Goal: Task Accomplishment & Management: Manage account settings

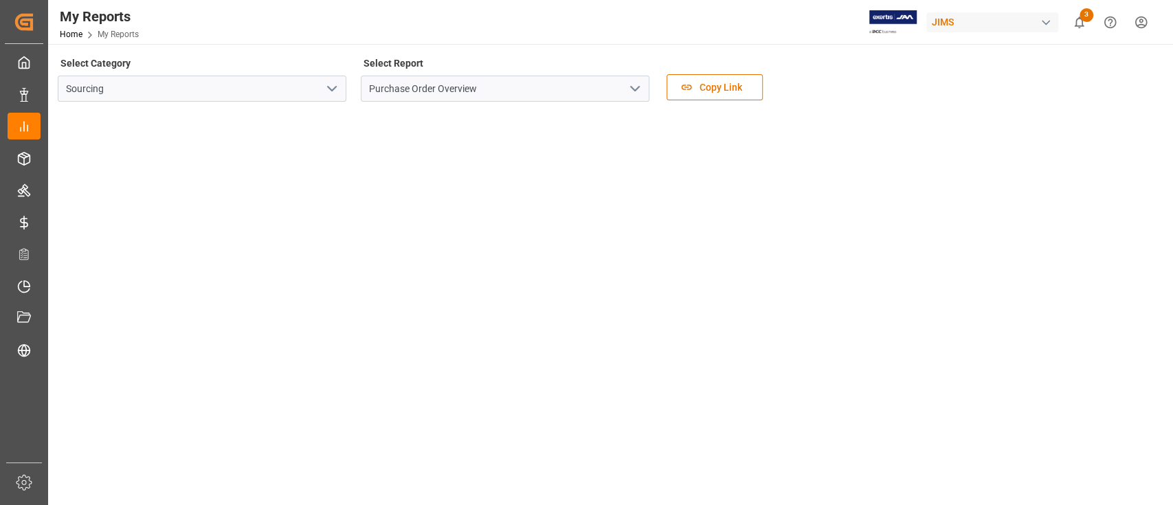
scroll to position [66, 0]
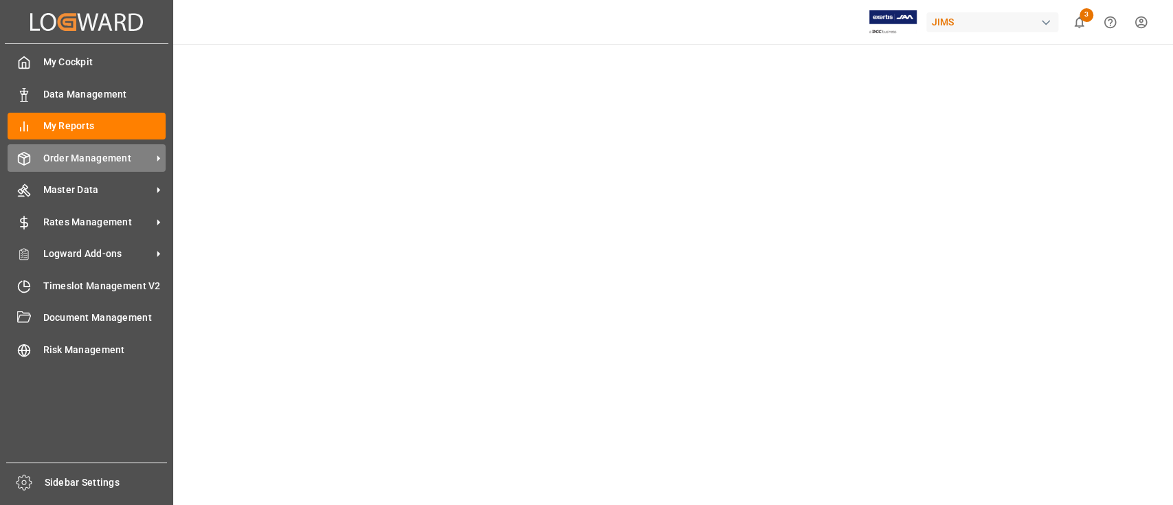
click at [69, 154] on span "Order Management" at bounding box center [97, 158] width 109 height 14
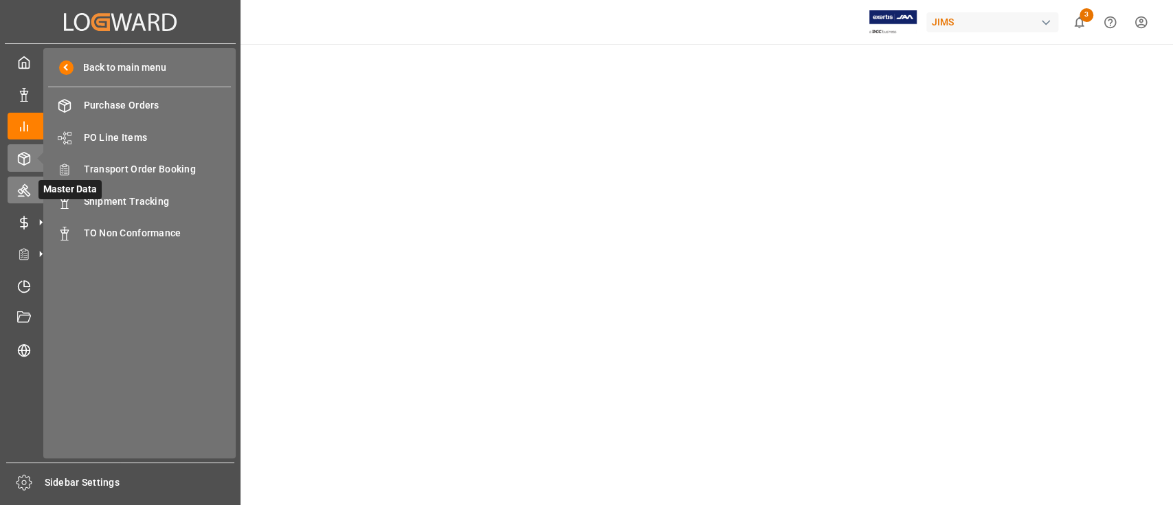
click at [20, 196] on icon at bounding box center [24, 191] width 12 height 12
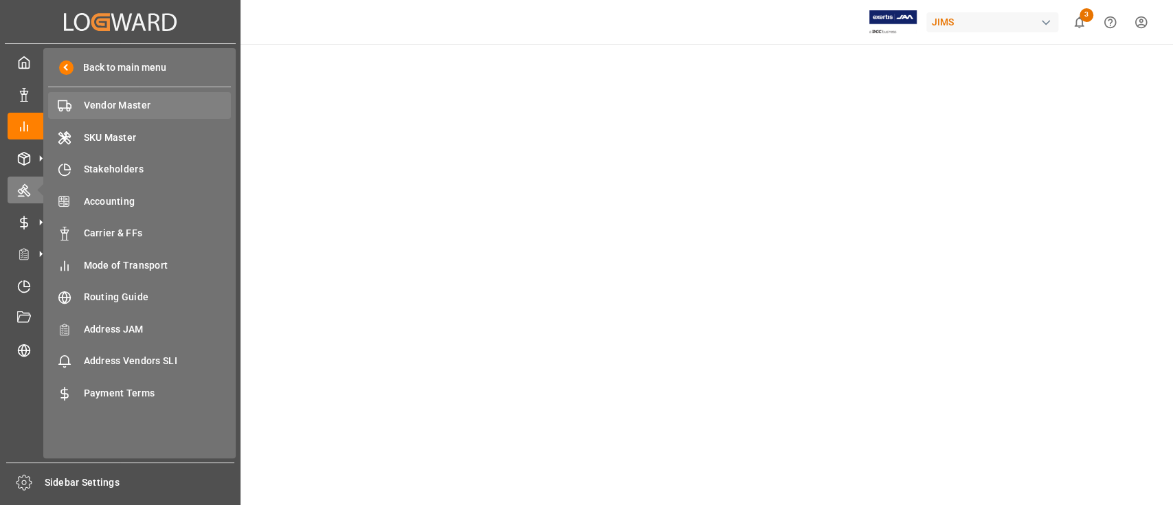
click at [88, 113] on div "Vendor Master Vendor Master" at bounding box center [139, 105] width 183 height 27
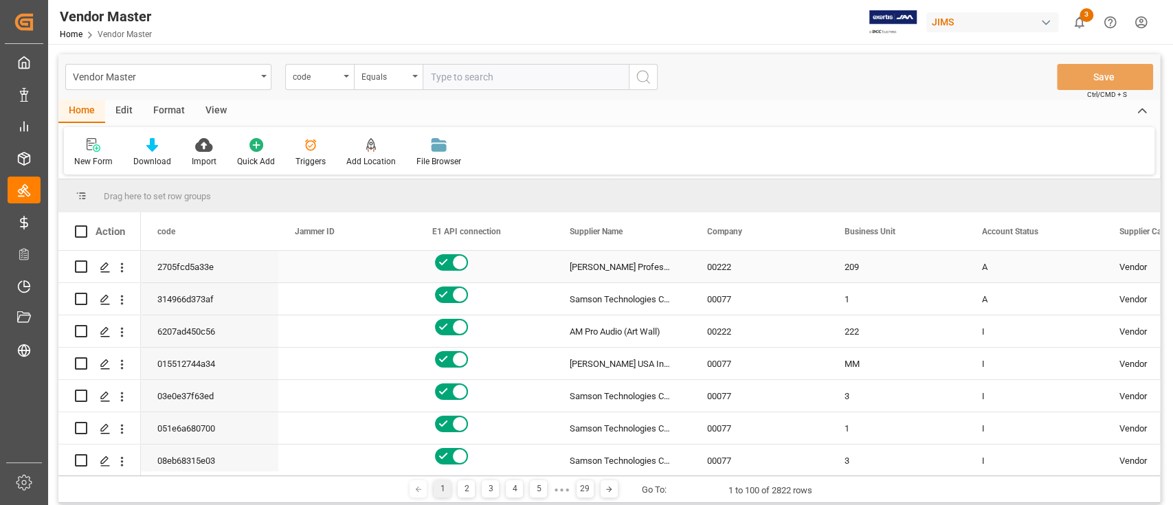
click at [353, 256] on div "Press SPACE to select this row." at bounding box center [346, 267] width 137 height 32
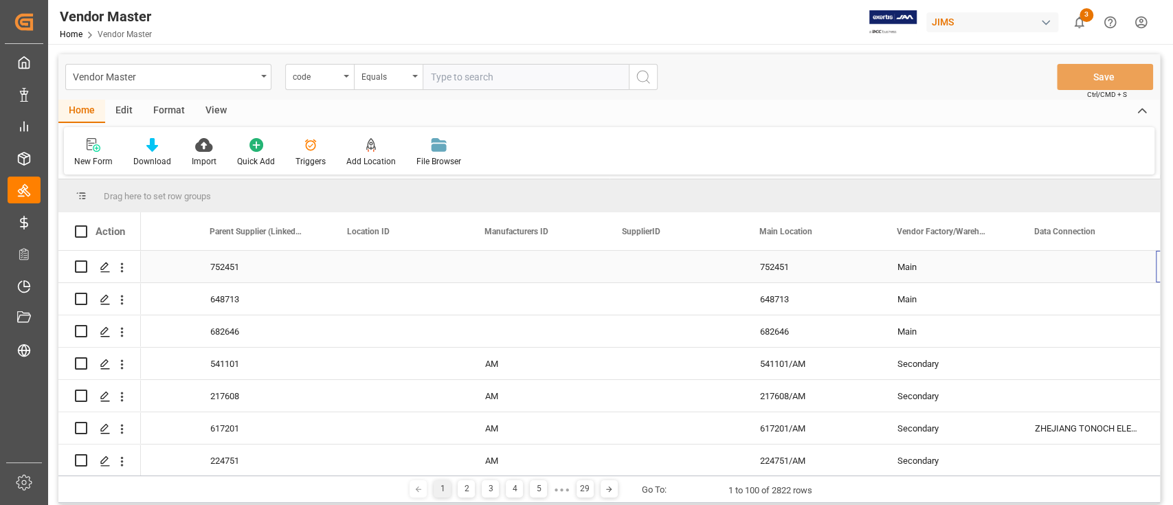
scroll to position [0, 1460]
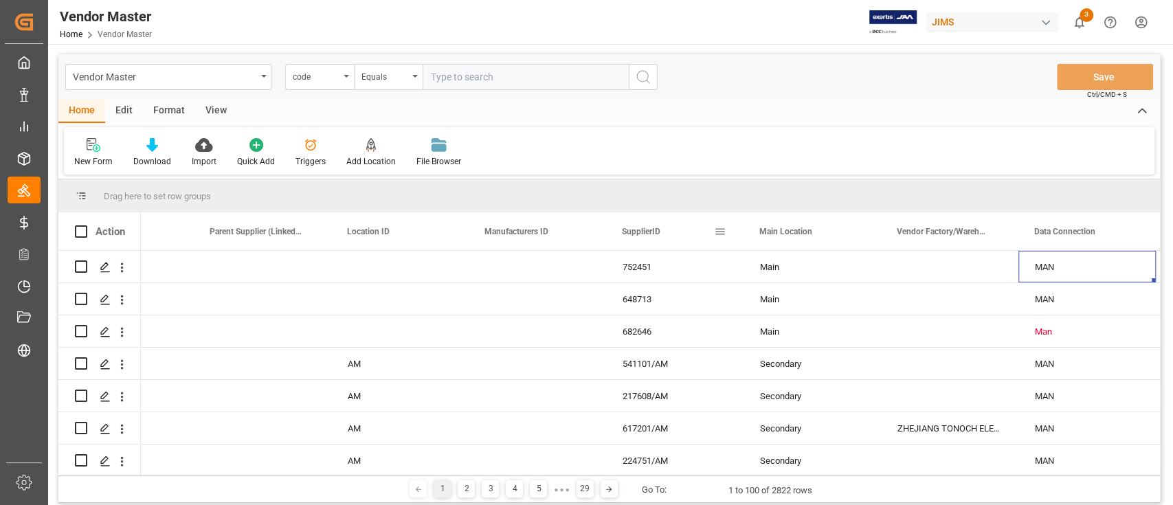
click at [723, 230] on span at bounding box center [720, 231] width 12 height 12
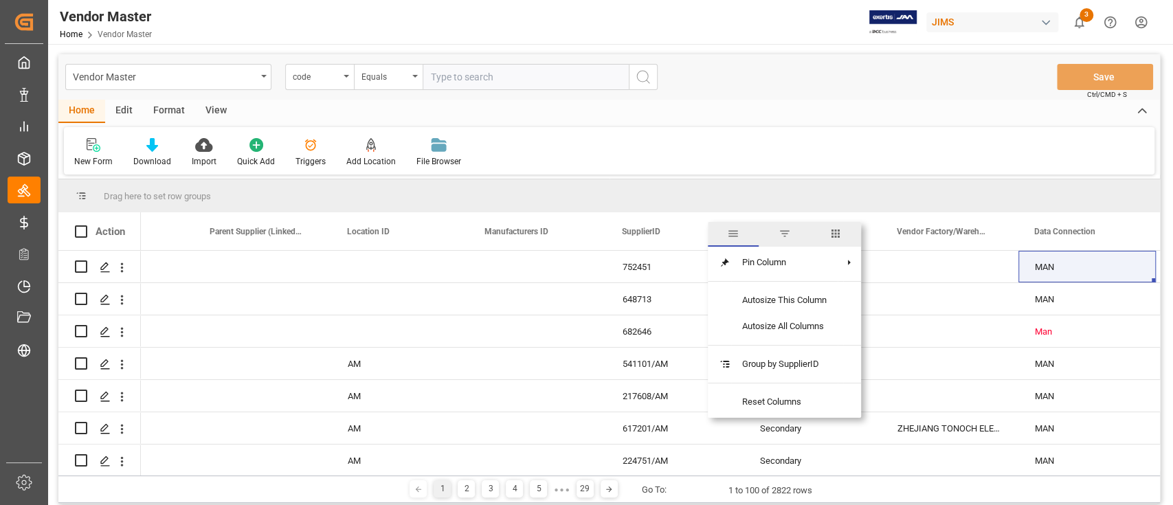
click at [632, 232] on span "SupplierID" at bounding box center [641, 232] width 38 height 10
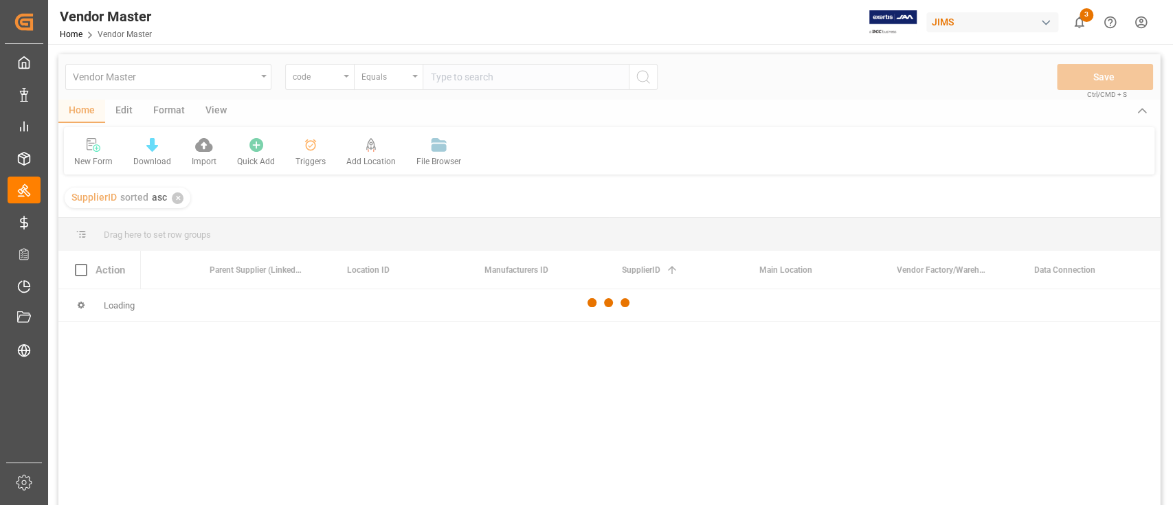
scroll to position [0, 1460]
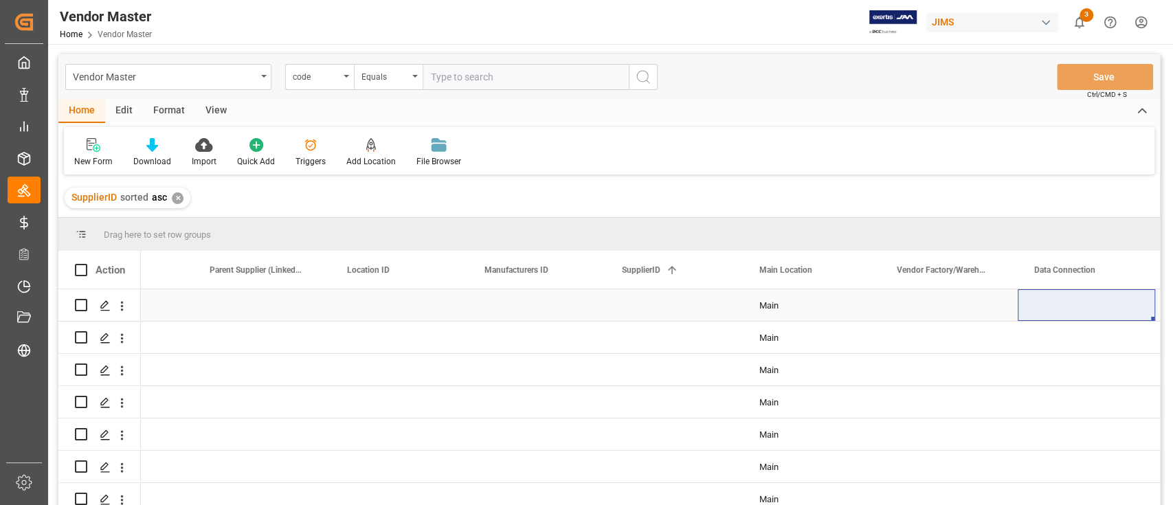
click at [665, 302] on div "Press SPACE to select this row." at bounding box center [674, 305] width 137 height 32
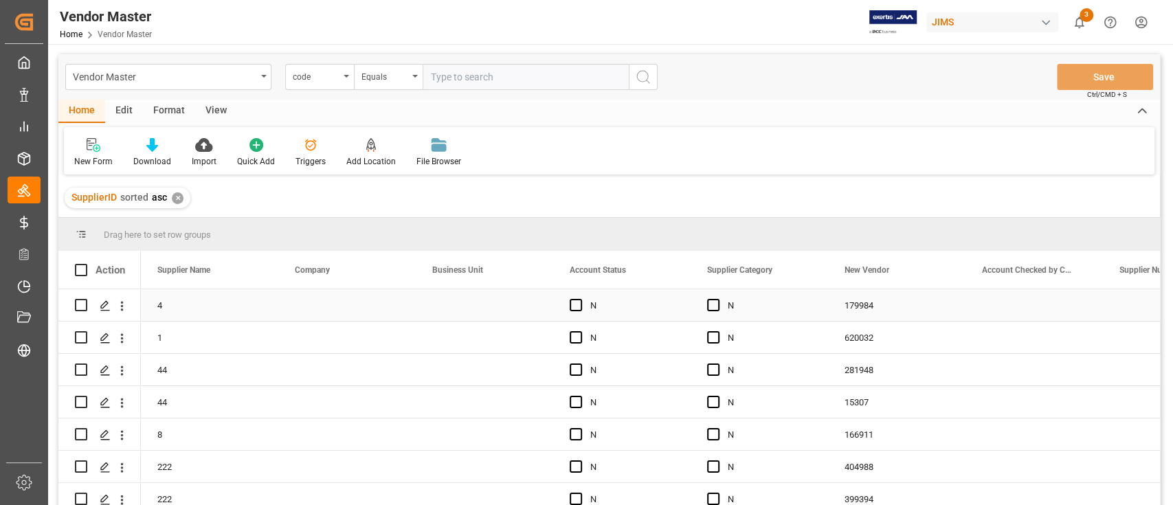
scroll to position [0, 0]
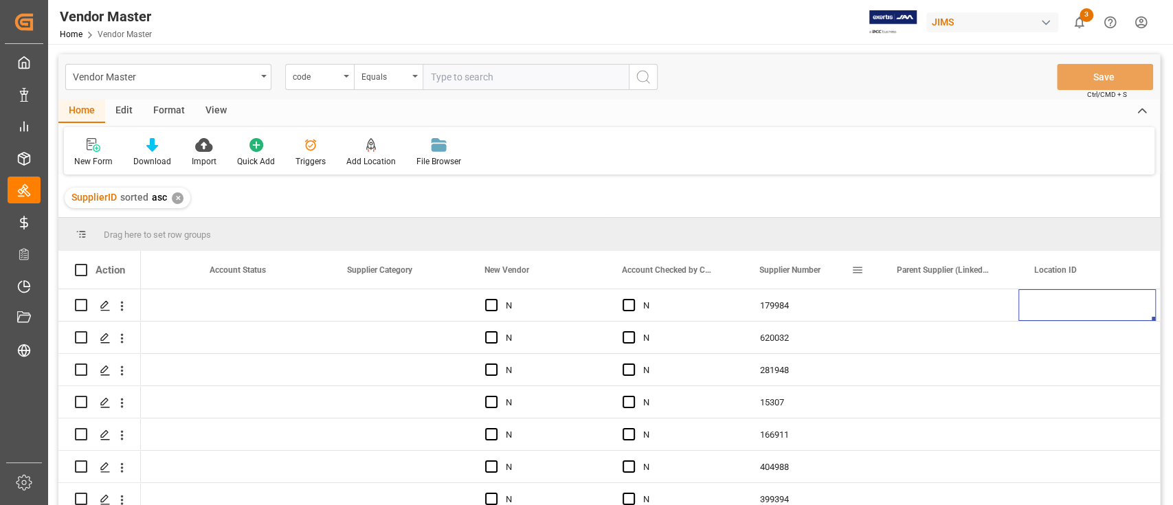
click at [820, 272] on span "Supplier Number" at bounding box center [789, 270] width 61 height 10
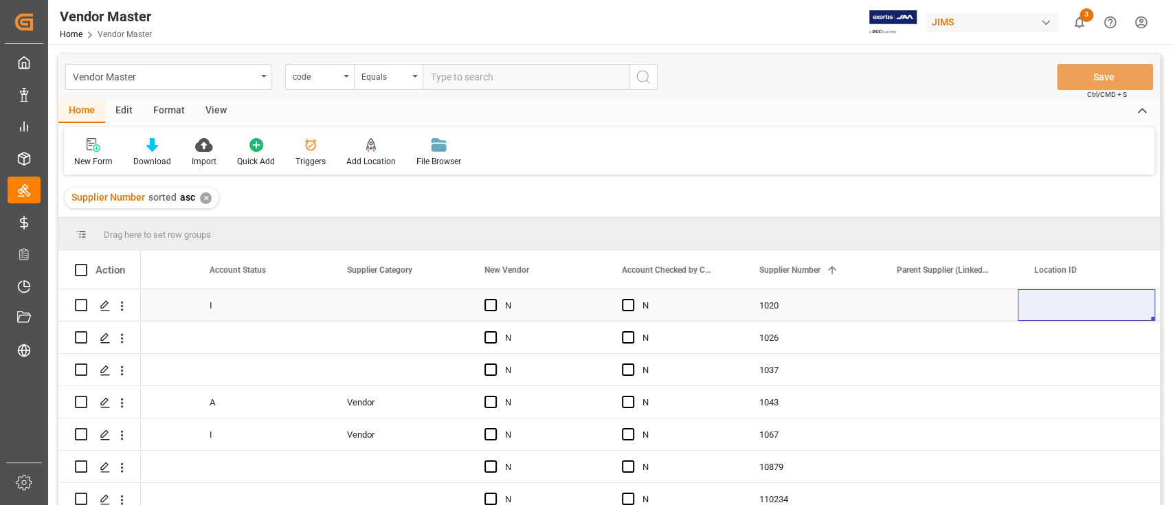
click at [799, 303] on div "1020" at bounding box center [811, 305] width 137 height 32
click at [830, 272] on span at bounding box center [832, 270] width 12 height 12
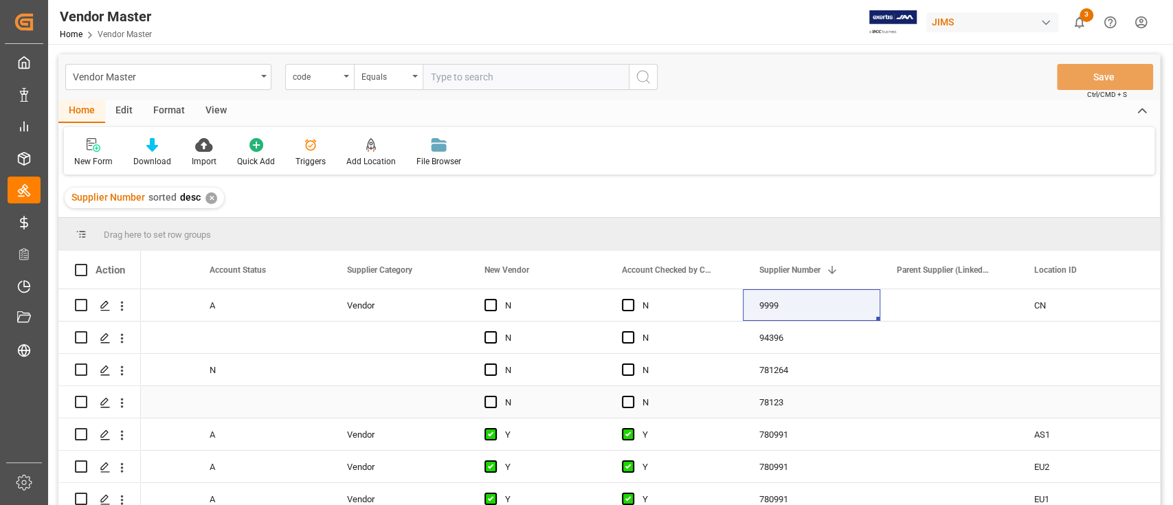
click at [812, 401] on div "78123" at bounding box center [811, 402] width 137 height 32
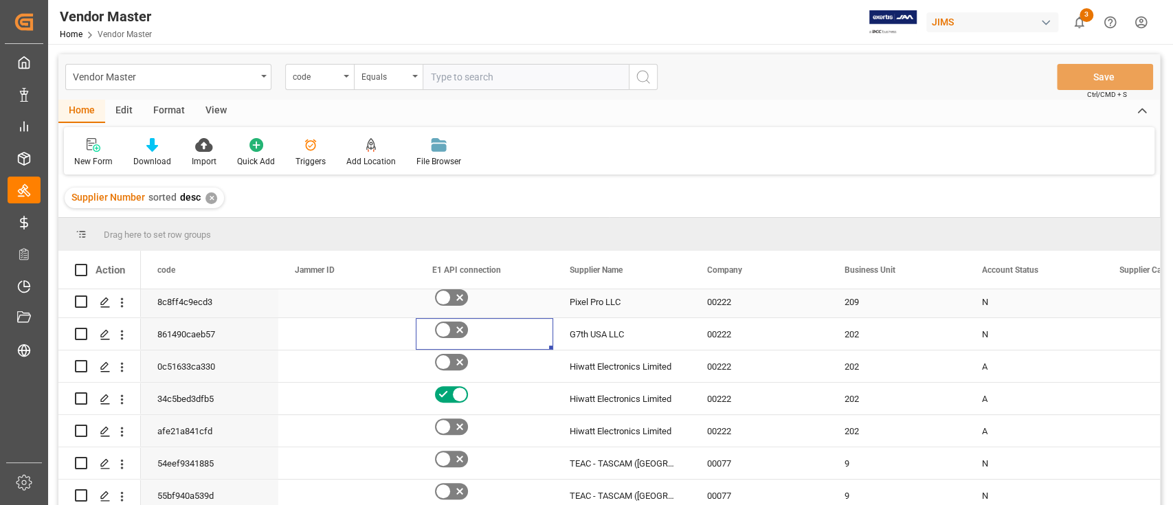
click at [457, 298] on icon "Press SPACE to select this row." at bounding box center [460, 297] width 16 height 16
click at [0, 0] on input "Press SPACE to select this row." at bounding box center [0, 0] width 0 height 0
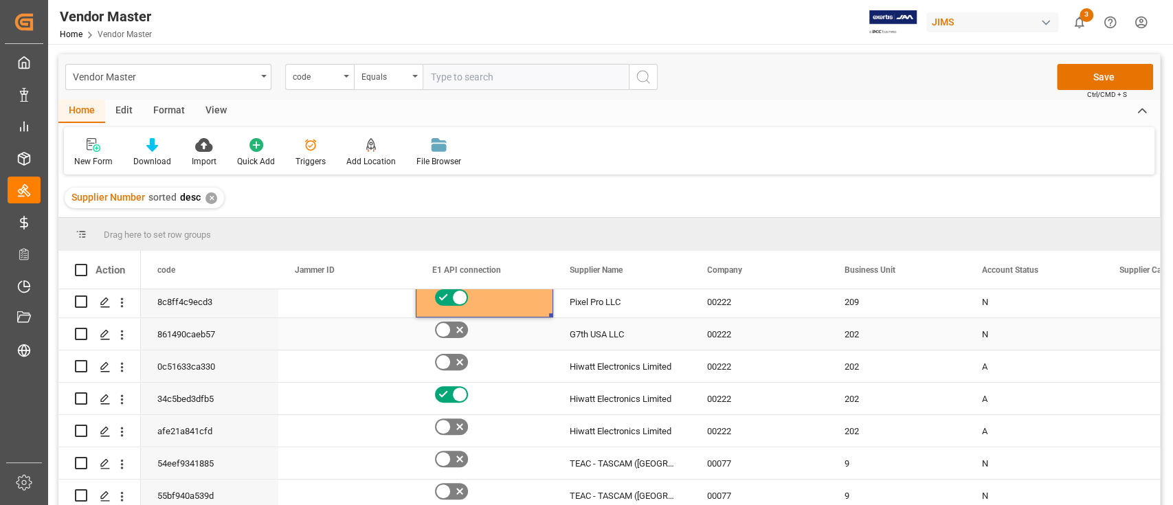
click at [457, 333] on icon "Press SPACE to select this row." at bounding box center [460, 330] width 16 height 16
click at [0, 0] on input "Press SPACE to select this row." at bounding box center [0, 0] width 0 height 0
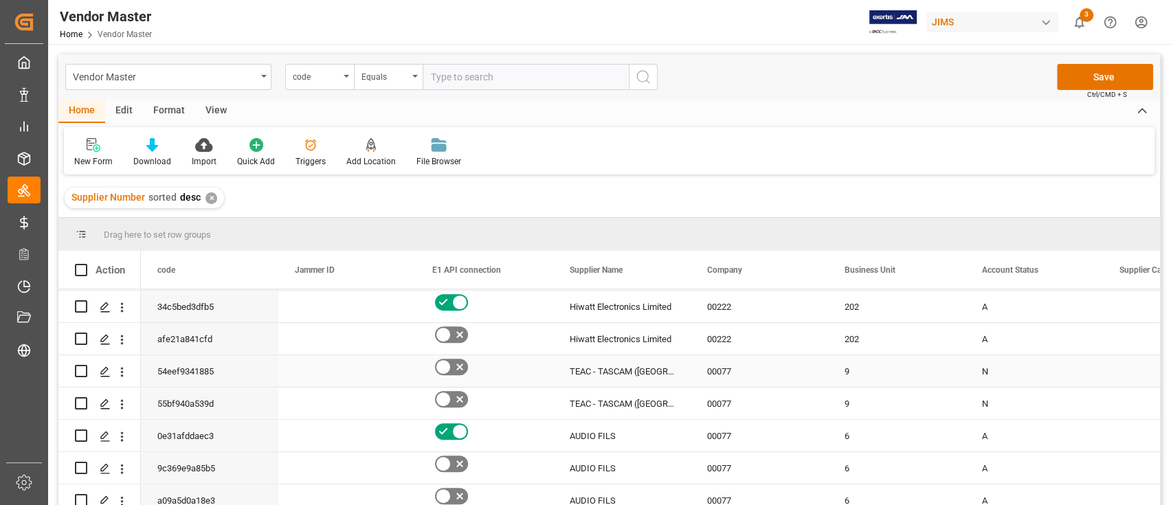
click at [645, 369] on div "TEAC - TASCAM ([GEOGRAPHIC_DATA])" at bounding box center [621, 371] width 137 height 32
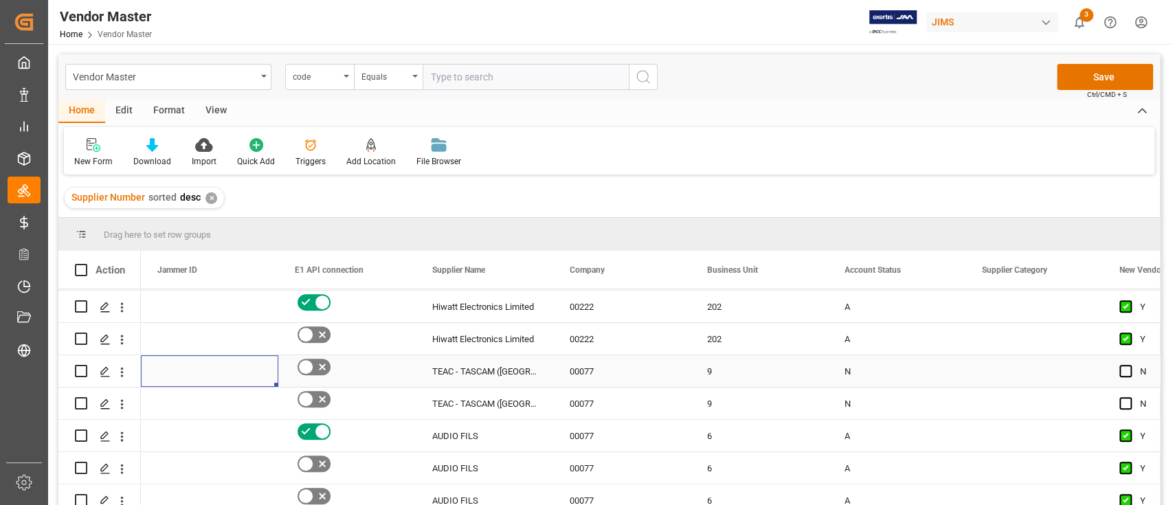
scroll to position [0, 0]
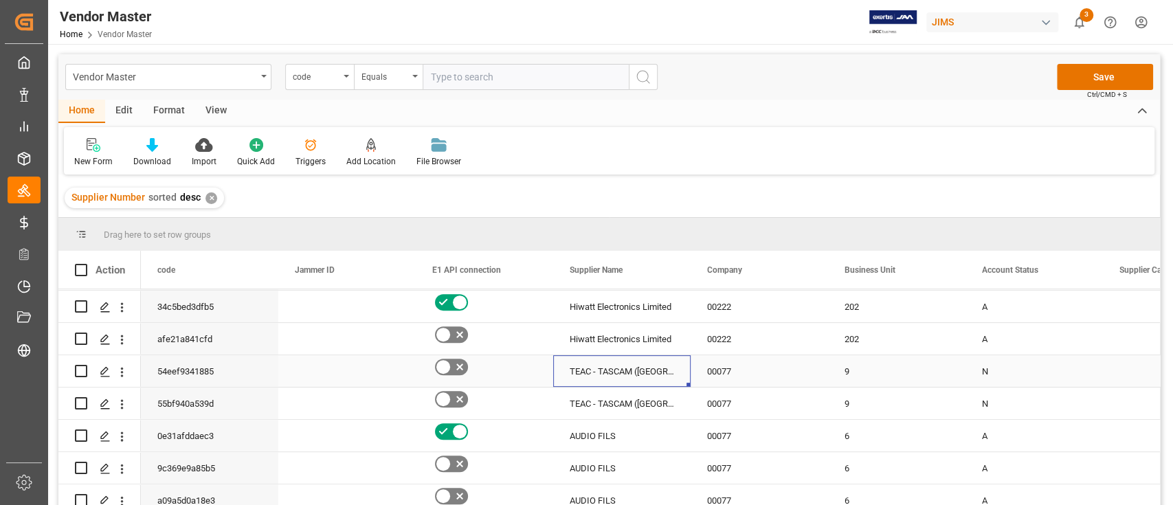
click at [617, 380] on div "TEAC - TASCAM ([GEOGRAPHIC_DATA])" at bounding box center [621, 371] width 137 height 32
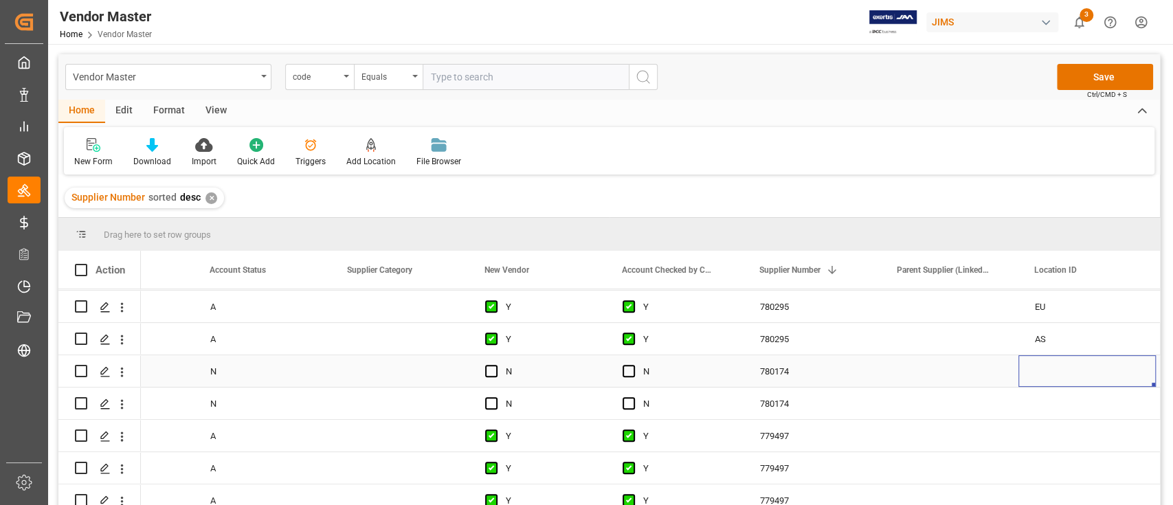
scroll to position [0, 909]
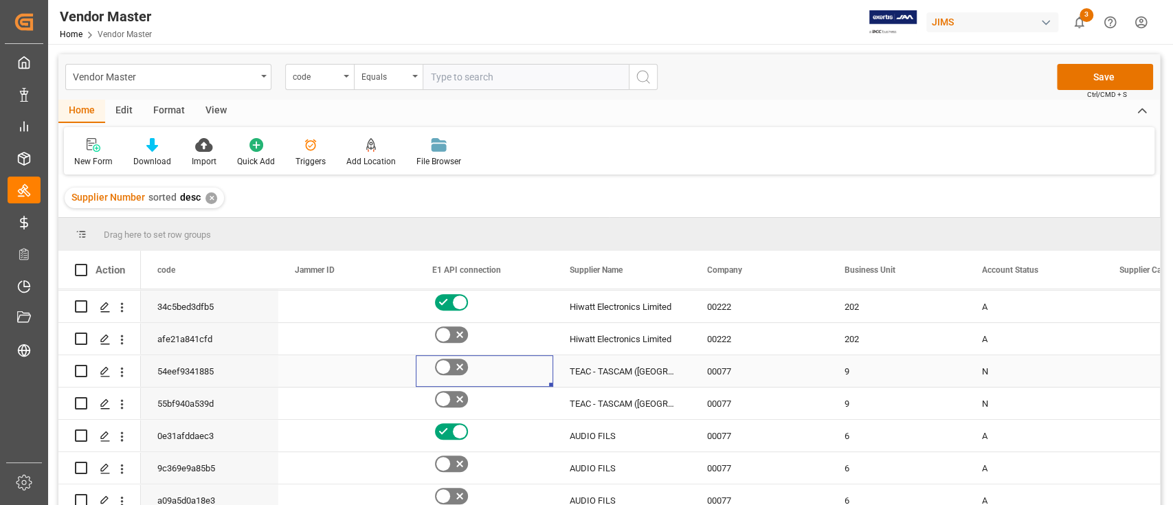
click at [458, 368] on icon "Press SPACE to select this row." at bounding box center [459, 367] width 7 height 7
click at [0, 0] on input "Press SPACE to select this row." at bounding box center [0, 0] width 0 height 0
click at [640, 377] on div "TEAC - TASCAM ([GEOGRAPHIC_DATA])" at bounding box center [621, 371] width 137 height 32
click at [458, 401] on icon "Press SPACE to select this row." at bounding box center [460, 399] width 16 height 16
click at [0, 0] on input "Press SPACE to select this row." at bounding box center [0, 0] width 0 height 0
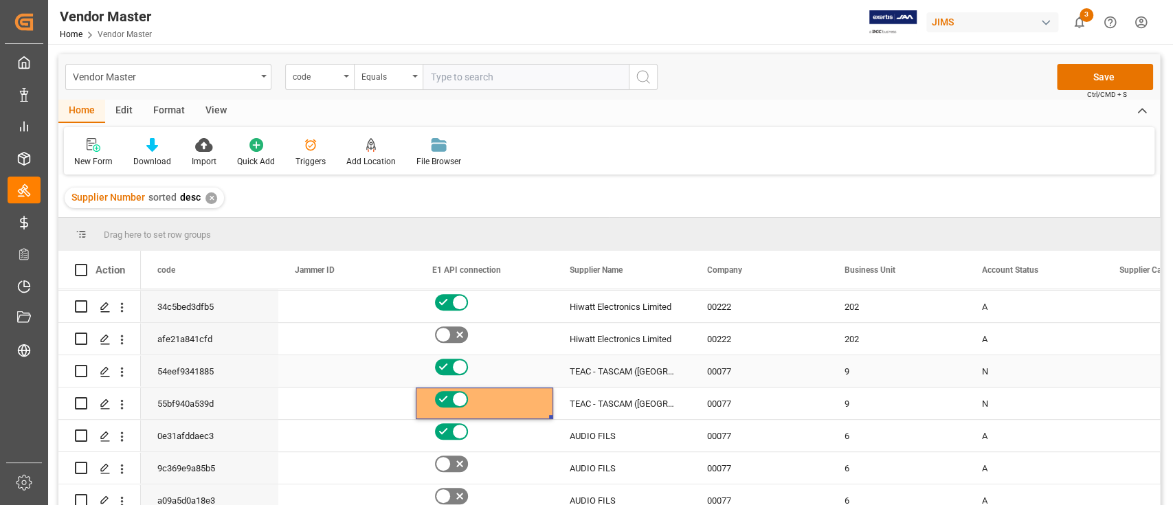
click at [447, 367] on icon "Press SPACE to select this row." at bounding box center [443, 367] width 16 height 16
click at [0, 0] on input "Press SPACE to select this row." at bounding box center [0, 0] width 0 height 0
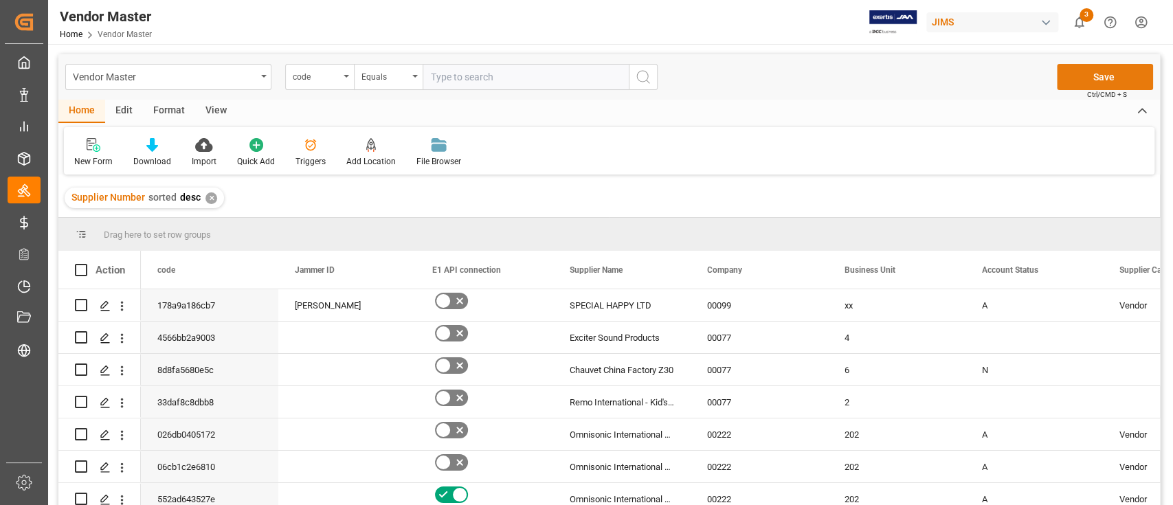
click at [1101, 74] on button "Save" at bounding box center [1105, 77] width 96 height 26
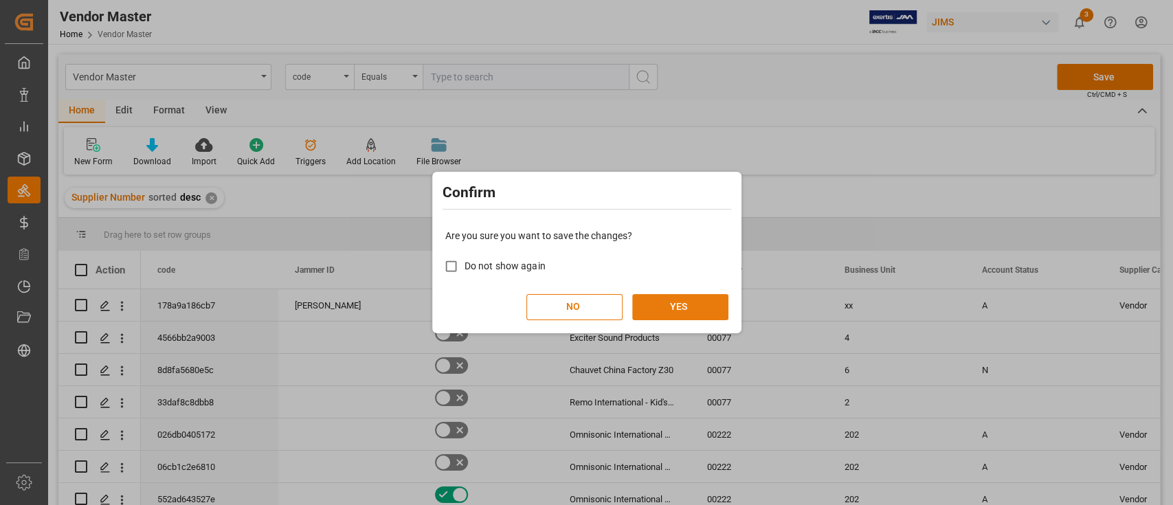
click at [707, 301] on button "YES" at bounding box center [680, 307] width 96 height 26
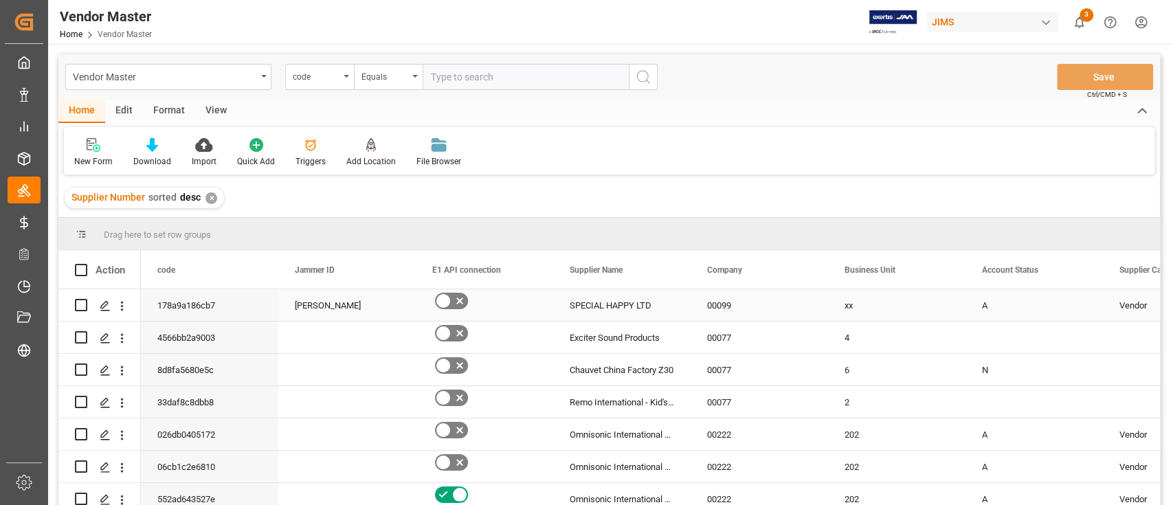
click at [809, 319] on div "00099" at bounding box center [759, 305] width 137 height 32
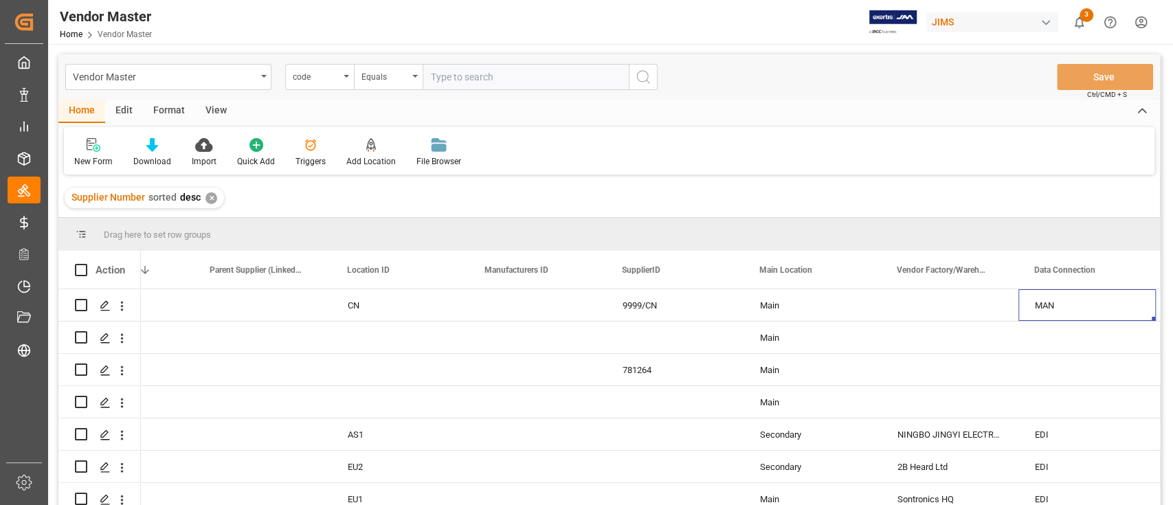
scroll to position [0, 1735]
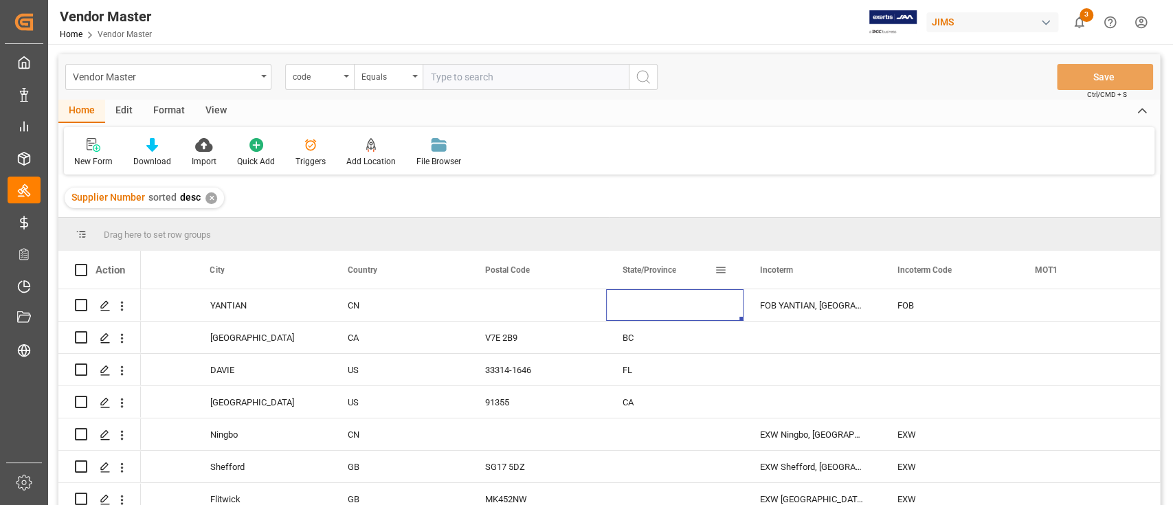
click at [719, 271] on span at bounding box center [720, 270] width 12 height 12
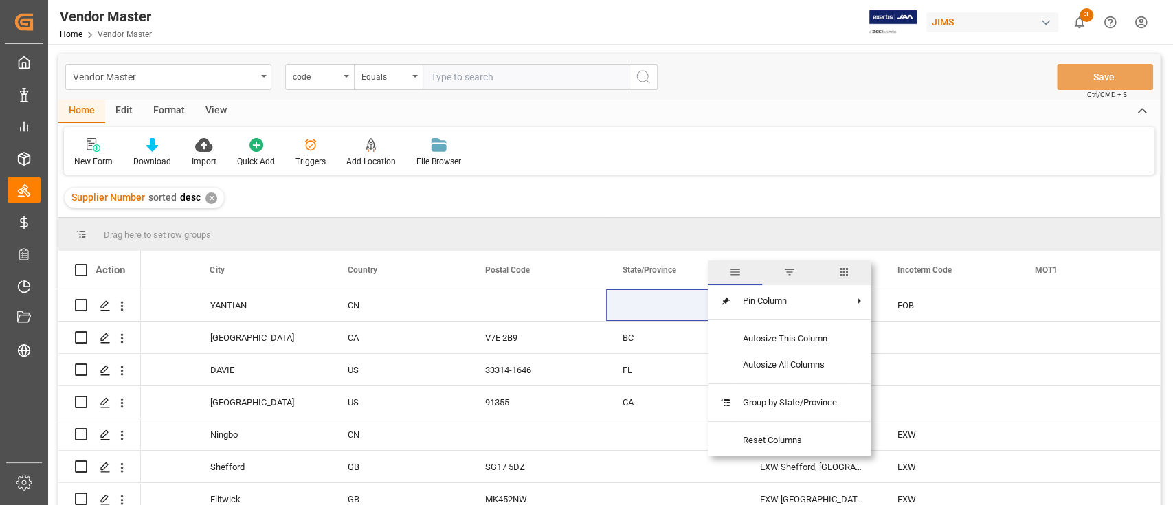
click at [790, 280] on span "filter" at bounding box center [789, 272] width 54 height 25
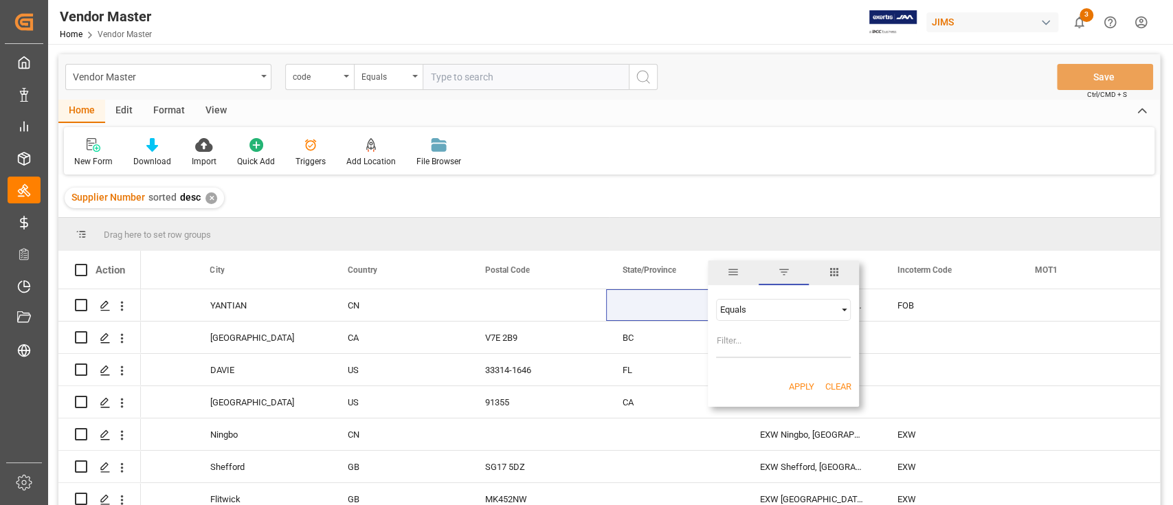
click at [777, 344] on input "Filter Value" at bounding box center [783, 344] width 135 height 27
type input "OH"
click at [797, 384] on button "Apply" at bounding box center [800, 387] width 25 height 14
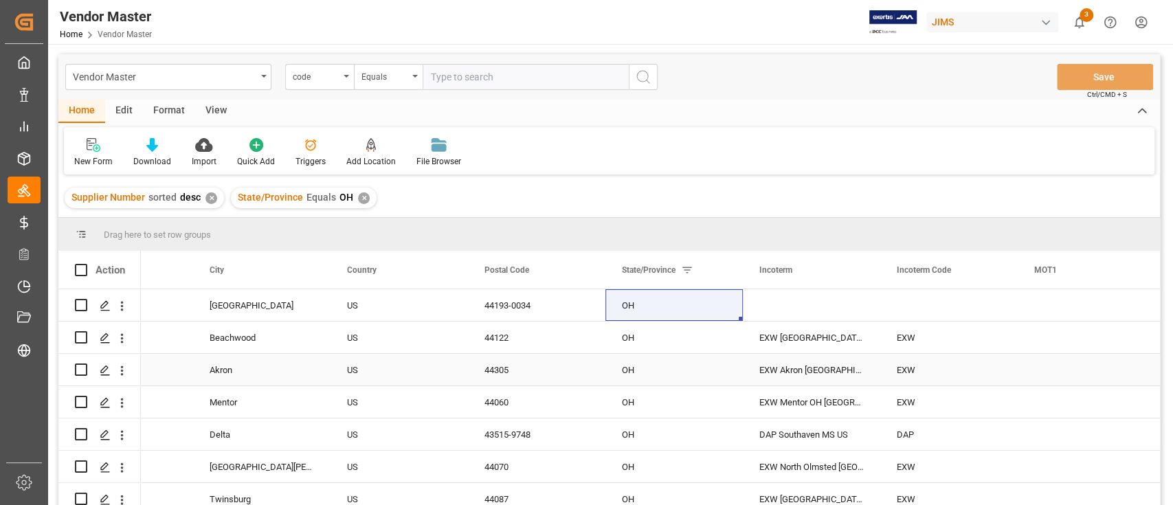
click at [606, 366] on div "OH" at bounding box center [674, 370] width 137 height 32
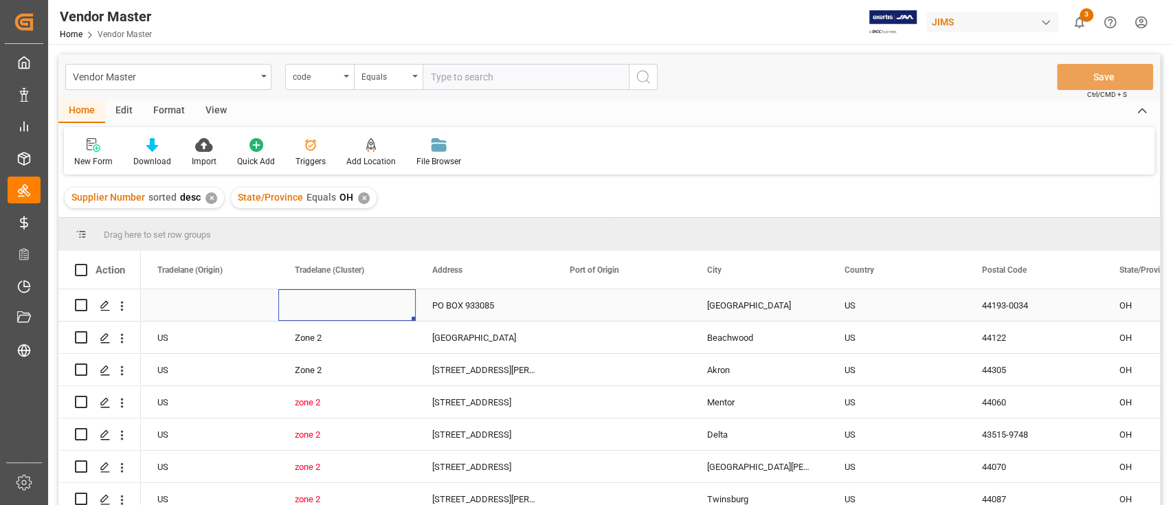
click at [344, 301] on div "Press SPACE to select this row." at bounding box center [346, 305] width 137 height 32
click at [391, 315] on polyline "open menu" at bounding box center [390, 314] width 8 height 4
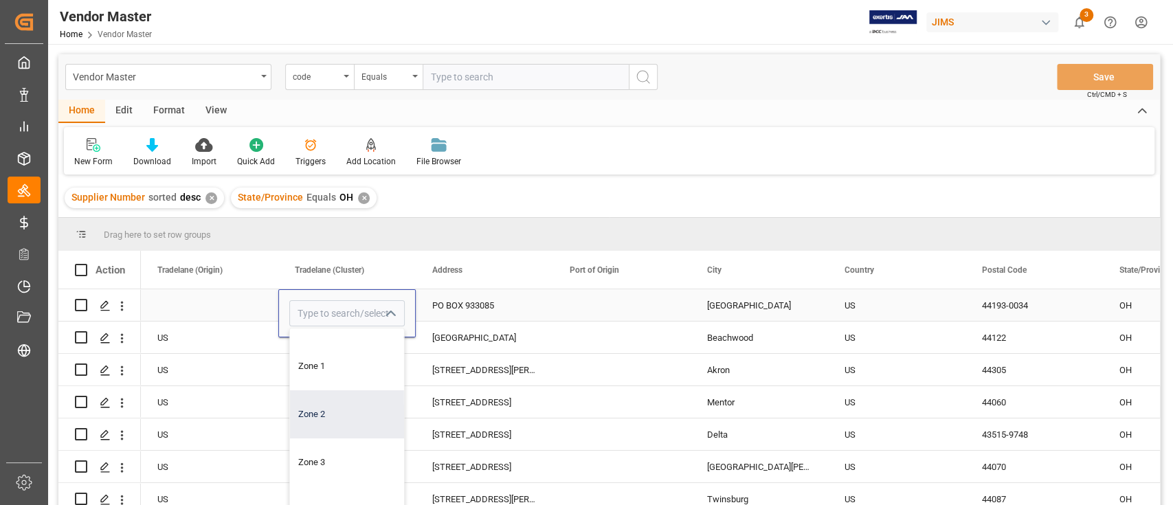
click at [342, 404] on div "Zone 2" at bounding box center [347, 414] width 114 height 48
type input "Zone 2"
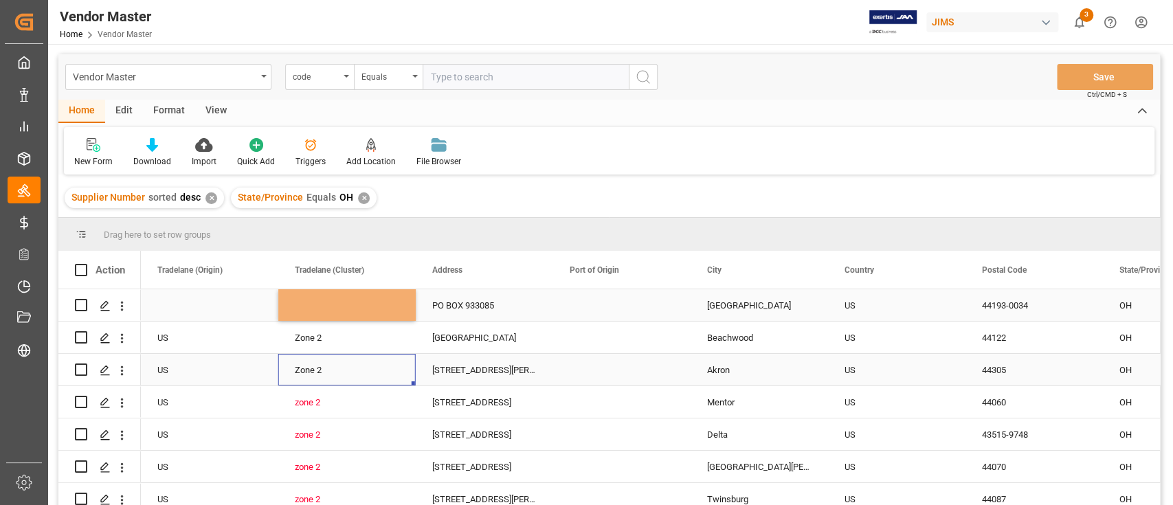
click at [373, 386] on div "Zone 2" at bounding box center [347, 371] width 104 height 32
click at [372, 311] on div "Zone 2" at bounding box center [347, 306] width 104 height 32
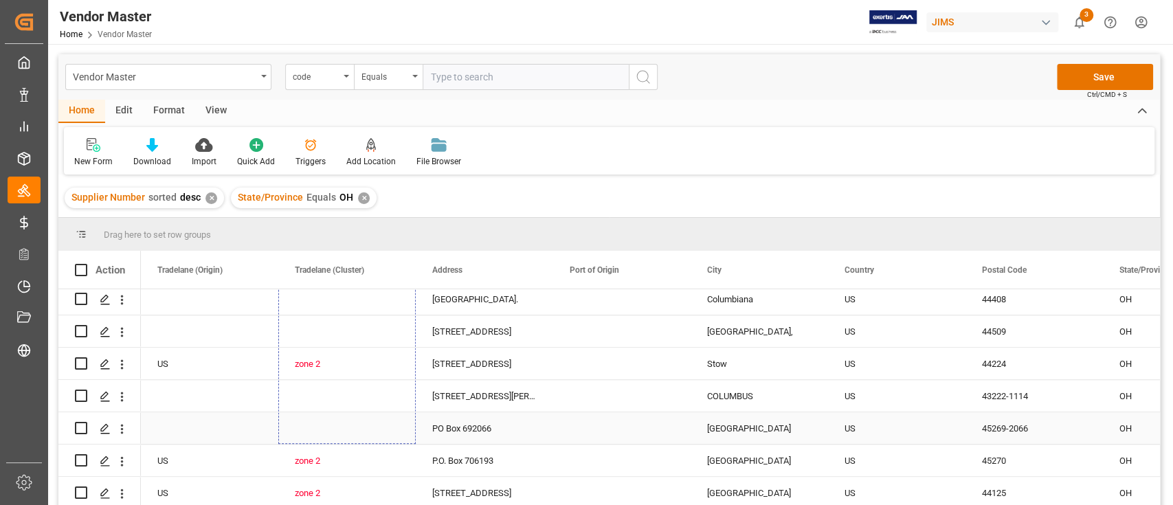
drag, startPoint x: 413, startPoint y: 320, endPoint x: 380, endPoint y: 431, distance: 115.5
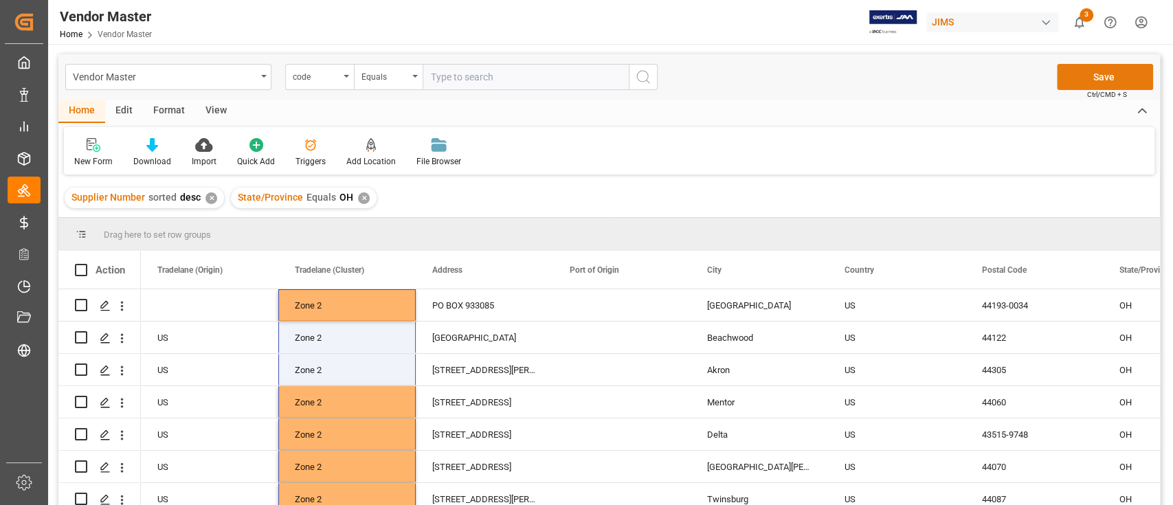
click at [1078, 74] on button "Save" at bounding box center [1105, 77] width 96 height 26
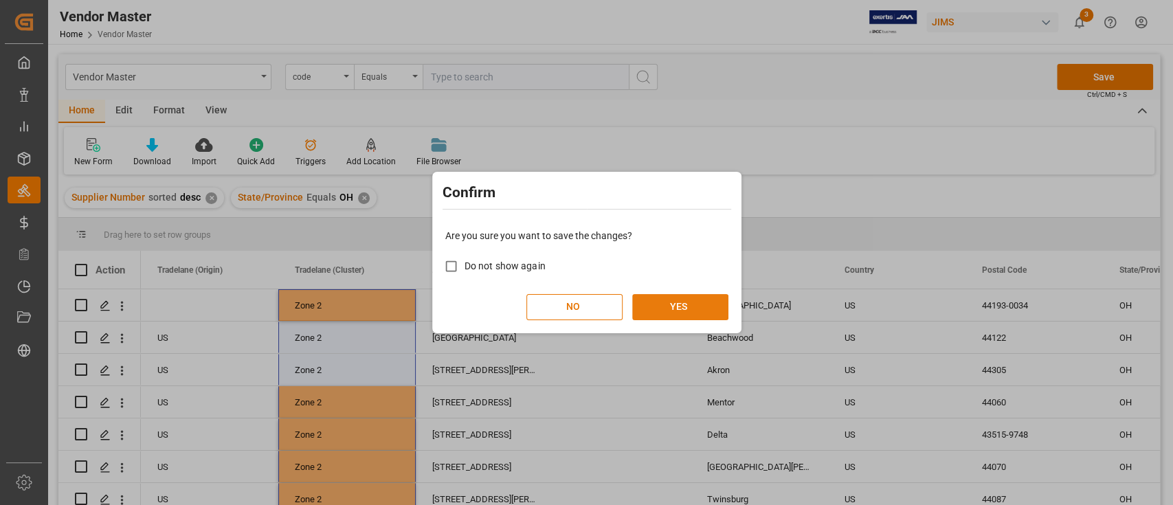
click at [693, 304] on button "YES" at bounding box center [680, 307] width 96 height 26
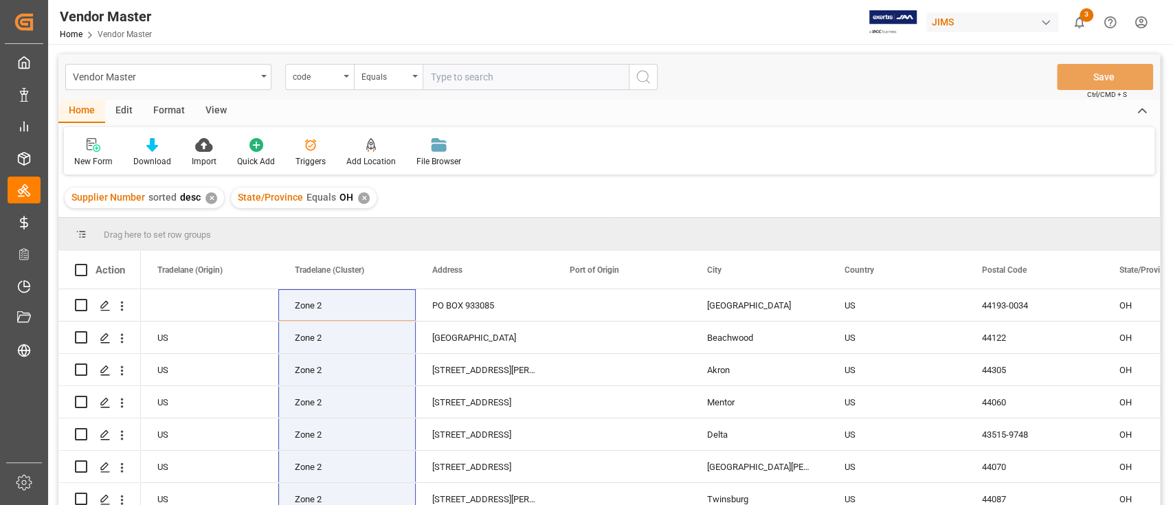
click at [360, 199] on div "✕" at bounding box center [364, 198] width 12 height 12
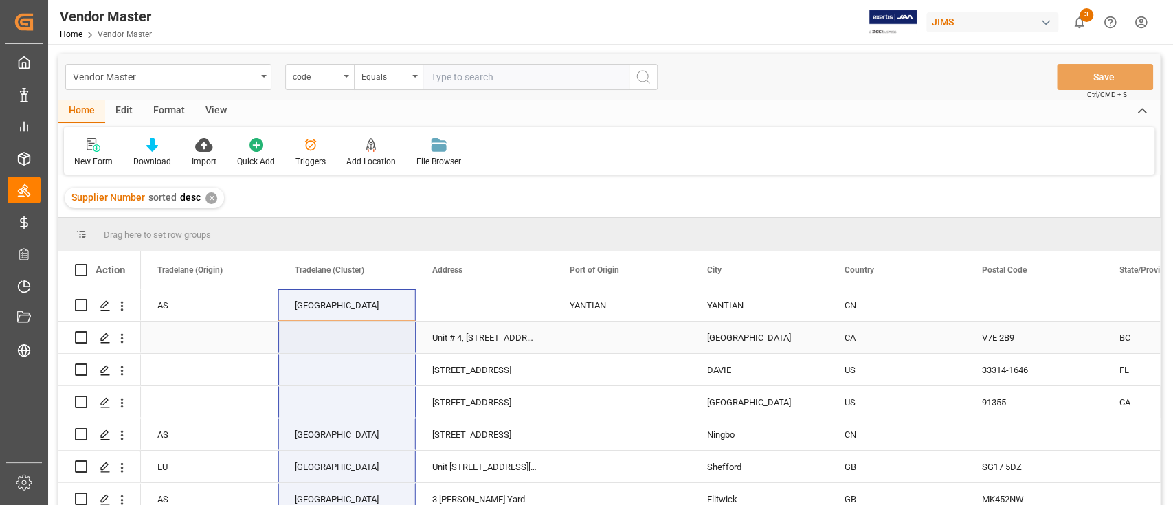
click at [775, 323] on div "Richmond" at bounding box center [759, 338] width 137 height 32
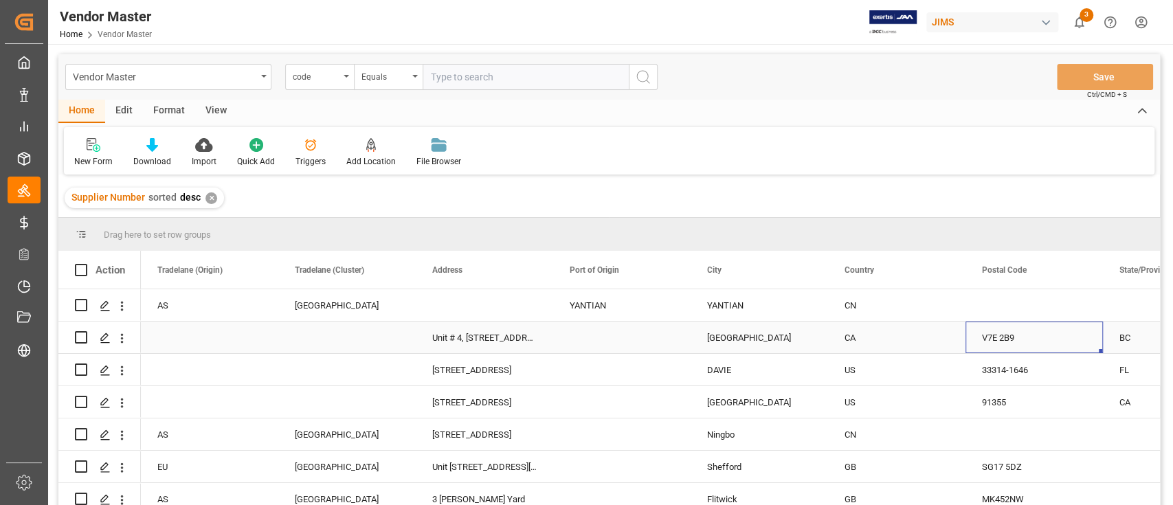
scroll to position [0, 2560]
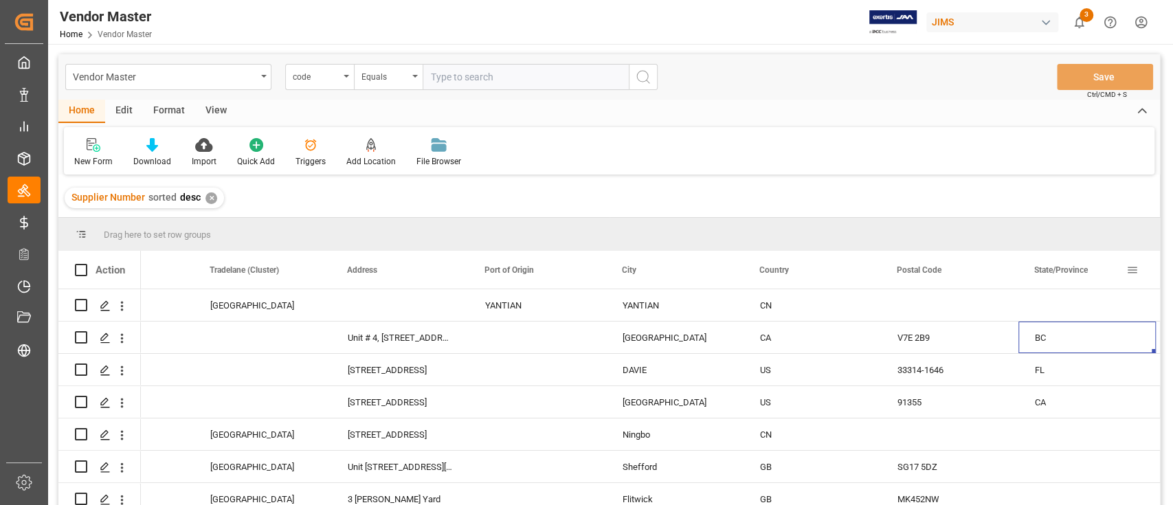
click at [1132, 269] on span at bounding box center [1133, 270] width 12 height 12
type input "WA"
click at [1098, 382] on button "Apply" at bounding box center [1101, 387] width 25 height 14
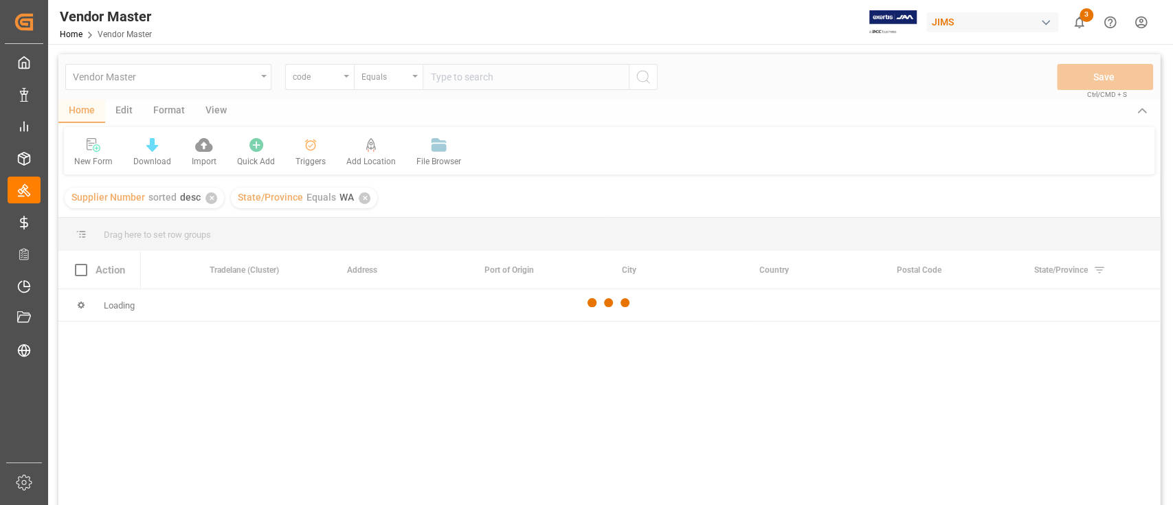
scroll to position [0, 2560]
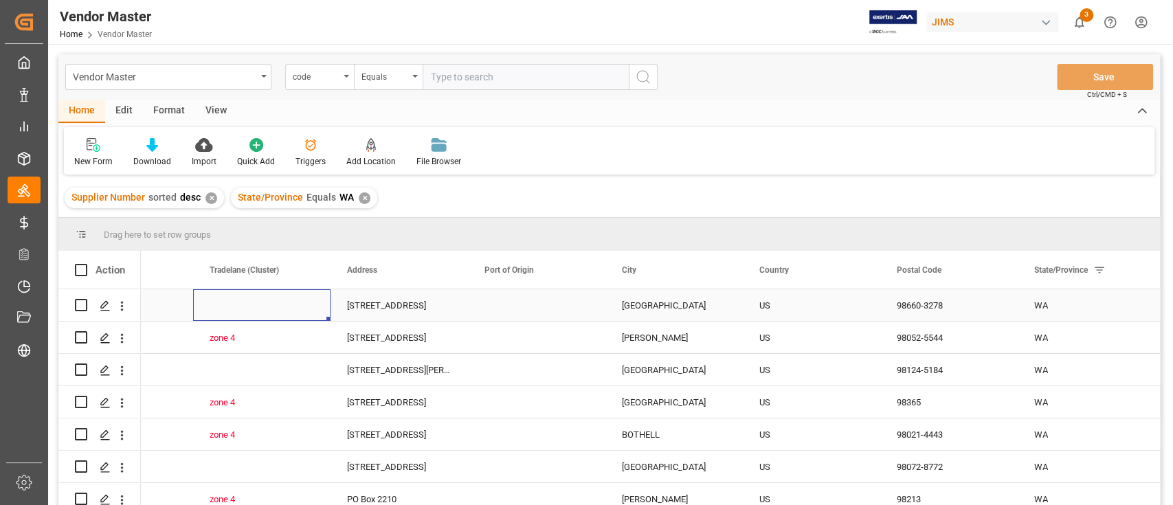
click at [225, 317] on div "Press SPACE to select this row." at bounding box center [261, 305] width 137 height 32
click at [238, 308] on div "Press SPACE to select this row." at bounding box center [261, 305] width 137 height 32
click at [238, 307] on div "Press SPACE to select this row." at bounding box center [261, 305] width 137 height 32
click at [309, 313] on icon "open menu" at bounding box center [305, 314] width 16 height 16
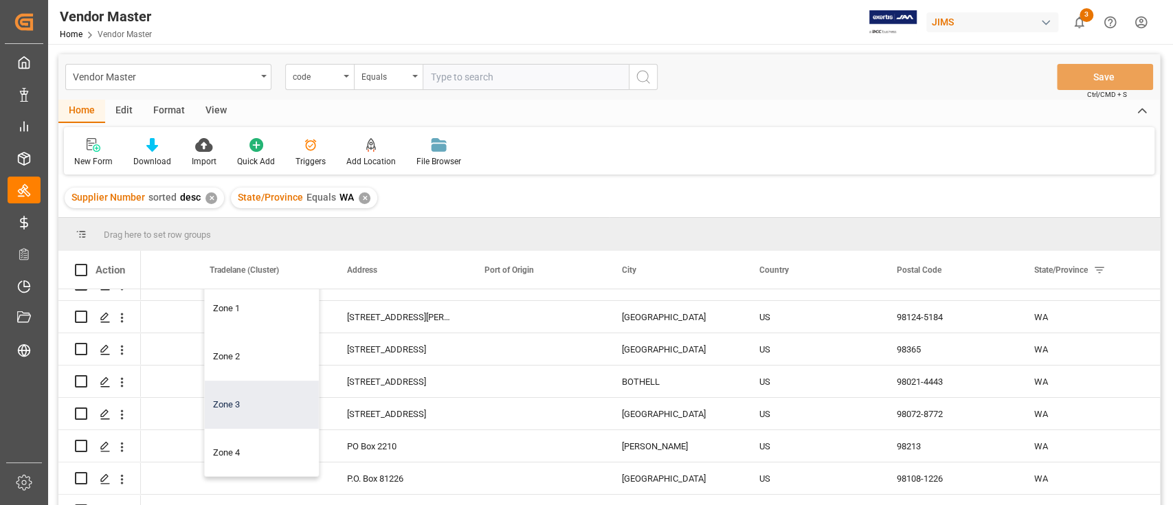
scroll to position [91, 0]
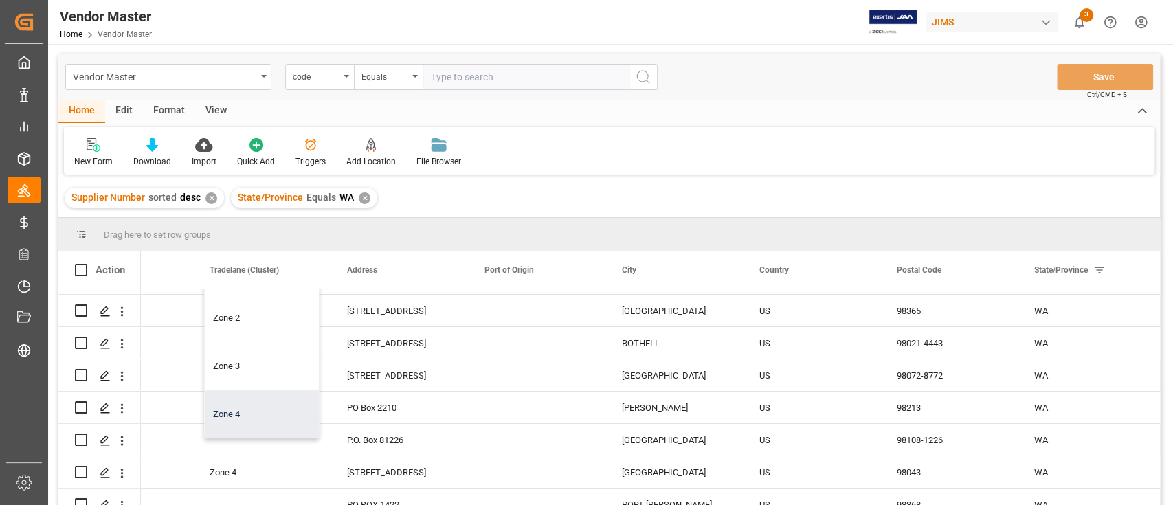
click at [256, 415] on div "Zone 4" at bounding box center [262, 414] width 114 height 48
type input "Zone 4"
click at [338, 368] on div "[STREET_ADDRESS]" at bounding box center [399, 375] width 137 height 32
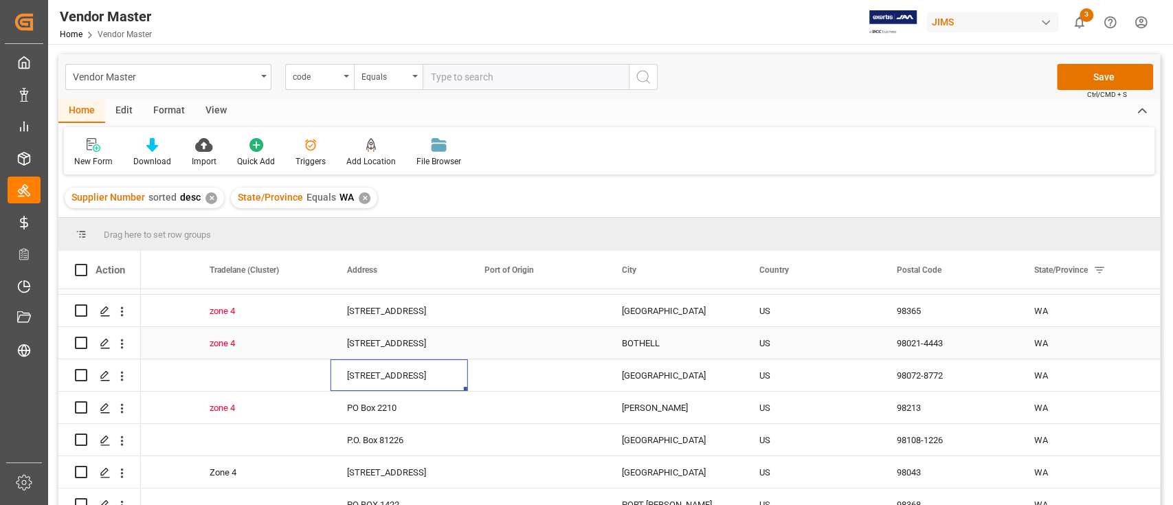
scroll to position [0, 0]
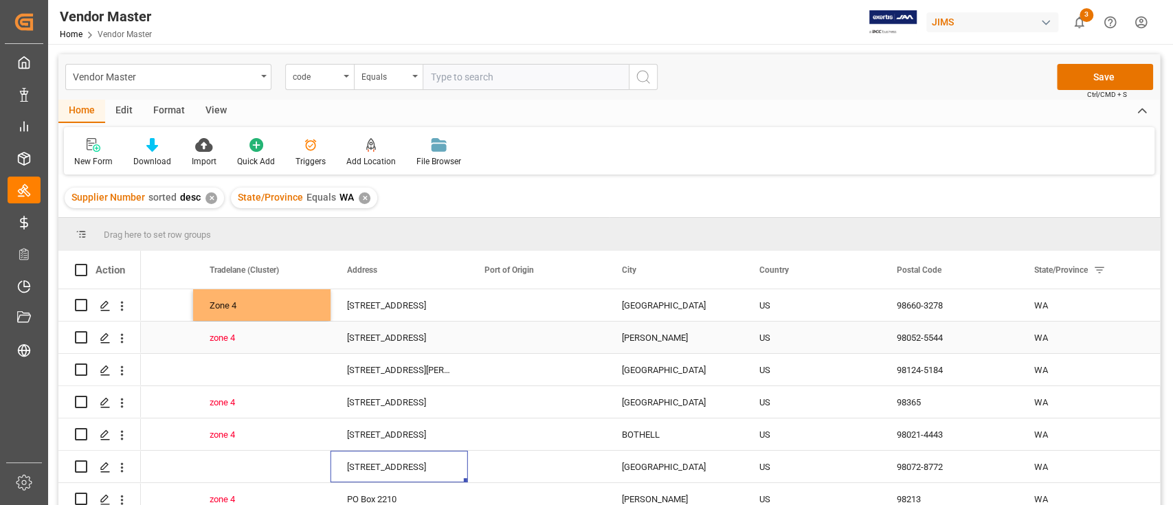
click at [304, 352] on div "zone 4" at bounding box center [262, 338] width 104 height 32
click at [297, 305] on div "Zone 4" at bounding box center [262, 306] width 104 height 32
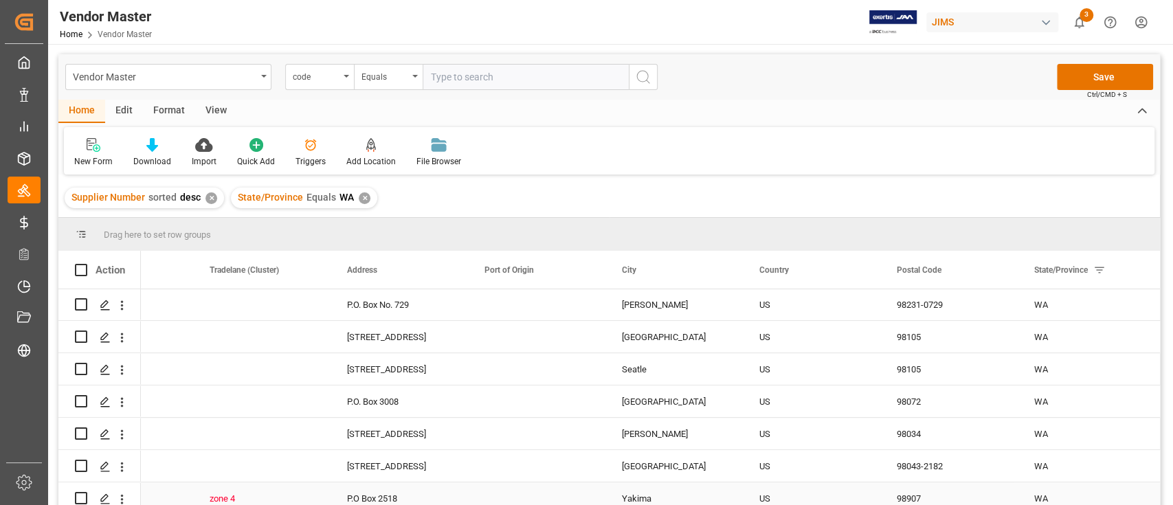
scroll to position [559, 0]
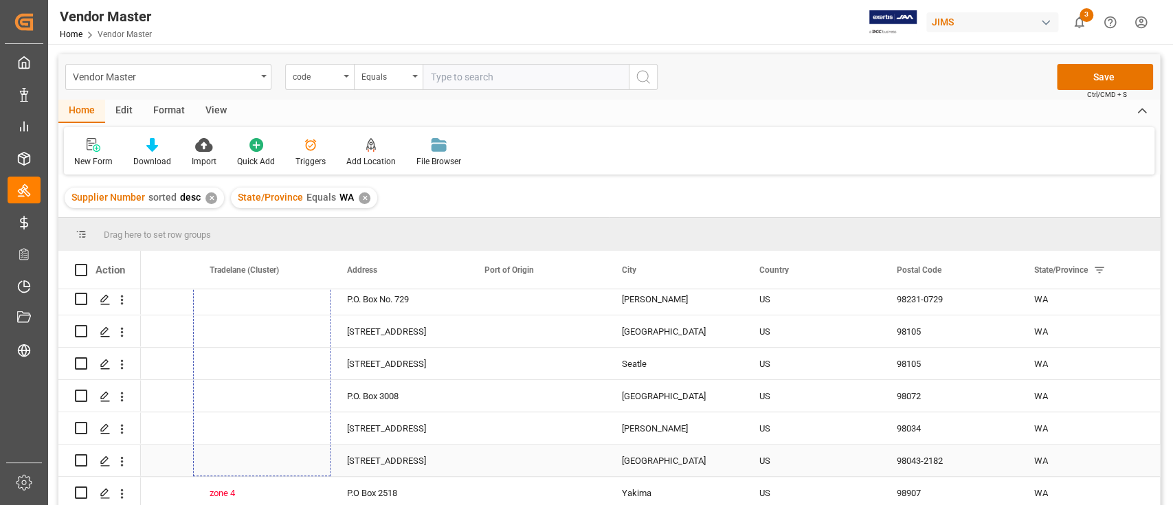
drag, startPoint x: 328, startPoint y: 386, endPoint x: 313, endPoint y: 454, distance: 70.2
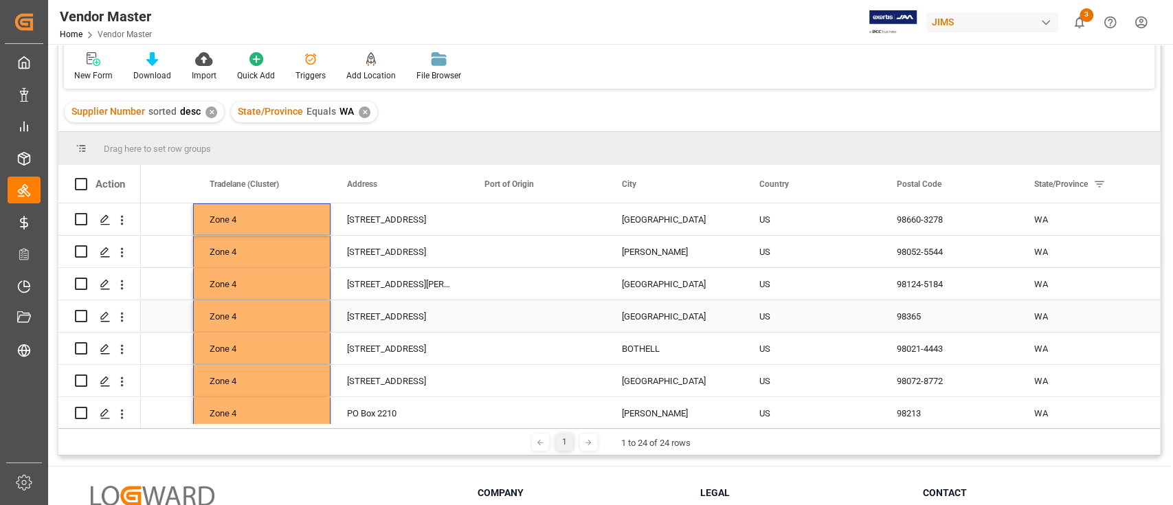
scroll to position [0, 0]
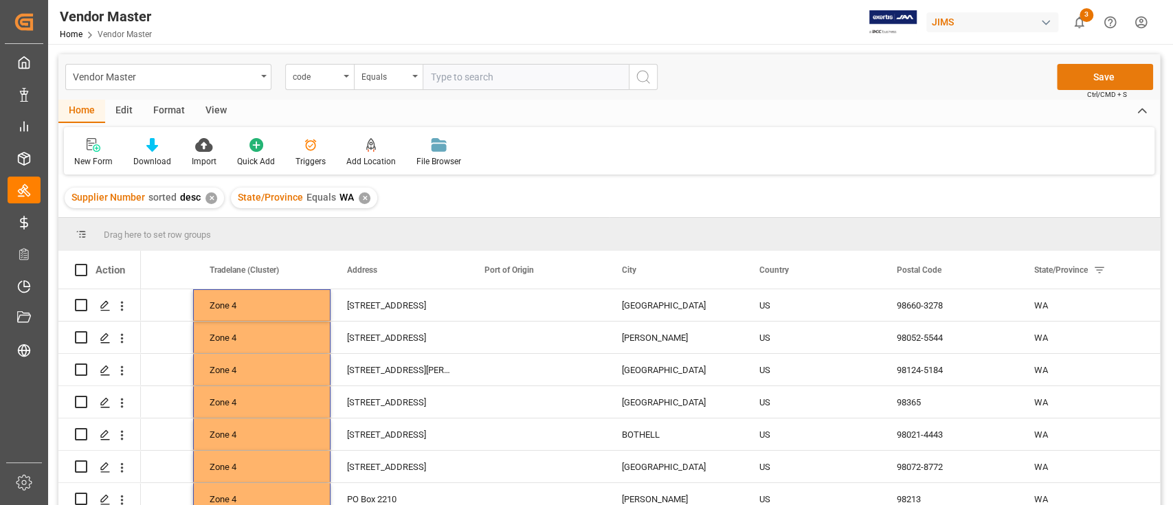
click at [1067, 69] on button "Save" at bounding box center [1105, 77] width 96 height 26
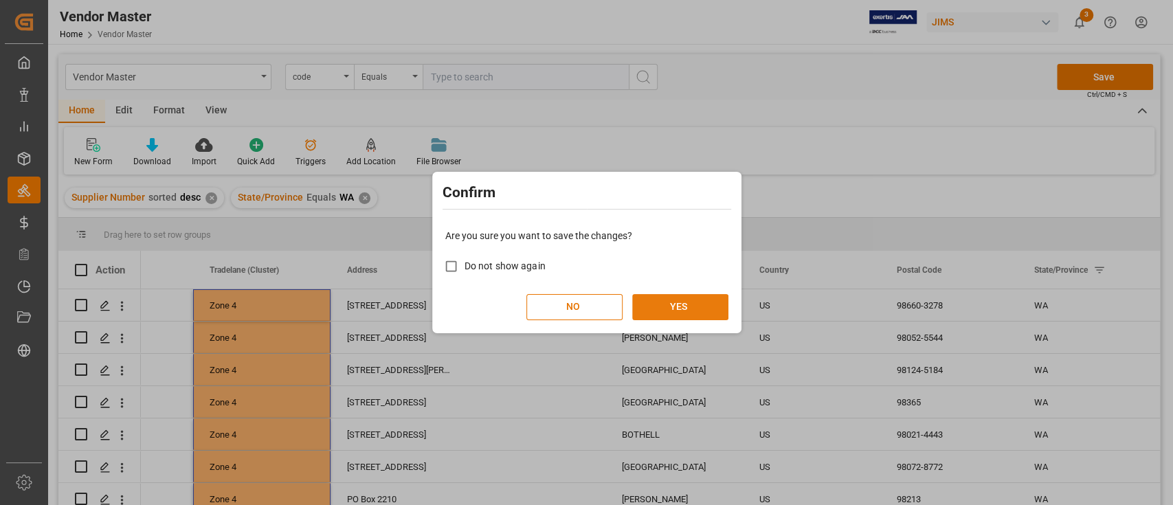
click at [683, 316] on button "YES" at bounding box center [680, 307] width 96 height 26
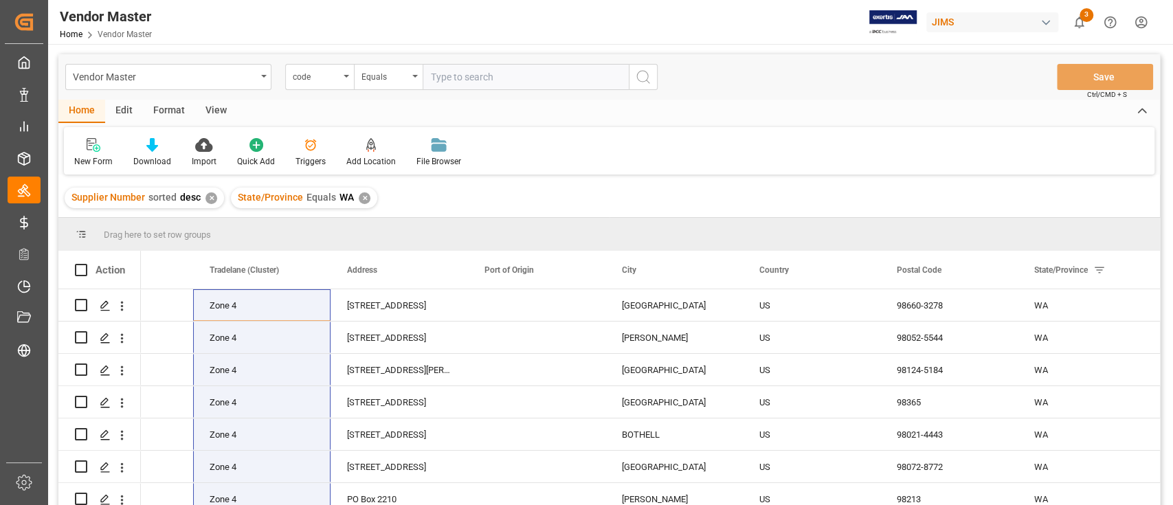
click at [366, 200] on div "✕" at bounding box center [365, 198] width 12 height 12
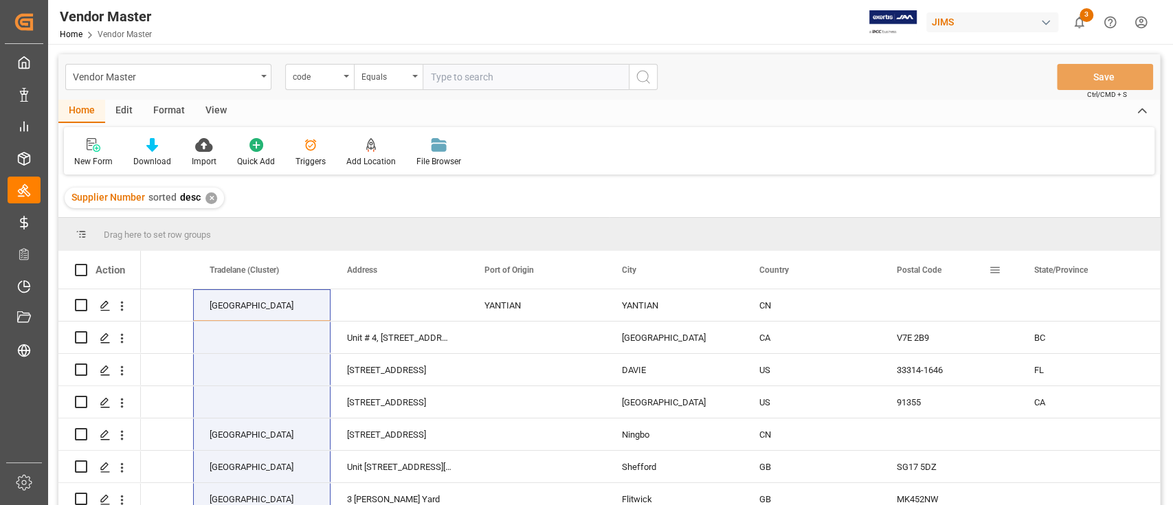
click at [993, 268] on span at bounding box center [995, 270] width 12 height 12
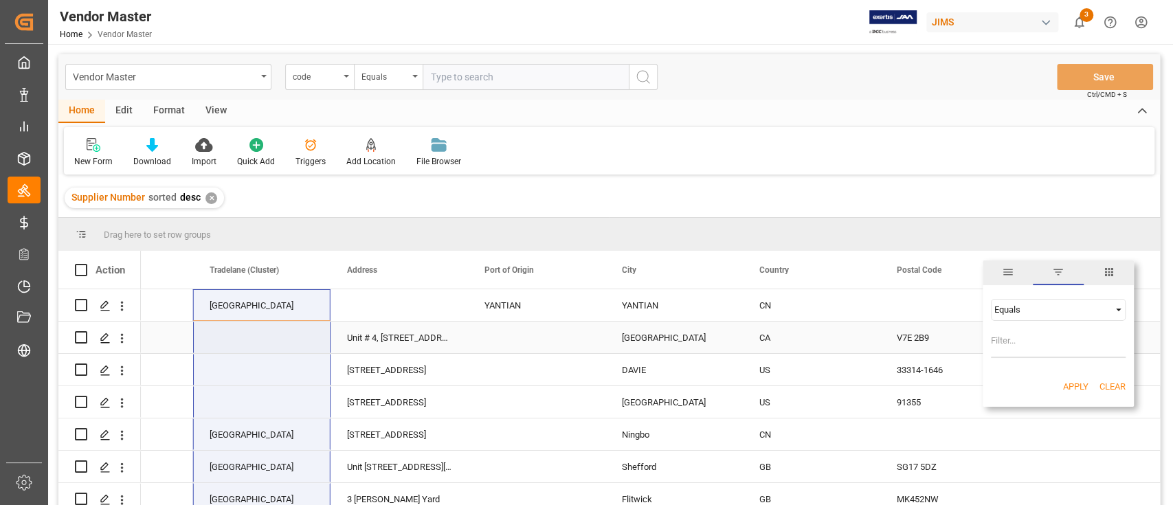
click at [834, 324] on div "CA" at bounding box center [811, 338] width 104 height 32
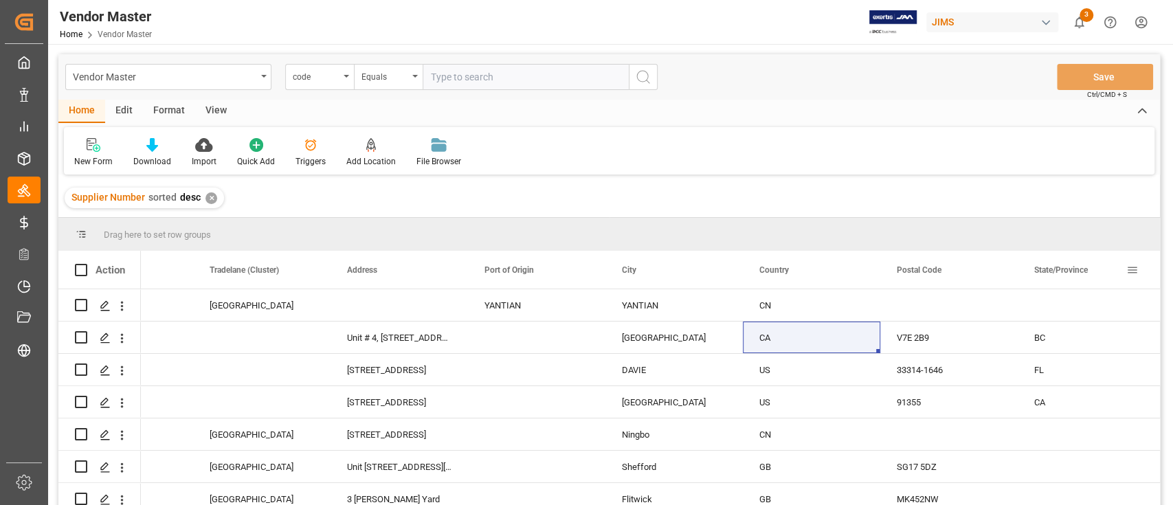
click at [1133, 269] on span at bounding box center [1133, 270] width 12 height 12
click at [1052, 344] on input "Filter Value" at bounding box center [1084, 344] width 135 height 27
type input "MA"
click at [1105, 386] on button "Apply" at bounding box center [1101, 387] width 25 height 14
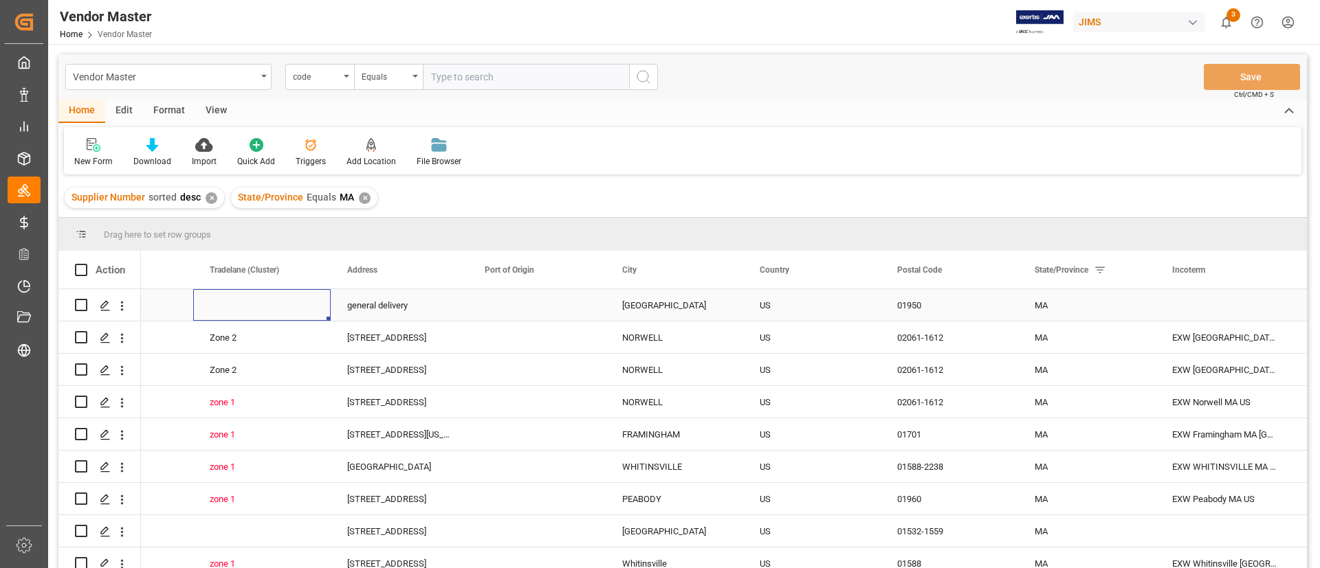
click at [238, 300] on div "Press SPACE to select this row." at bounding box center [261, 305] width 137 height 32
click at [275, 301] on div "Press SPACE to select this row." at bounding box center [261, 305] width 137 height 32
click at [306, 307] on icon "open menu" at bounding box center [305, 314] width 16 height 16
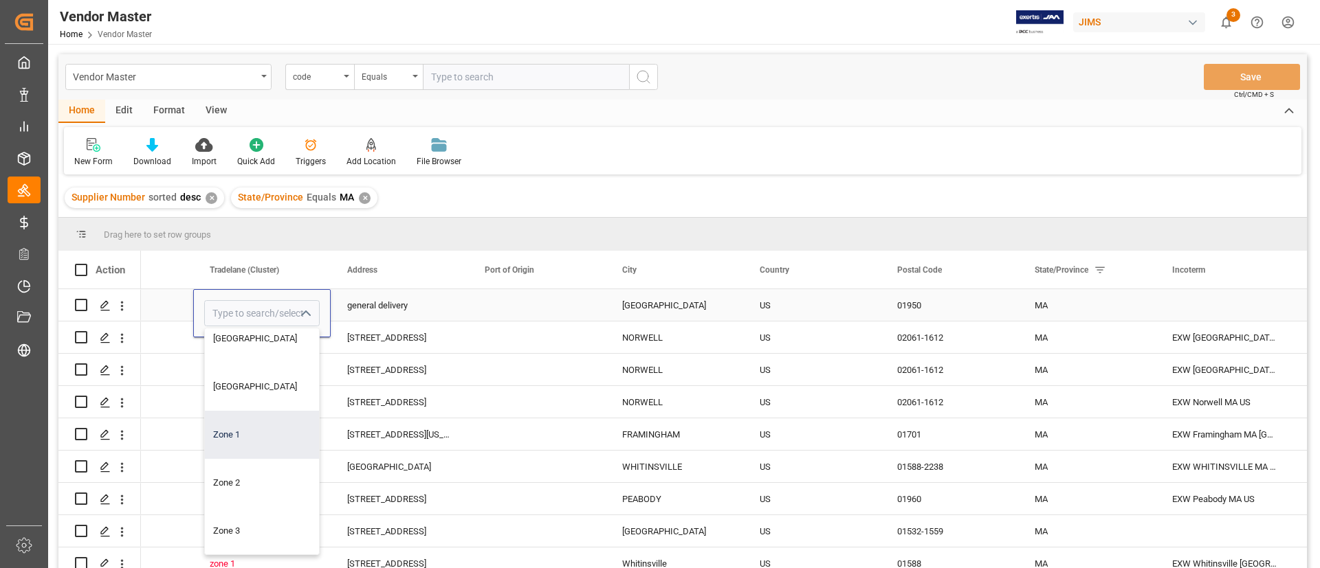
click at [270, 428] on div "Zone 1" at bounding box center [262, 435] width 114 height 48
type input "Zone 1"
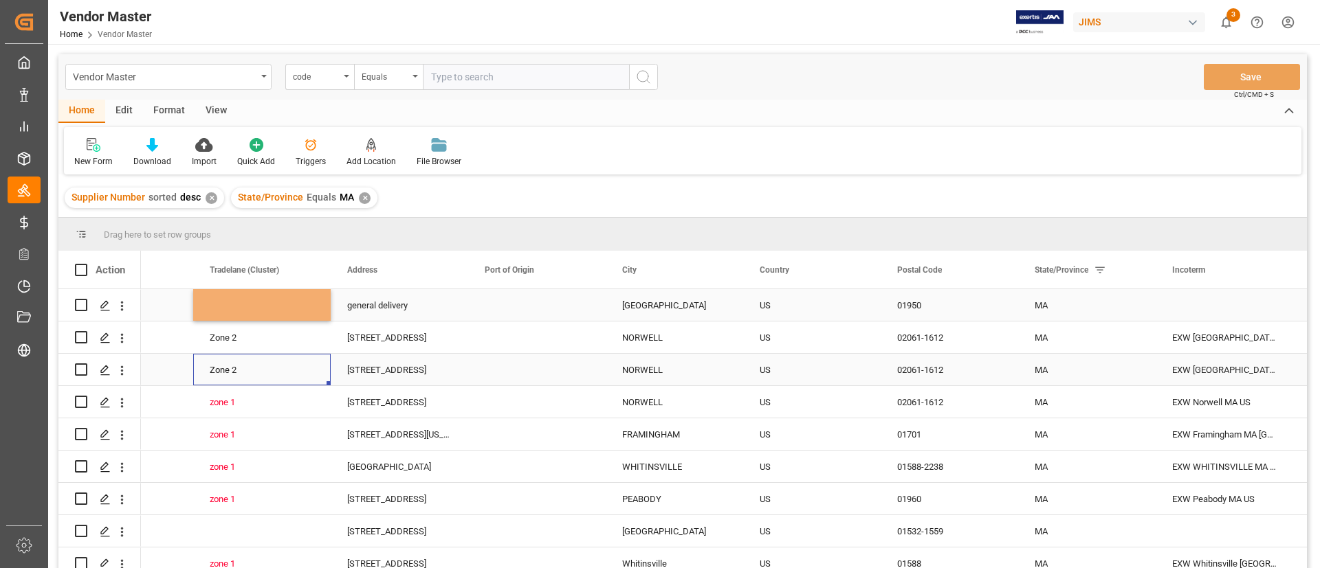
click at [270, 358] on div "Zone 2" at bounding box center [262, 371] width 104 height 32
click at [260, 305] on div "Zone 1" at bounding box center [262, 306] width 104 height 32
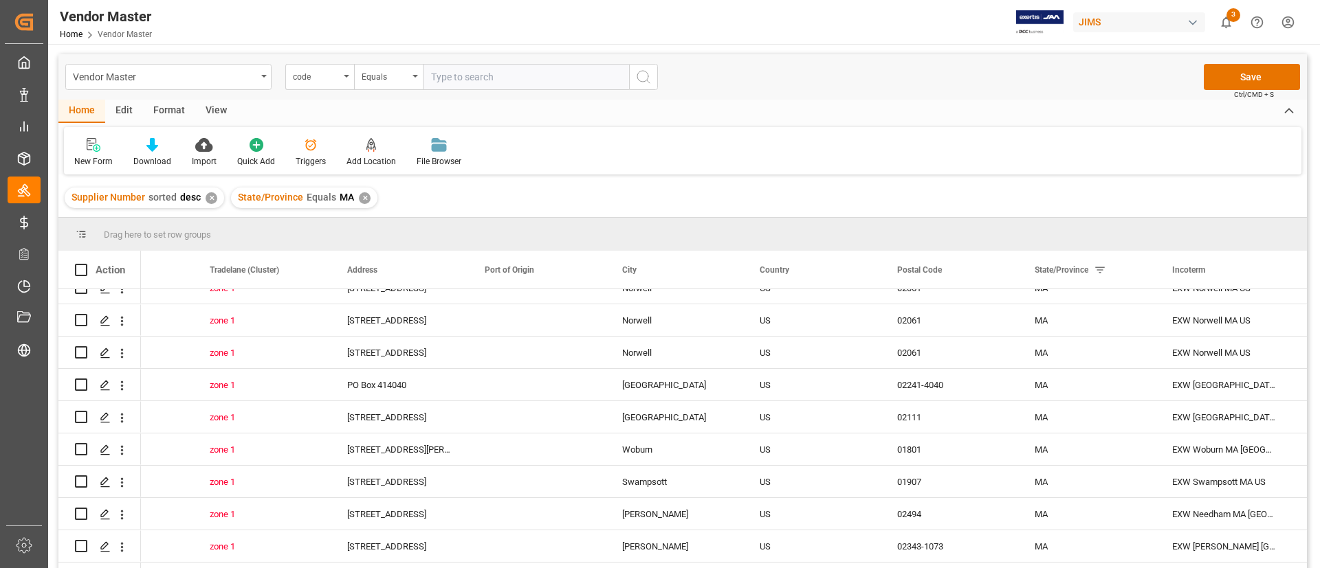
scroll to position [1046, 0]
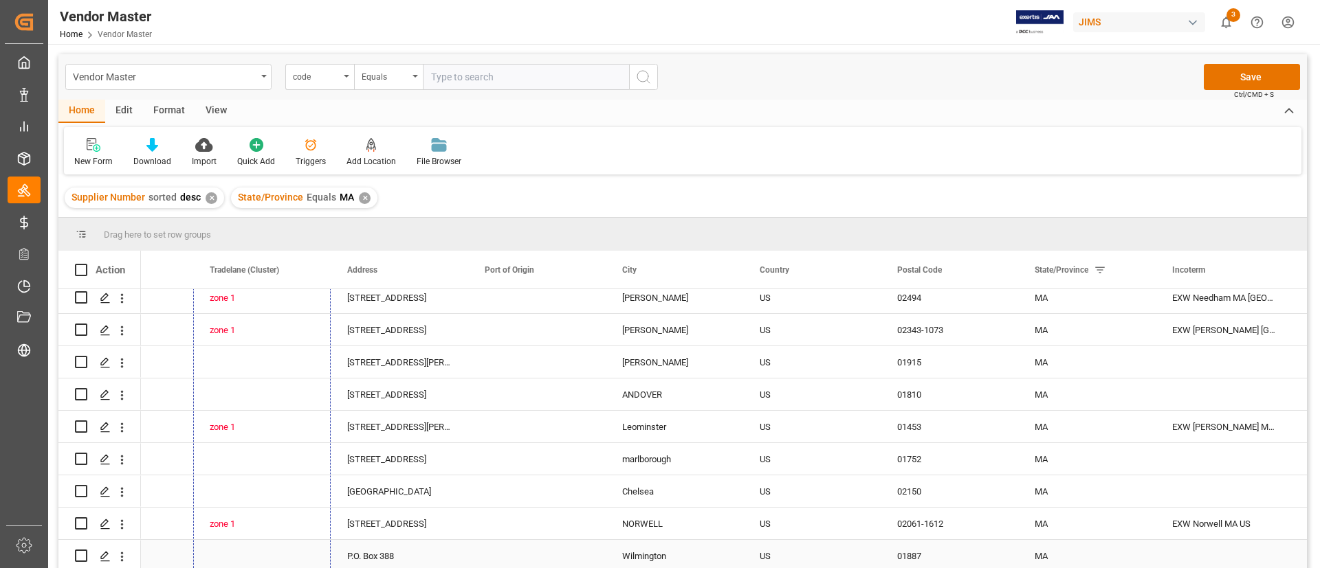
drag, startPoint x: 327, startPoint y: 318, endPoint x: 306, endPoint y: 537, distance: 220.3
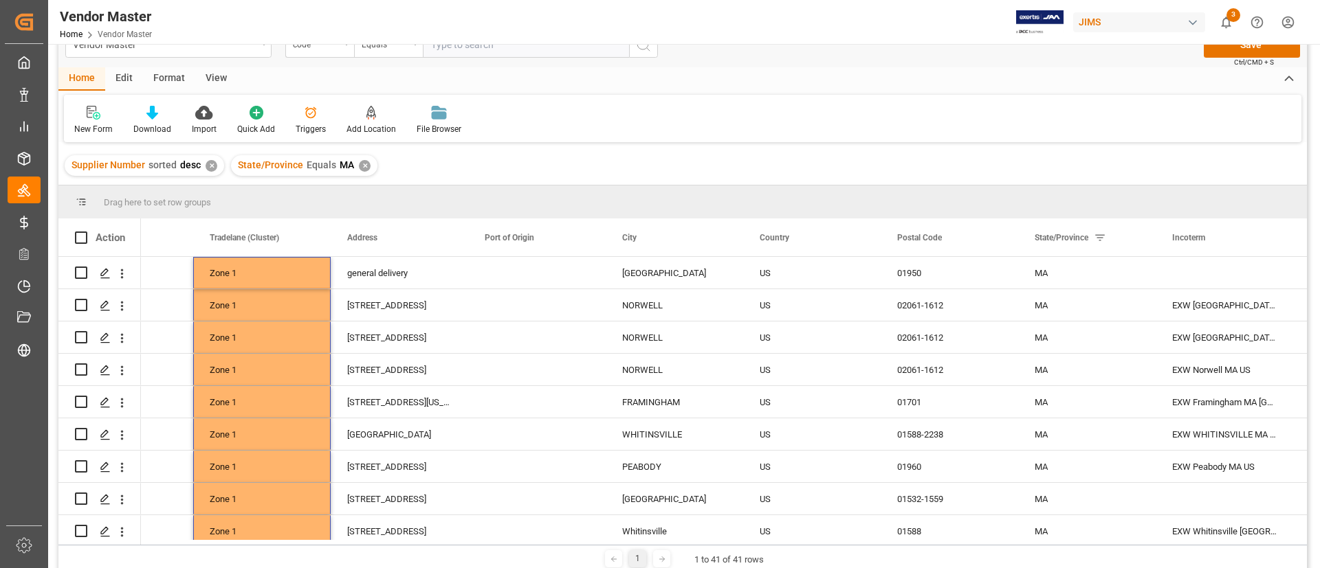
scroll to position [0, 0]
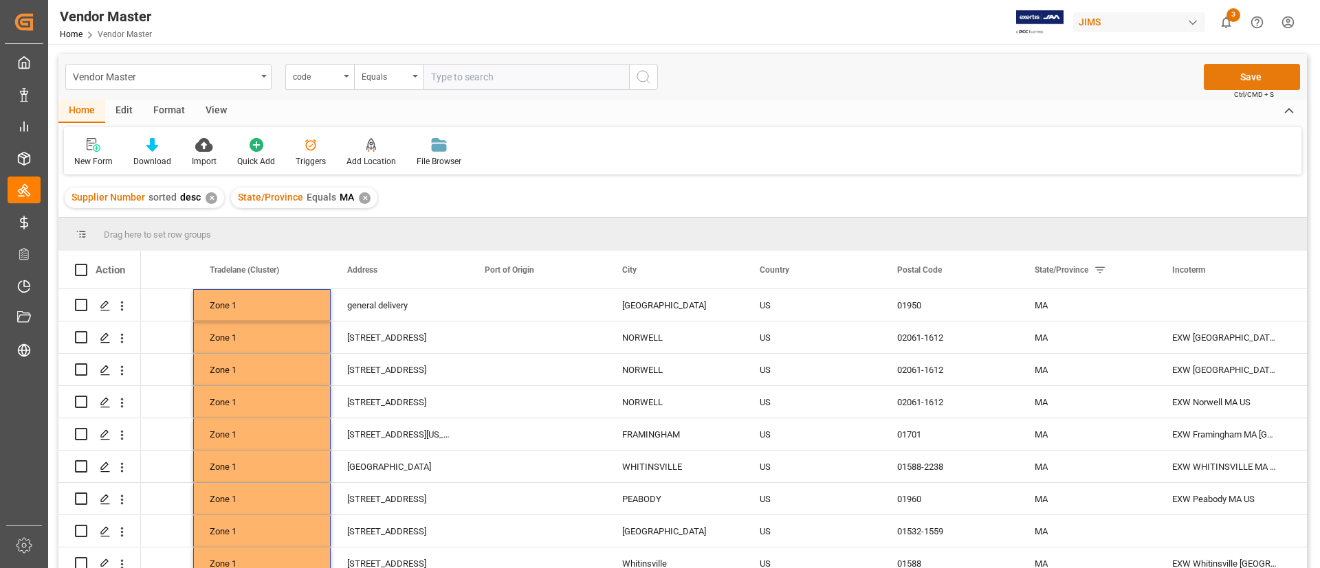
click at [1173, 85] on button "Save" at bounding box center [1251, 77] width 96 height 26
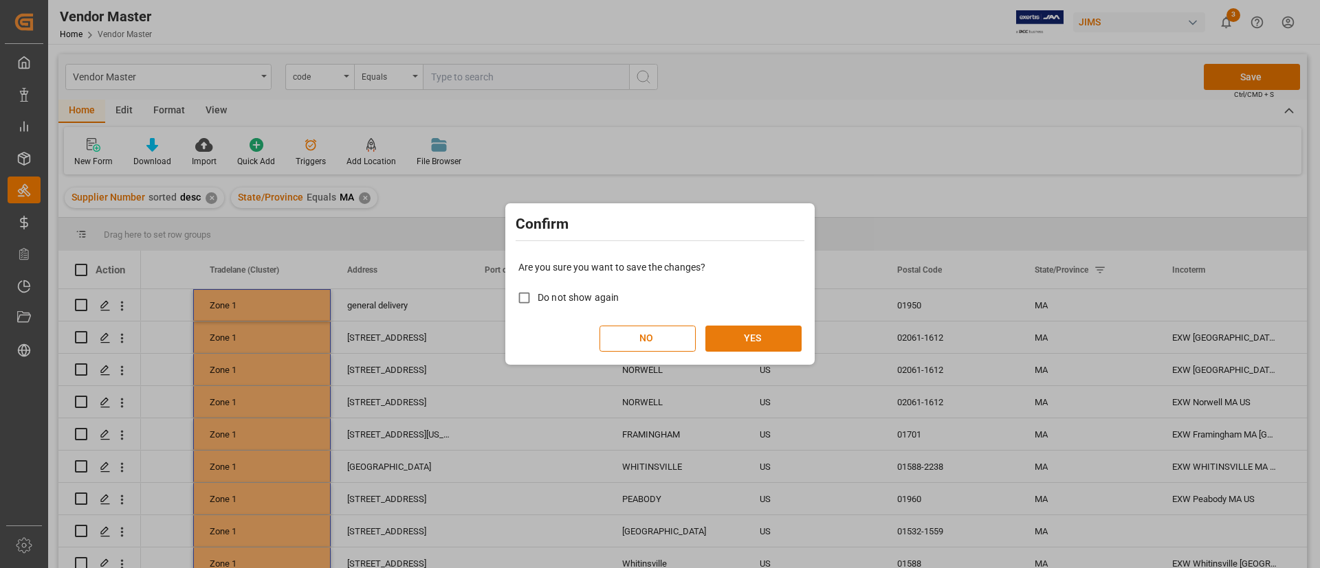
click at [787, 346] on button "YES" at bounding box center [753, 339] width 96 height 26
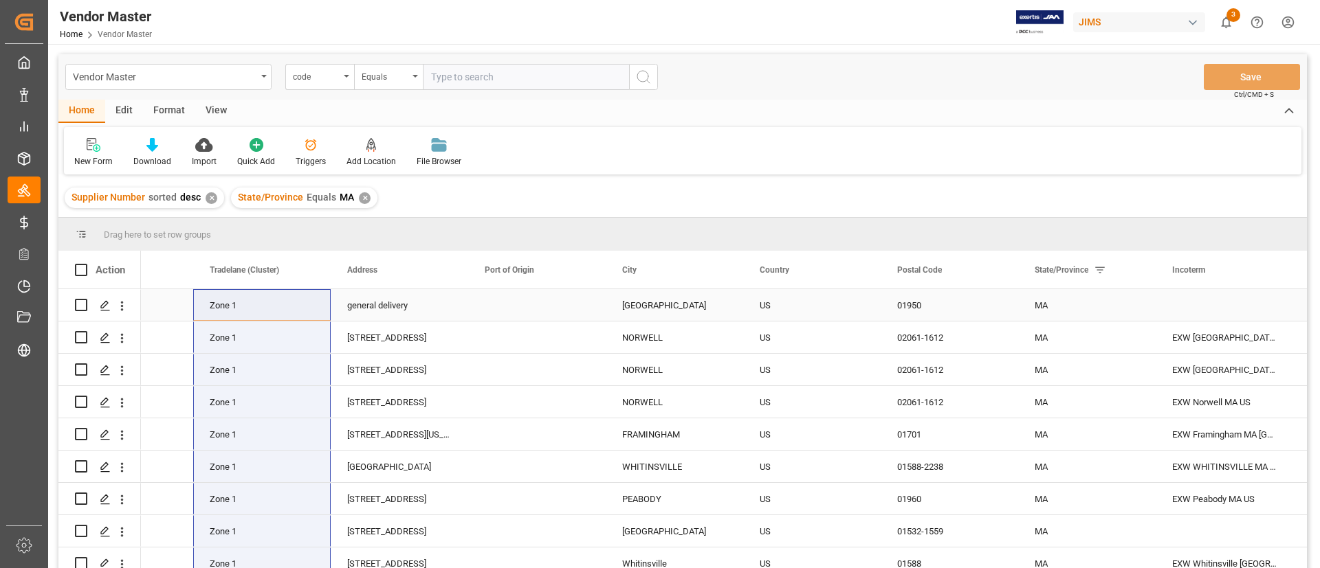
click at [1173, 306] on div "Press SPACE to select this row." at bounding box center [1223, 305] width 137 height 32
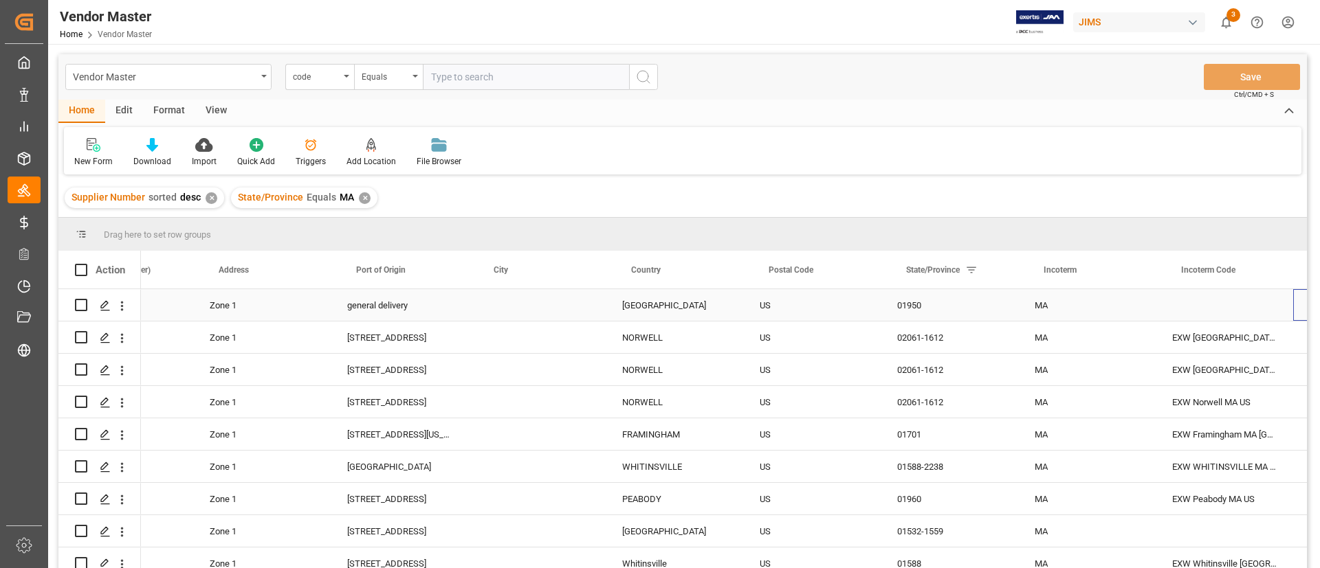
scroll to position [0, 2688]
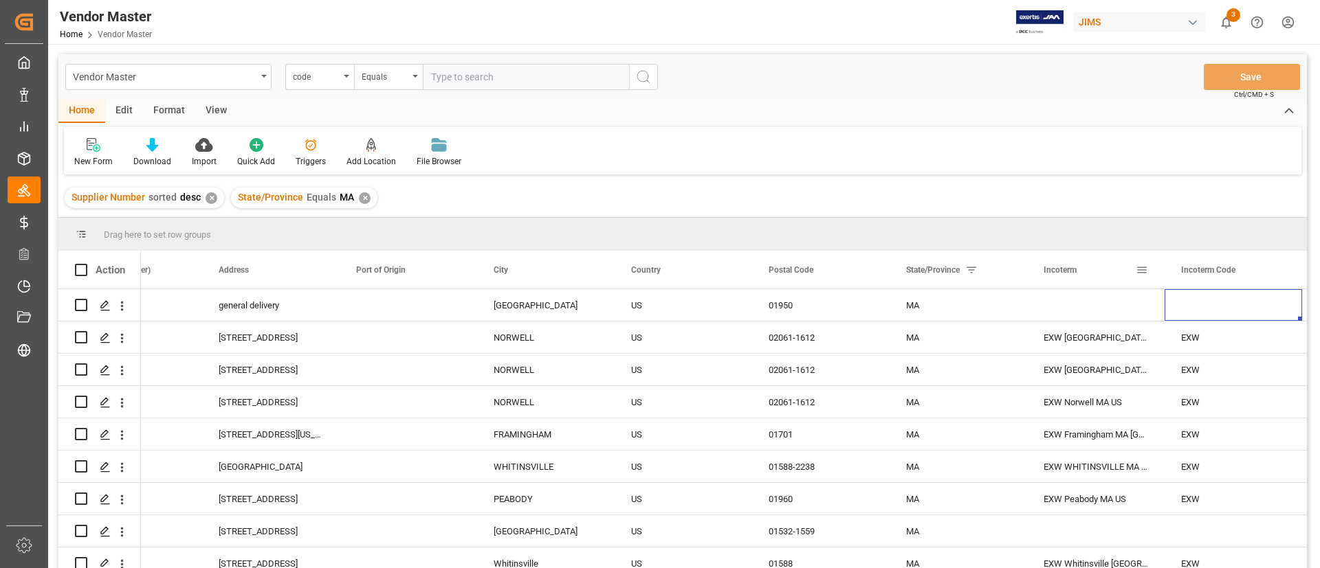
click at [1137, 267] on span at bounding box center [1141, 270] width 12 height 12
type input "Baie"
click at [1173, 311] on div "Equals" at bounding box center [1205, 310] width 135 height 22
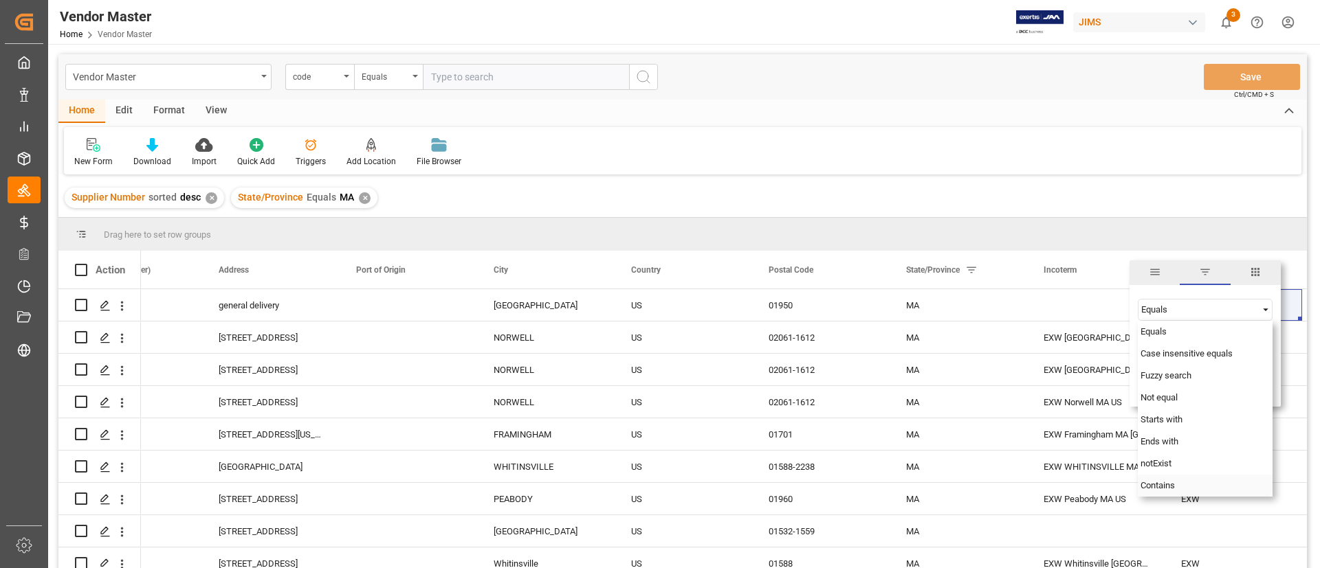
click at [1173, 481] on div "Contains" at bounding box center [1205, 486] width 135 height 22
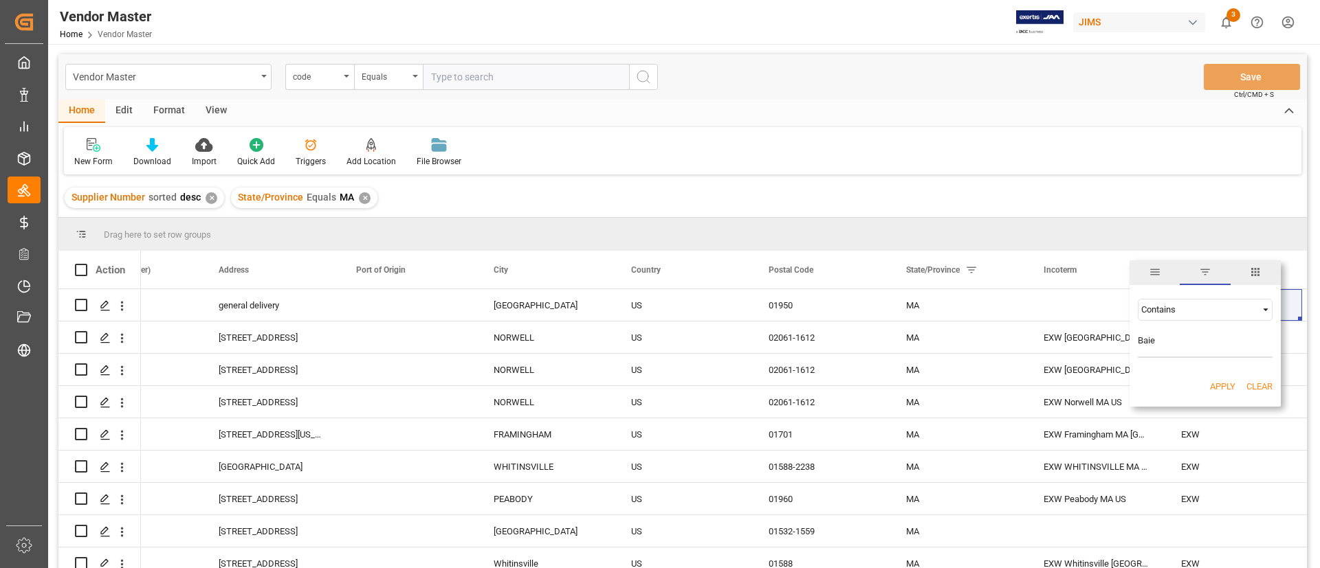
click at [1173, 385] on button "Apply" at bounding box center [1222, 387] width 25 height 14
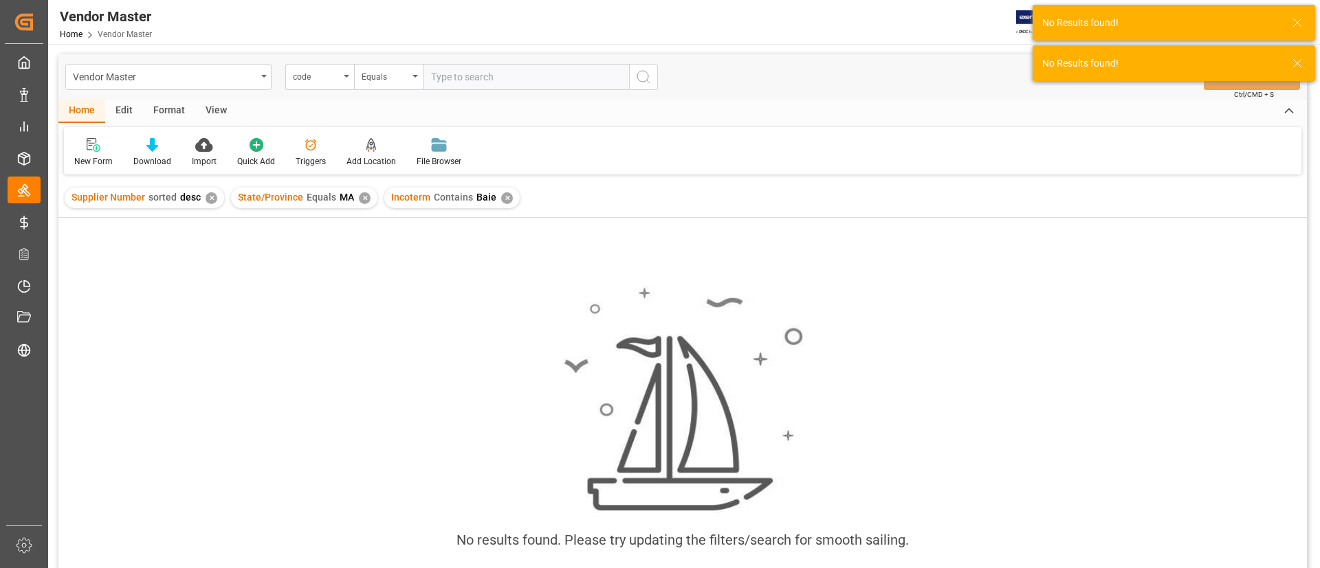
click at [364, 199] on div "✕" at bounding box center [365, 198] width 12 height 12
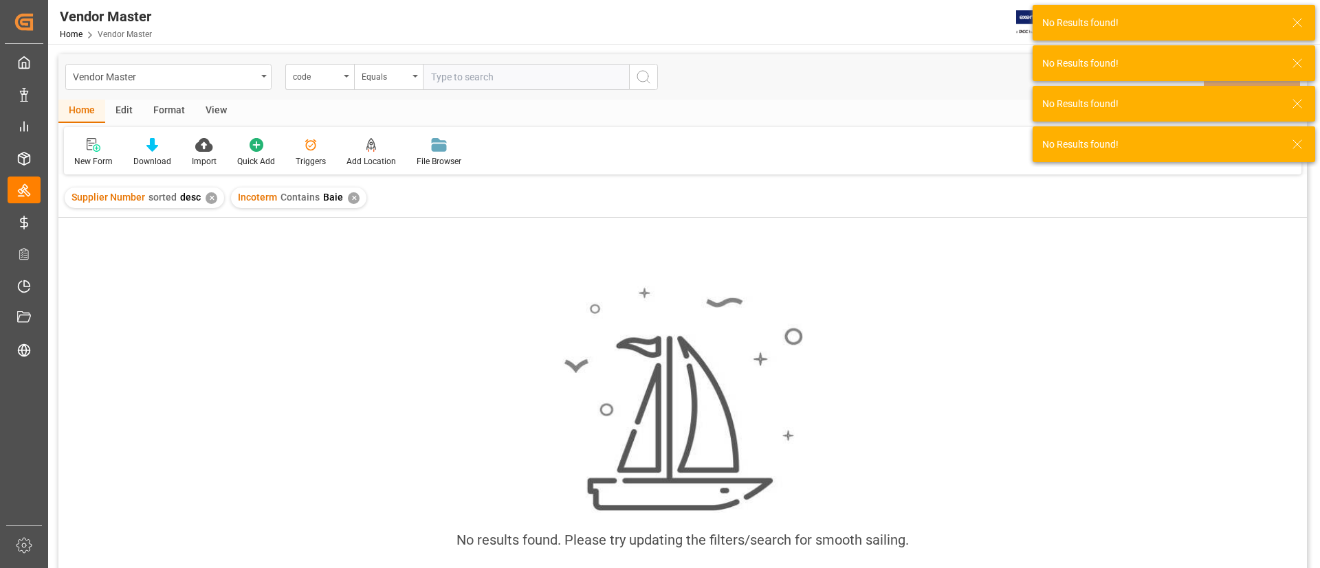
click at [212, 198] on div "✕" at bounding box center [212, 198] width 12 height 12
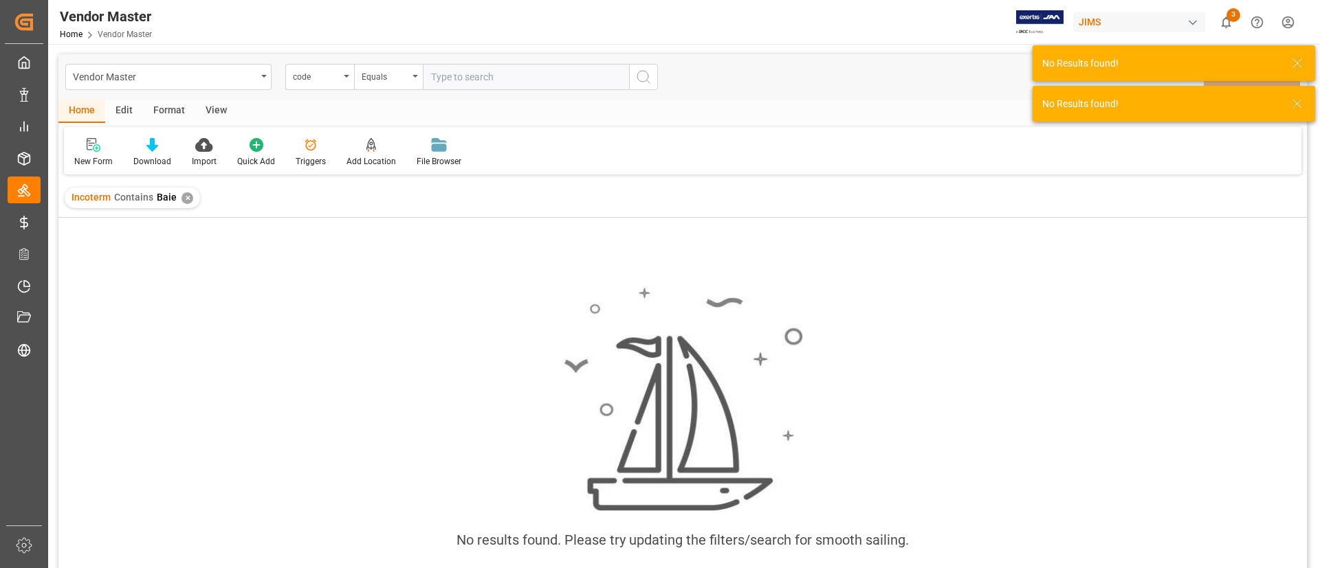
click at [186, 195] on div "✕" at bounding box center [187, 198] width 12 height 12
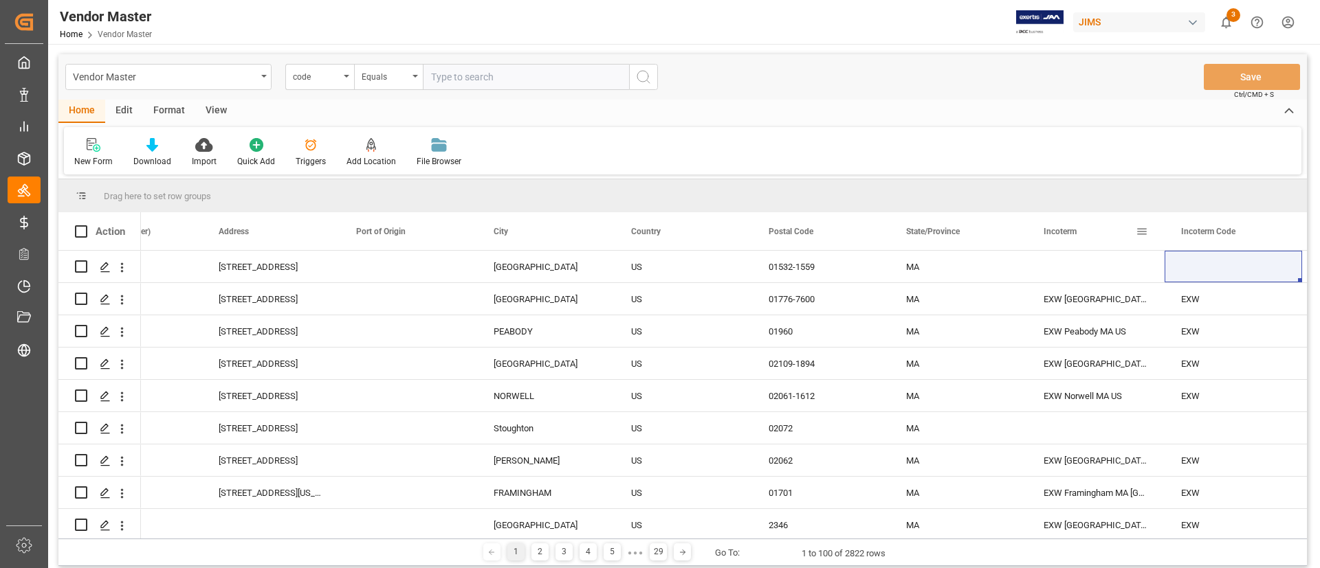
click at [1142, 236] on span at bounding box center [1141, 231] width 12 height 12
click at [1173, 235] on span at bounding box center [1279, 231] width 12 height 12
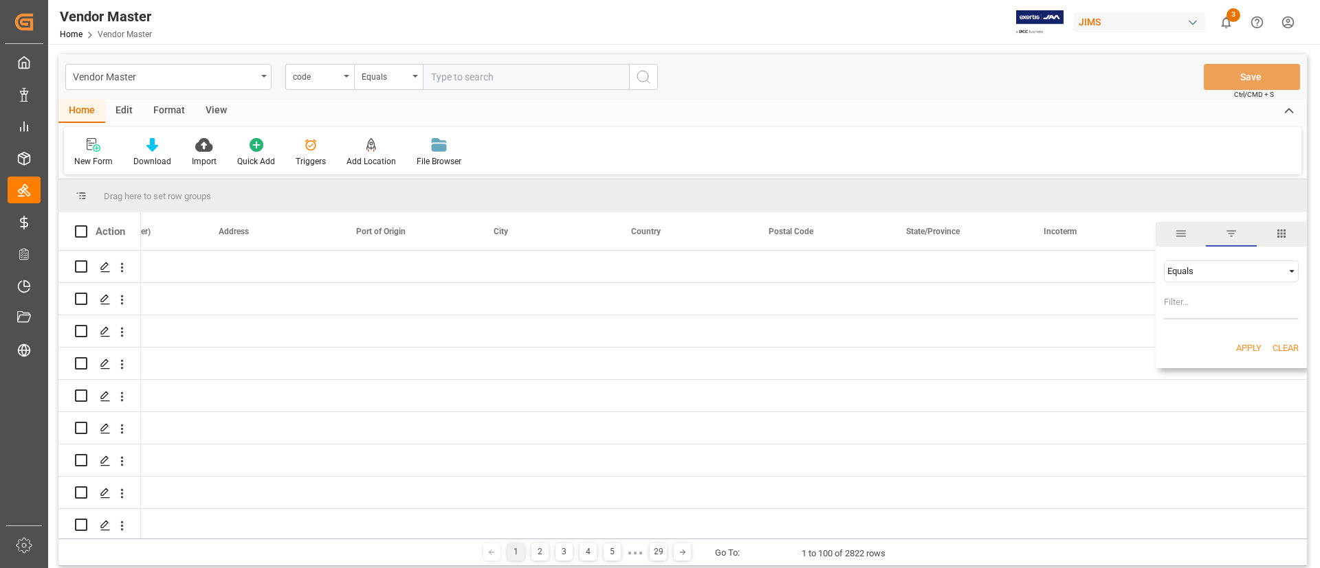
scroll to position [0, 2688]
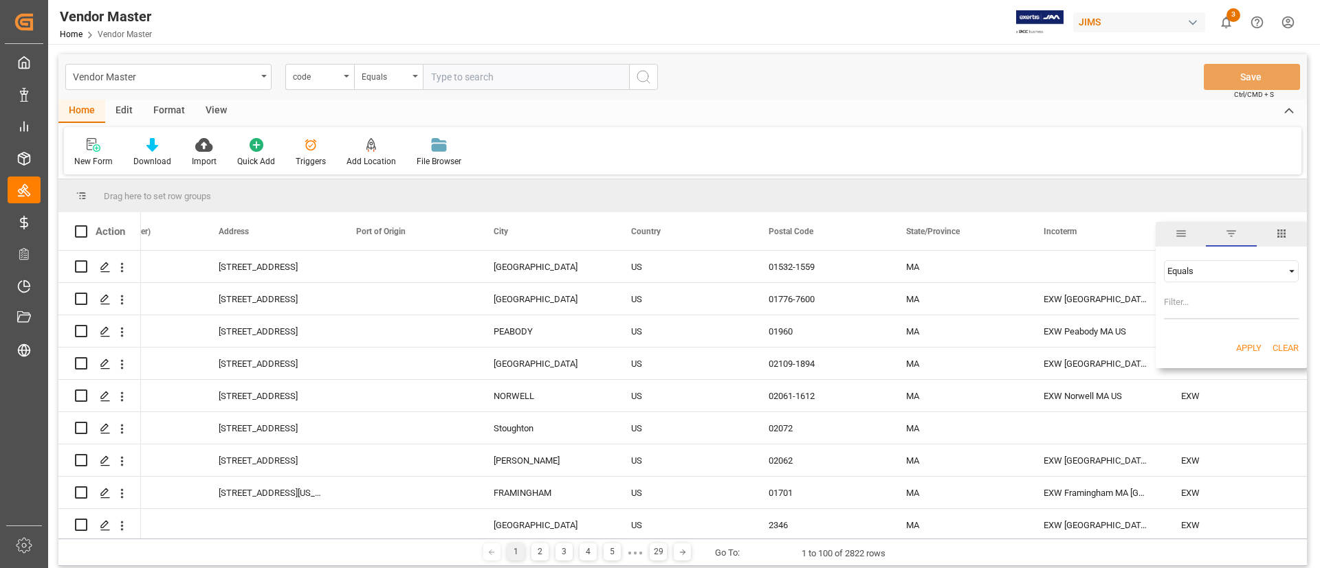
click at [1203, 297] on input "Filter Value" at bounding box center [1231, 305] width 135 height 27
type input "DDP"
click at [1252, 353] on button "Apply" at bounding box center [1248, 349] width 25 height 14
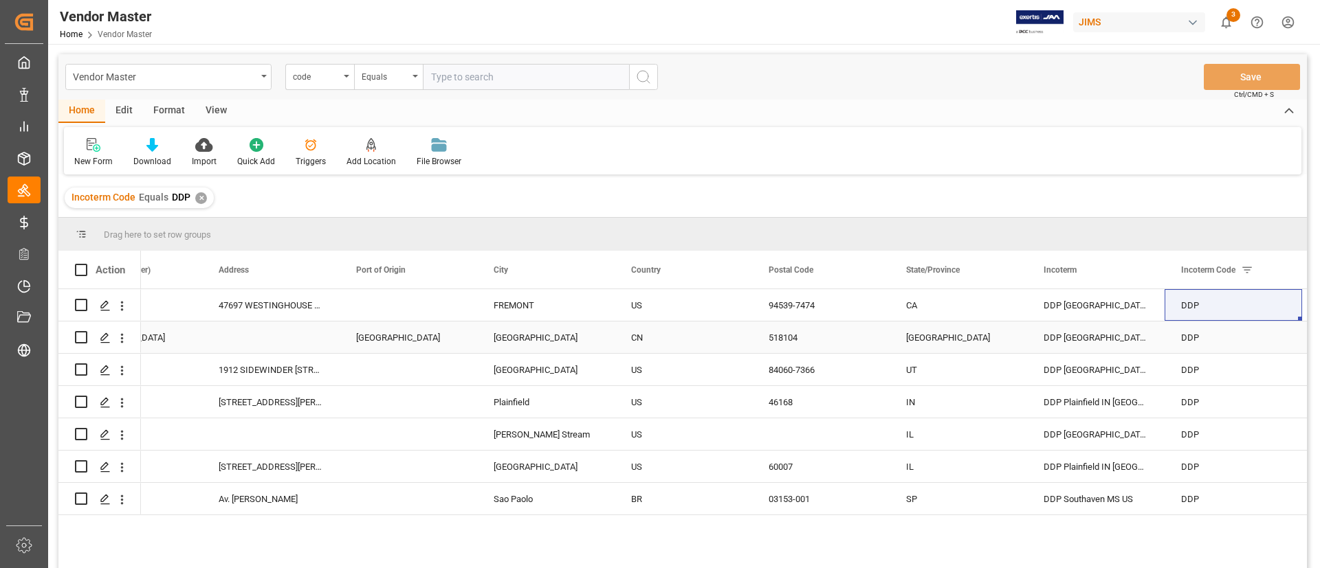
click at [1108, 335] on div "DDP [GEOGRAPHIC_DATA] [GEOGRAPHIC_DATA]" at bounding box center [1095, 338] width 137 height 32
click at [1108, 332] on div "DDP [GEOGRAPHIC_DATA] [GEOGRAPHIC_DATA]" at bounding box center [1095, 338] width 137 height 32
drag, startPoint x: 1046, startPoint y: 348, endPoint x: 1153, endPoint y: 340, distance: 107.5
click at [1153, 340] on div "DDP [GEOGRAPHIC_DATA] [GEOGRAPHIC_DATA]" at bounding box center [1095, 346] width 137 height 48
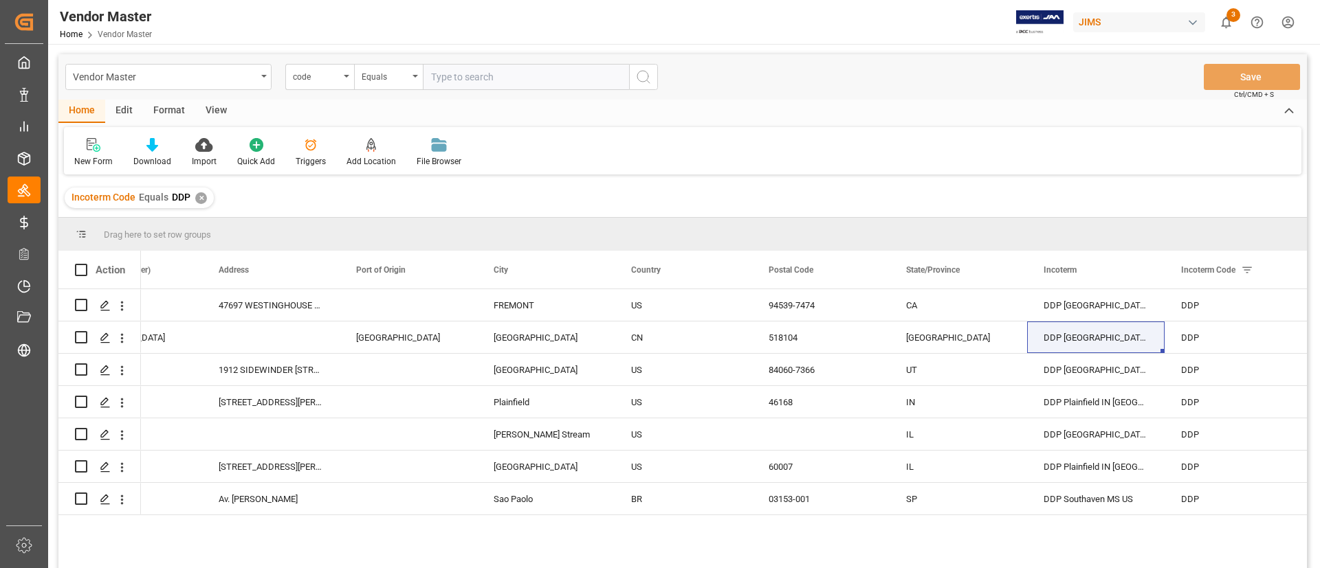
click at [203, 198] on div "✕" at bounding box center [201, 198] width 12 height 12
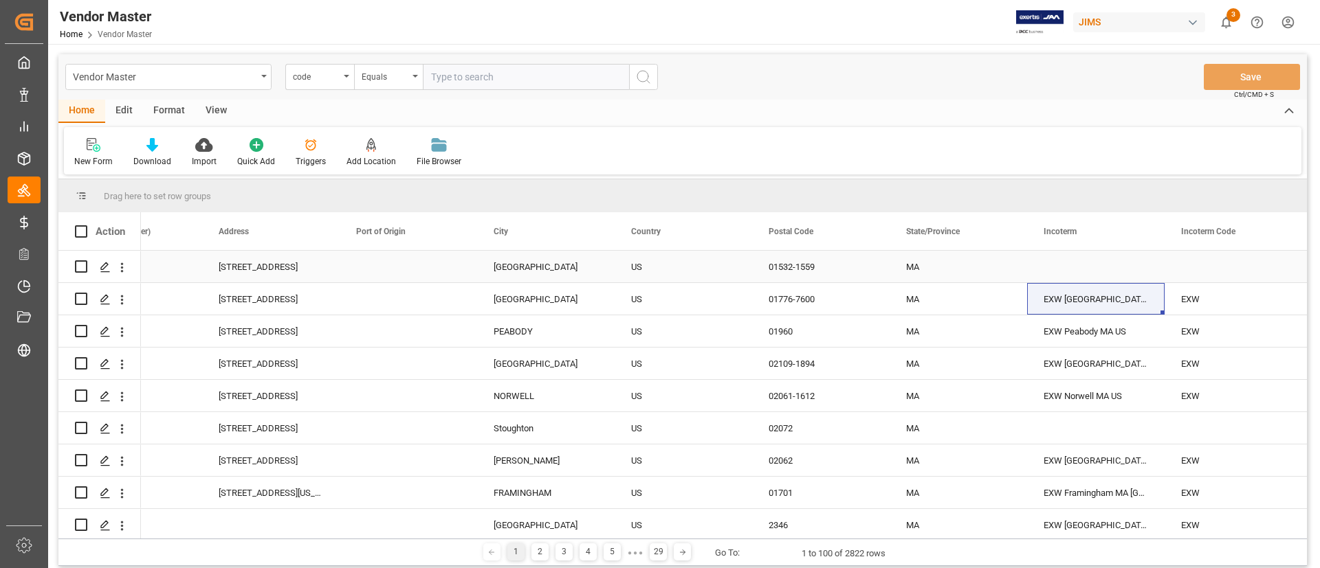
click at [565, 275] on div "[GEOGRAPHIC_DATA]" at bounding box center [545, 267] width 137 height 32
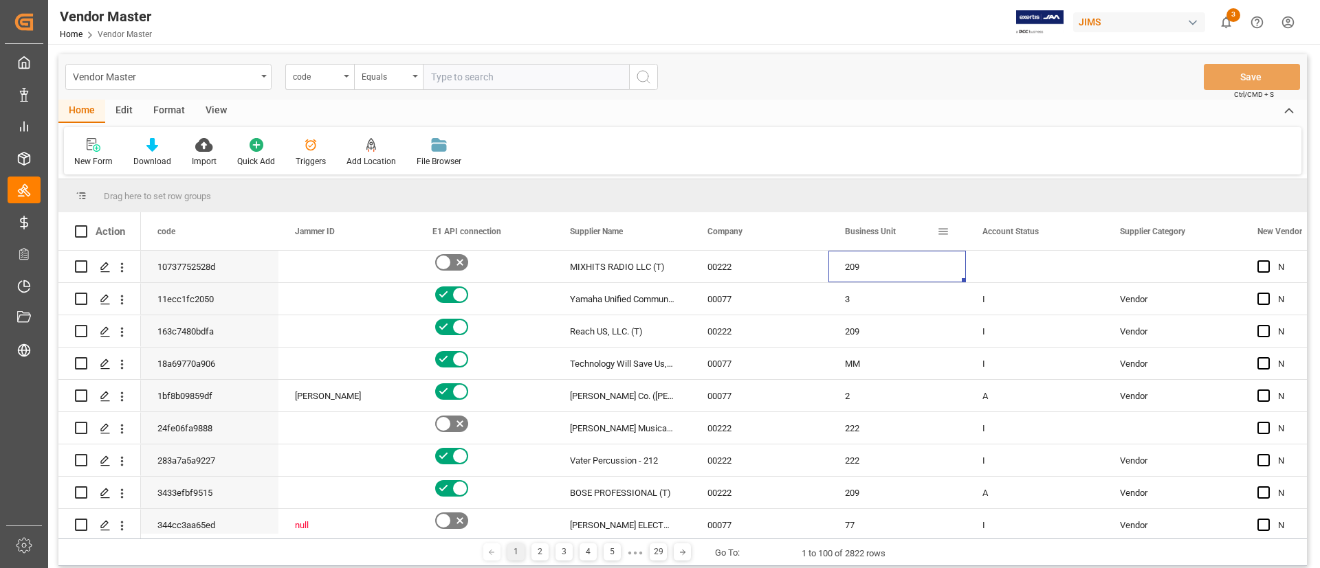
click at [942, 226] on span at bounding box center [943, 231] width 12 height 12
click at [1003, 236] on span "filter" at bounding box center [1006, 234] width 12 height 12
click at [942, 227] on span at bounding box center [943, 231] width 12 height 12
click at [968, 313] on input "Filter Value" at bounding box center [1006, 305] width 135 height 27
type input "14"
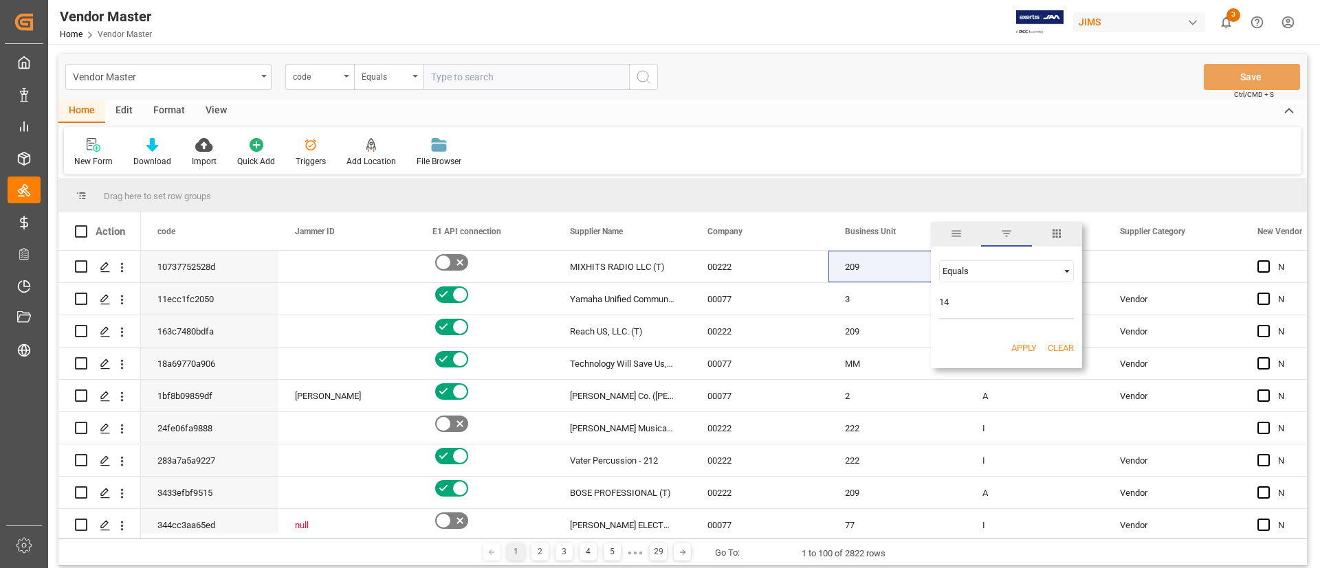
click at [1027, 343] on button "Apply" at bounding box center [1023, 349] width 25 height 14
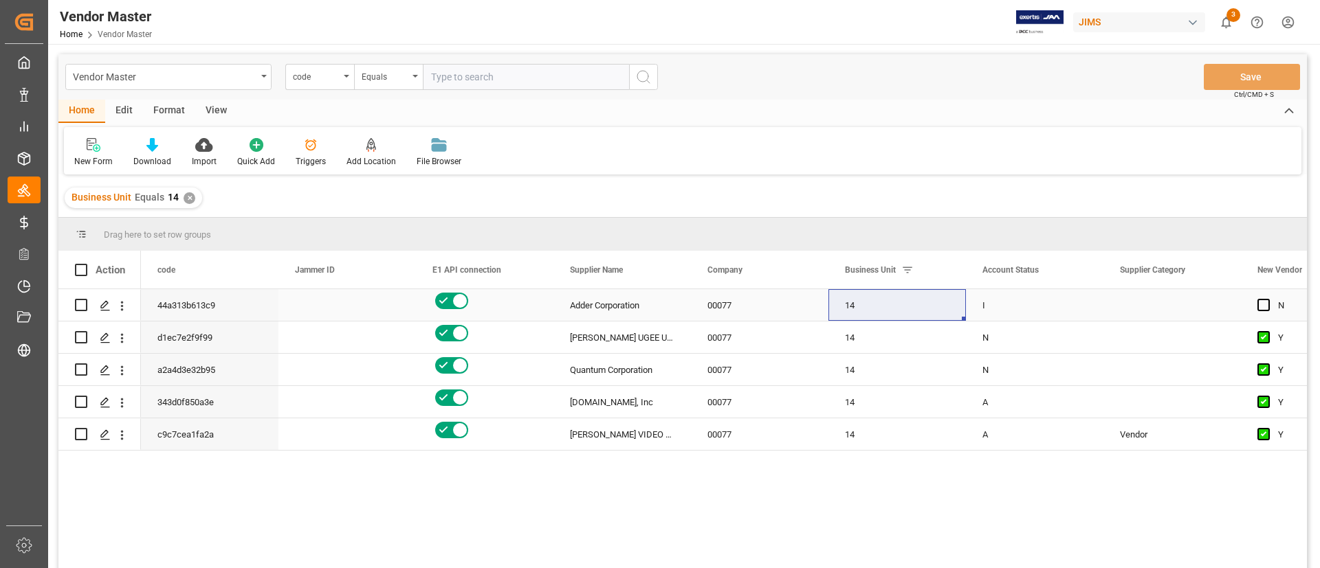
click at [777, 301] on div "00077" at bounding box center [759, 305] width 137 height 32
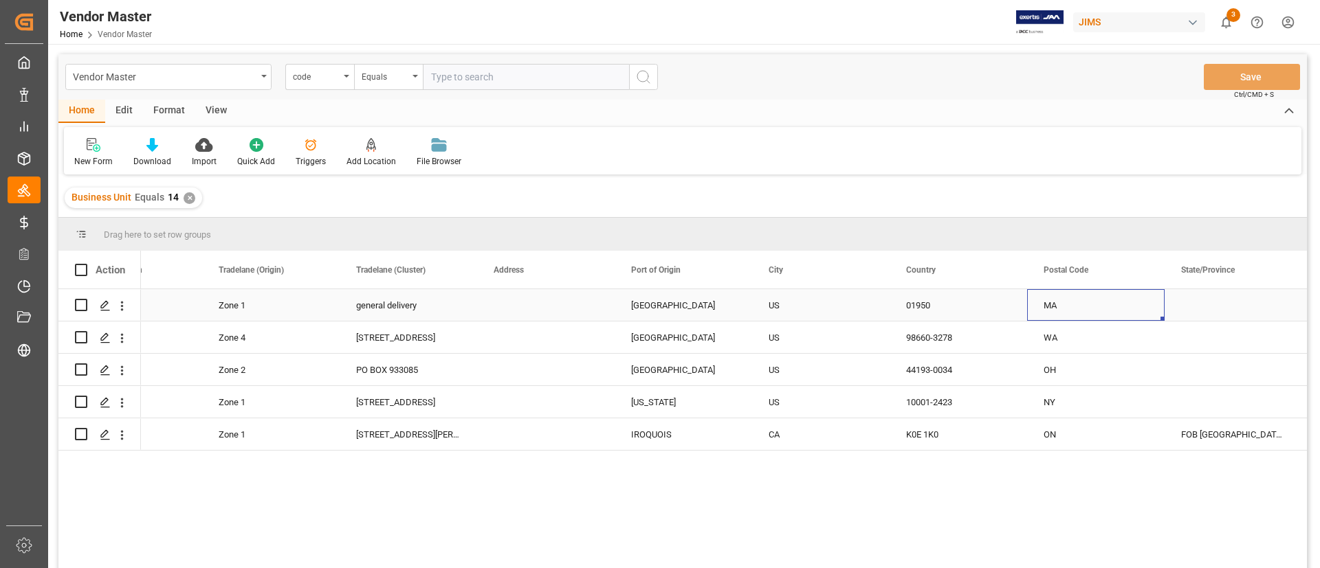
scroll to position [0, 2551]
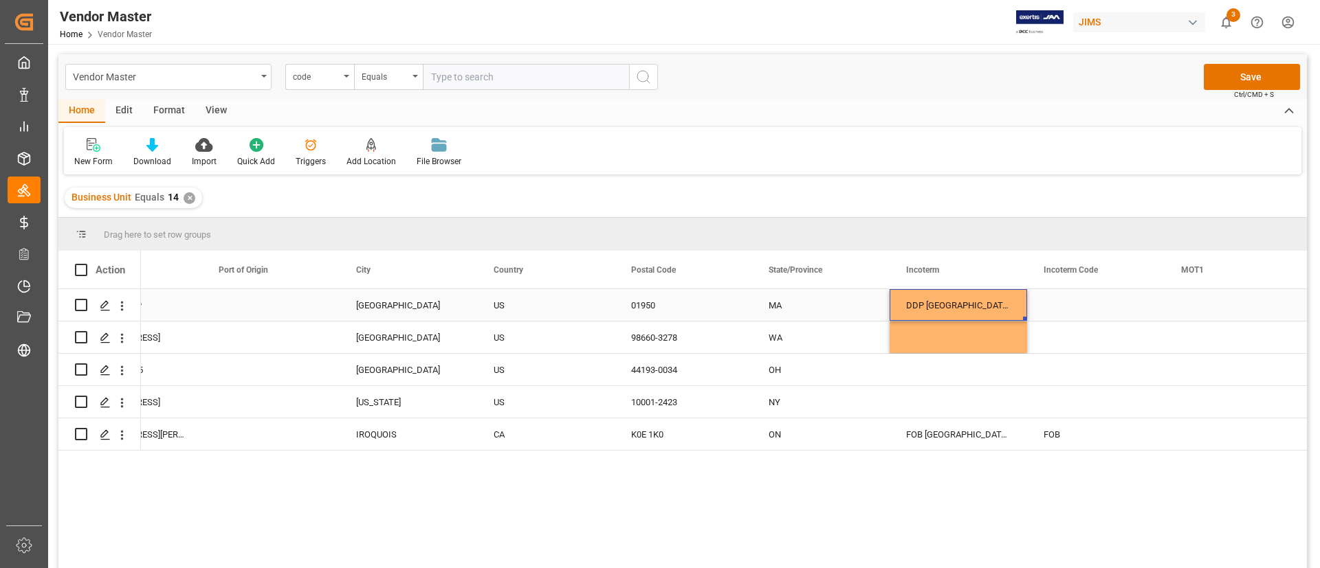
click at [988, 320] on div "DDP [GEOGRAPHIC_DATA] [GEOGRAPHIC_DATA]" at bounding box center [957, 305] width 137 height 32
click at [982, 300] on div "DDP [GEOGRAPHIC_DATA] [GEOGRAPHIC_DATA]" at bounding box center [957, 305] width 137 height 32
click at [972, 366] on div "Press SPACE to select this row." at bounding box center [957, 370] width 137 height 32
click at [988, 303] on div "DDP [GEOGRAPHIC_DATA] [GEOGRAPHIC_DATA]" at bounding box center [957, 305] width 137 height 32
click at [977, 374] on div "Press SPACE to select this row." at bounding box center [957, 370] width 137 height 32
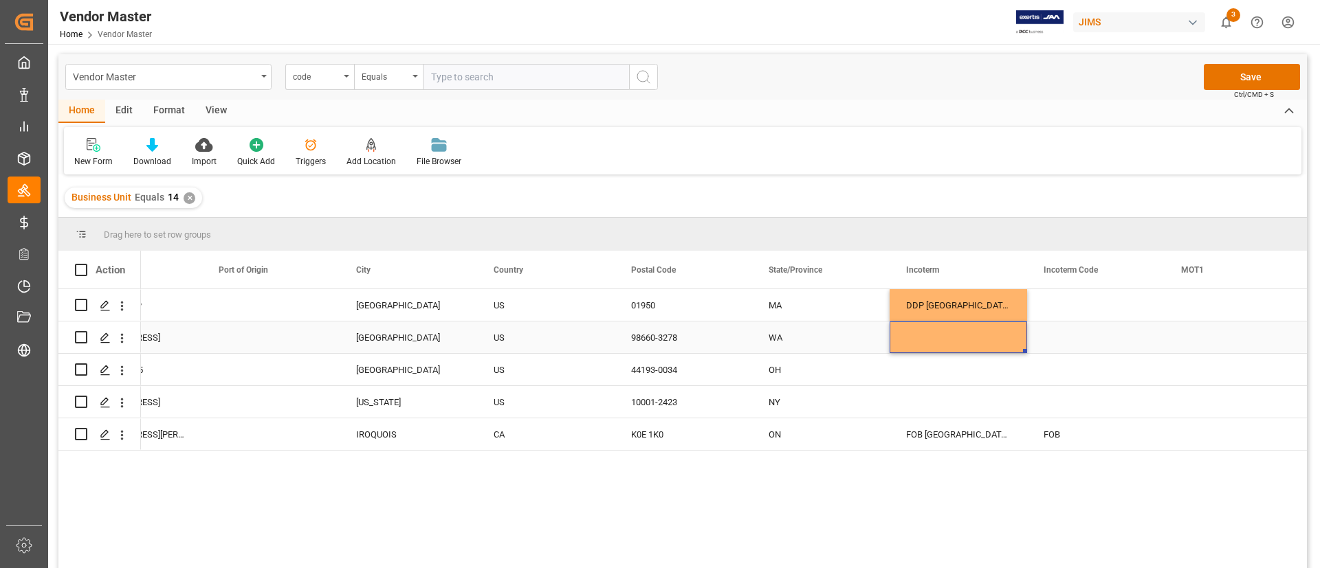
click at [992, 335] on div "Press SPACE to select this row." at bounding box center [957, 338] width 137 height 32
click at [968, 396] on div "Press SPACE to select this row." at bounding box center [957, 402] width 137 height 32
click at [988, 304] on div "DDP [GEOGRAPHIC_DATA] [GEOGRAPHIC_DATA]" at bounding box center [957, 305] width 137 height 32
drag, startPoint x: 1028, startPoint y: 320, endPoint x: 1027, endPoint y: 362, distance: 42.6
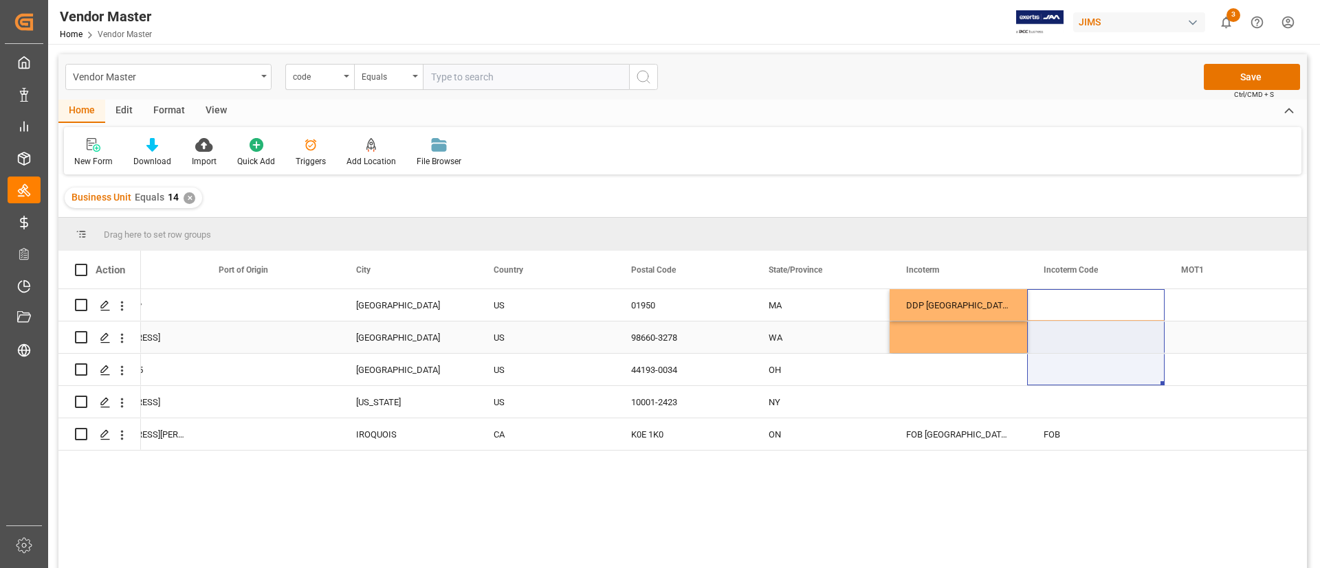
click at [977, 313] on div "DDP [GEOGRAPHIC_DATA] [GEOGRAPHIC_DATA]" at bounding box center [957, 305] width 137 height 32
drag, startPoint x: 1023, startPoint y: 317, endPoint x: 1024, endPoint y: 390, distance: 72.9
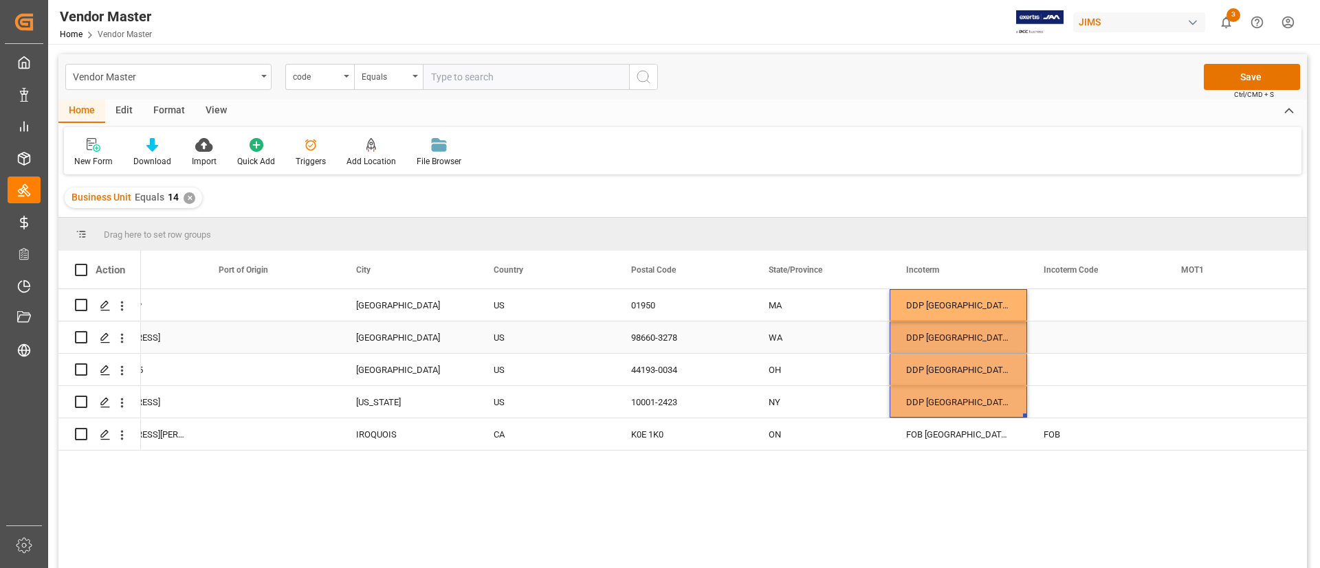
click at [1083, 342] on div "Press SPACE to select this row." at bounding box center [1095, 338] width 137 height 32
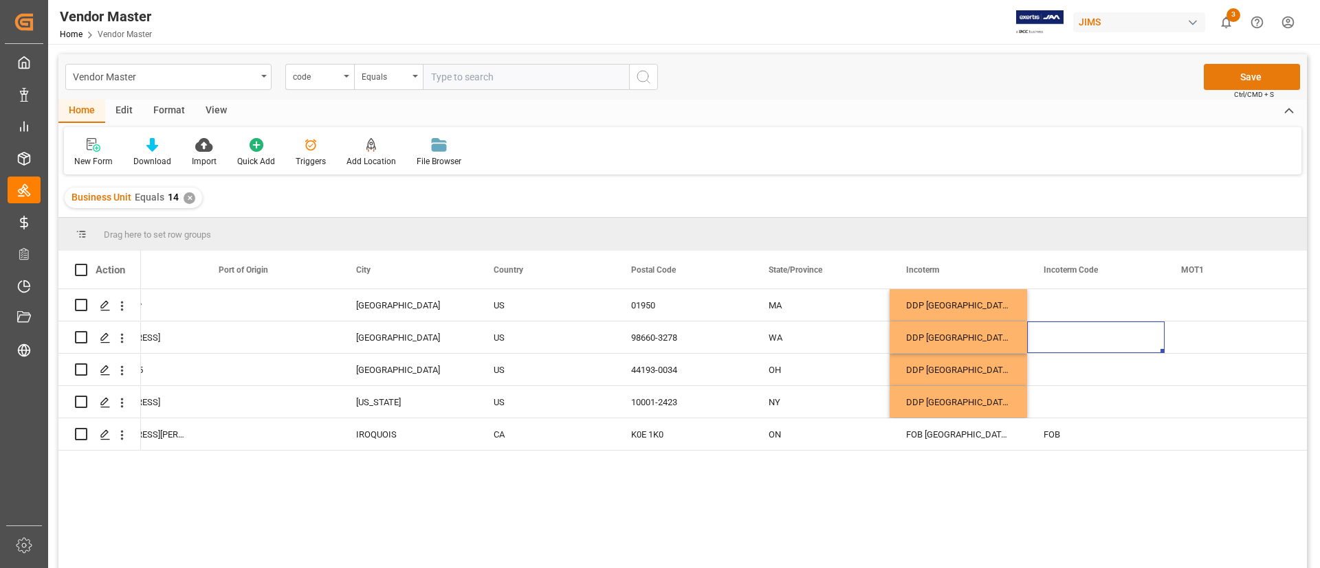
click at [1217, 74] on button "Save" at bounding box center [1251, 77] width 96 height 26
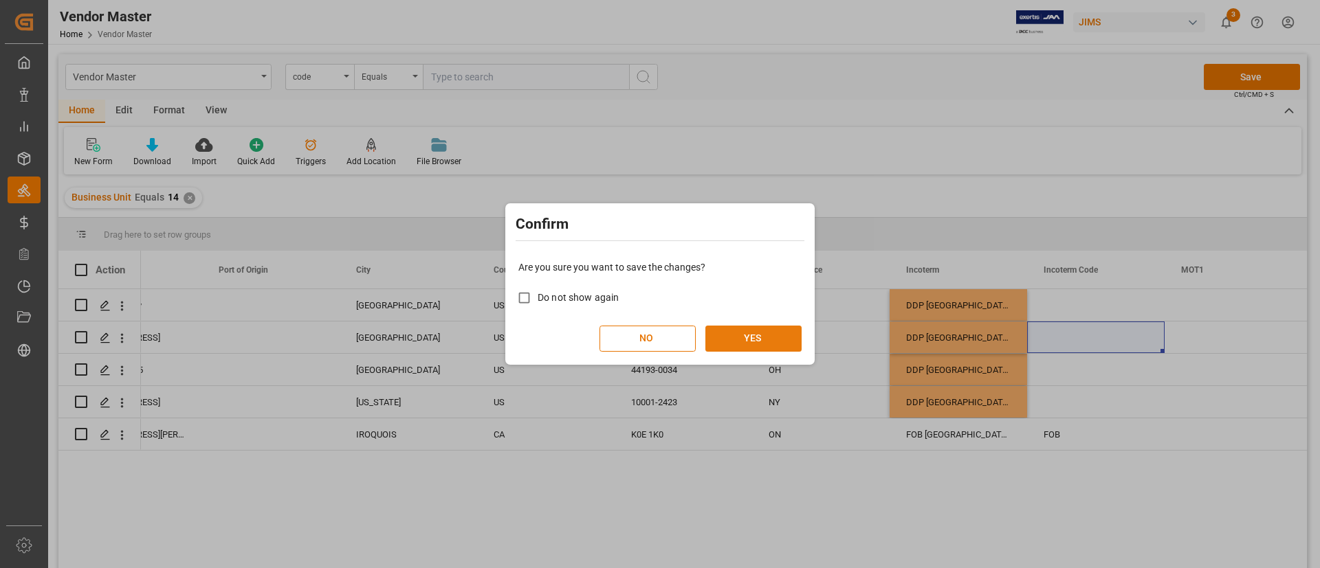
click at [774, 331] on button "YES" at bounding box center [753, 339] width 96 height 26
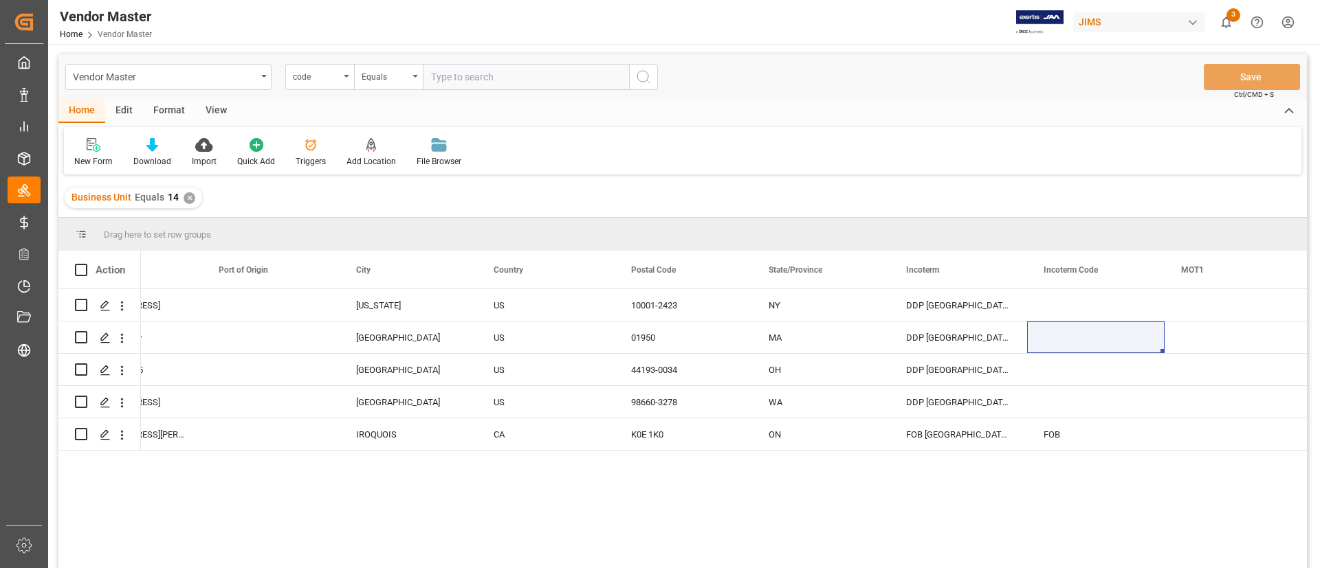
click at [190, 197] on div "✕" at bounding box center [190, 198] width 12 height 12
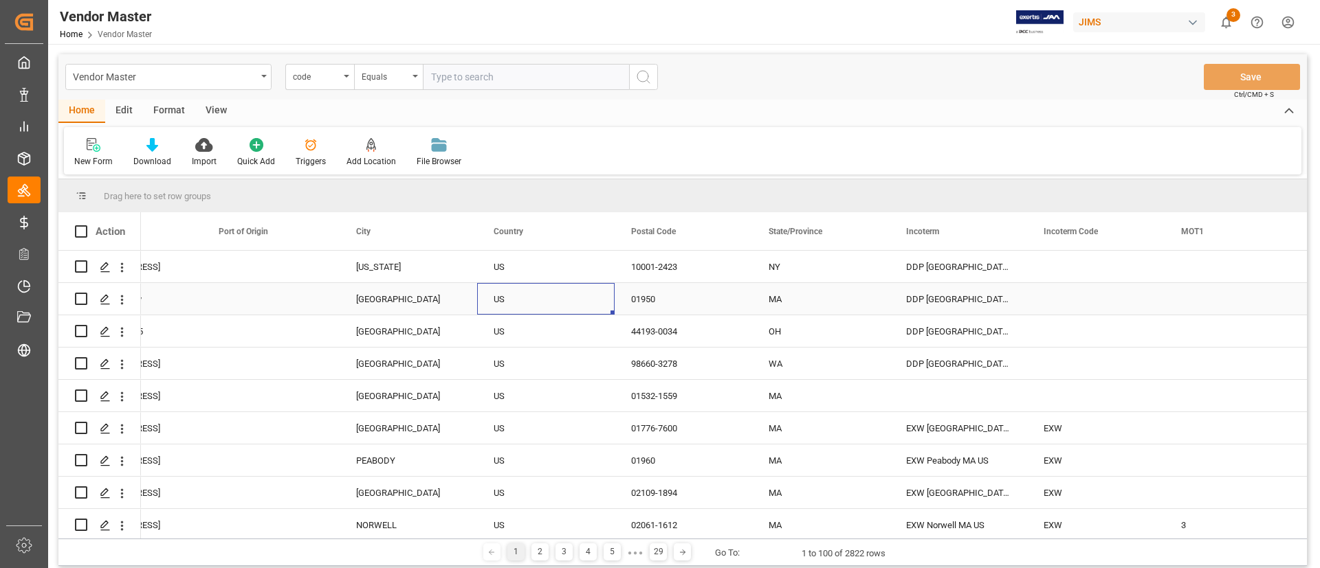
click at [561, 285] on div "US" at bounding box center [545, 300] width 104 height 32
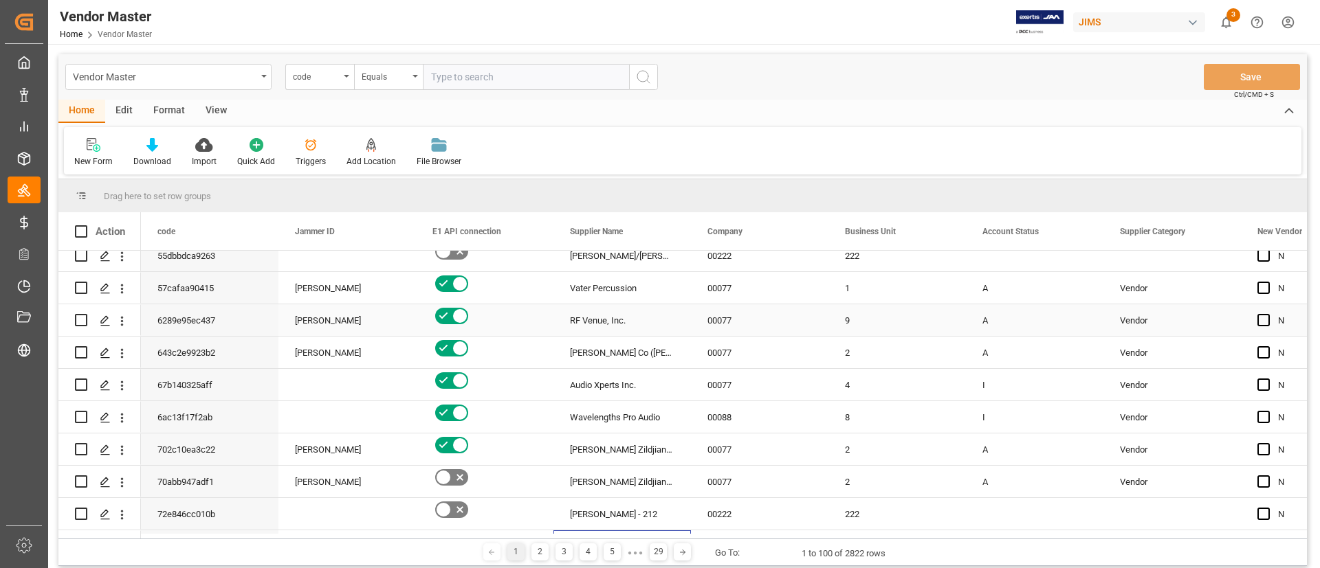
scroll to position [560, 0]
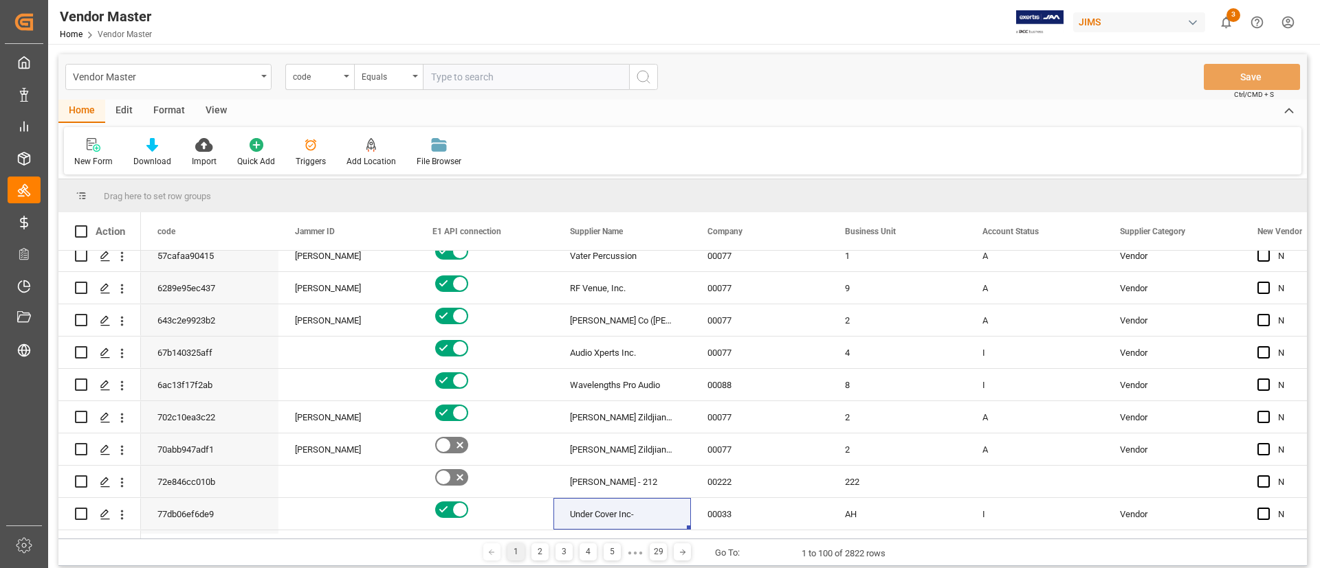
click at [452, 74] on input "text" at bounding box center [526, 77] width 206 height 26
click at [317, 82] on div "code" at bounding box center [316, 75] width 47 height 16
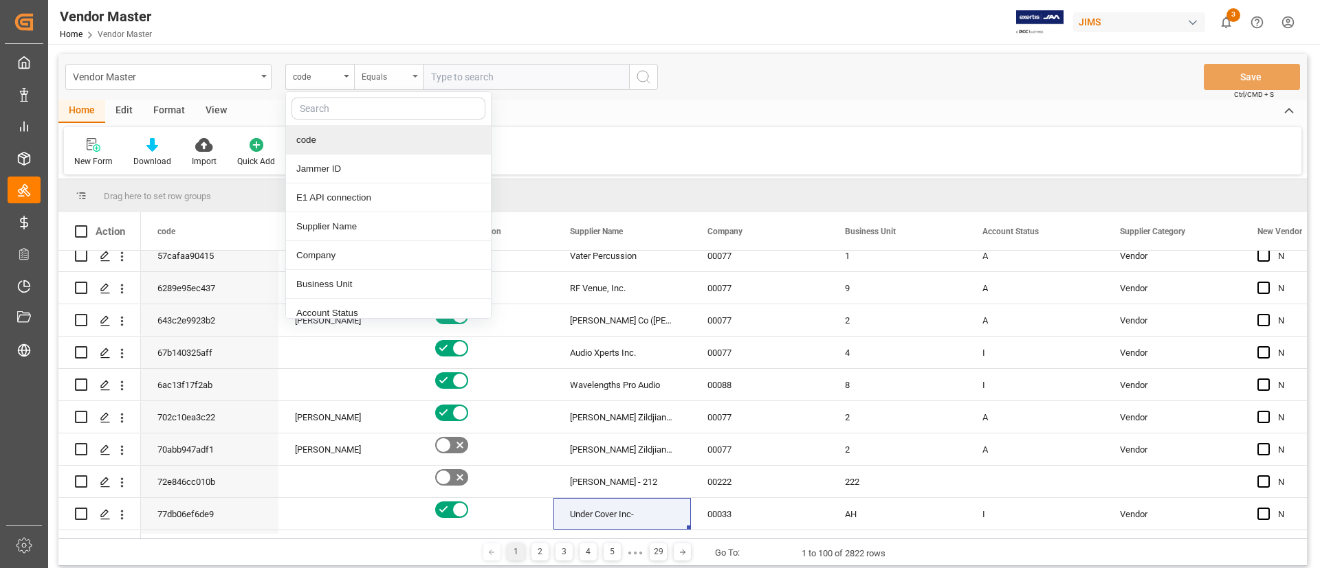
click at [377, 77] on div "Equals" at bounding box center [385, 75] width 47 height 16
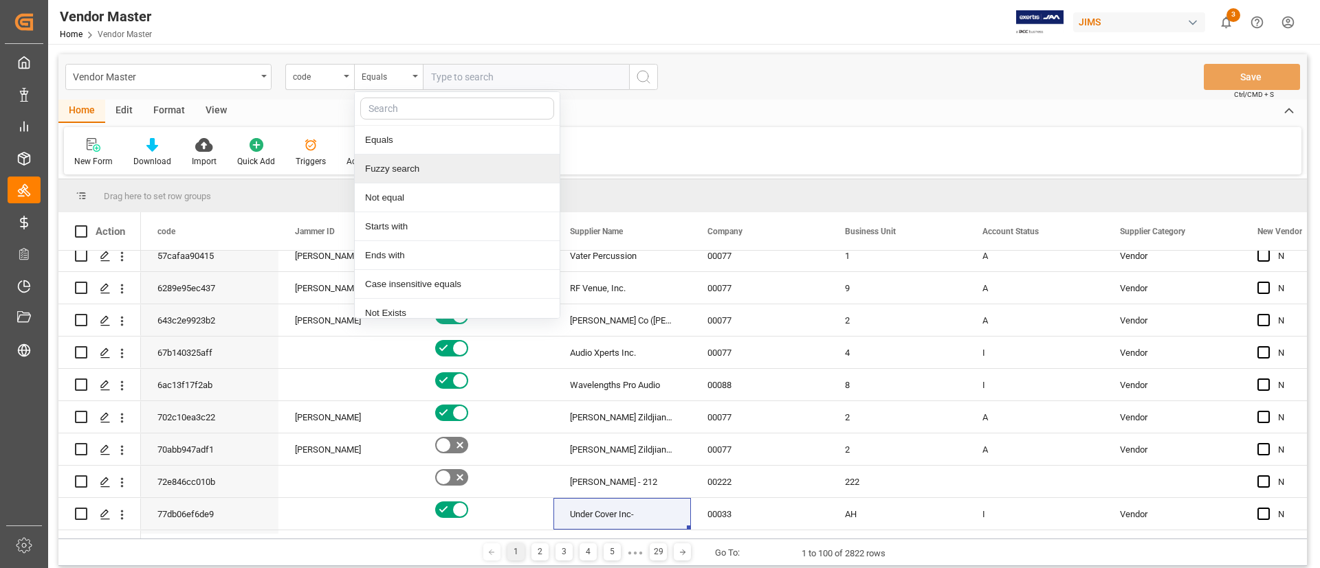
click at [402, 170] on div "Fuzzy search" at bounding box center [457, 169] width 205 height 29
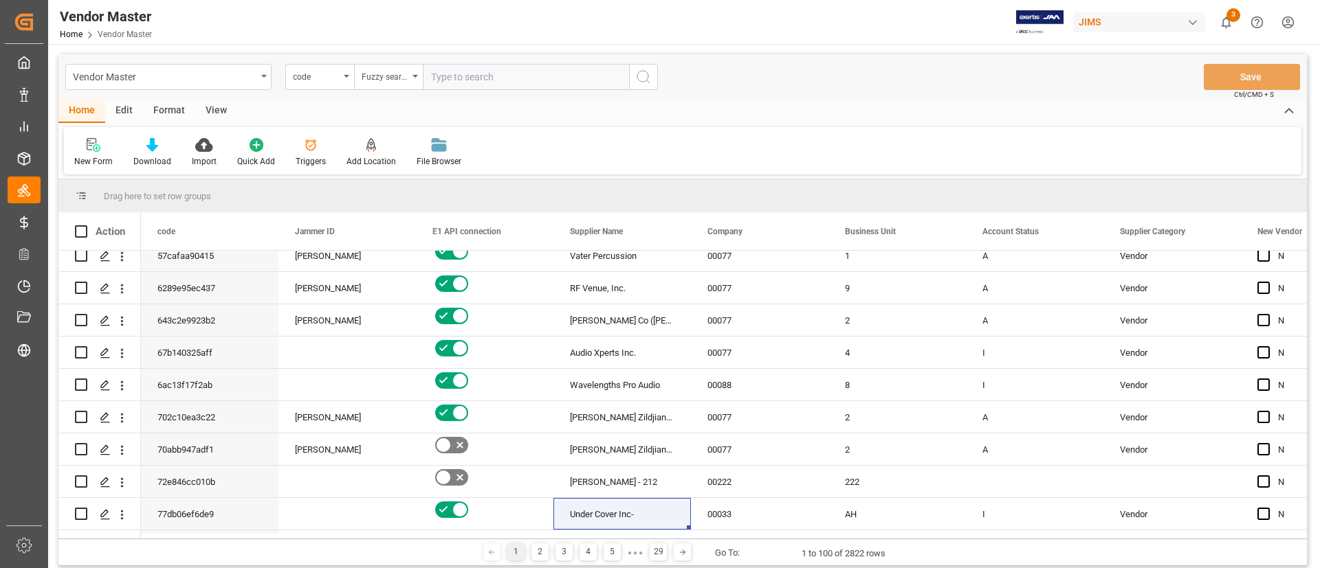
click at [456, 72] on input "text" at bounding box center [526, 77] width 206 height 26
type input "Pixel"
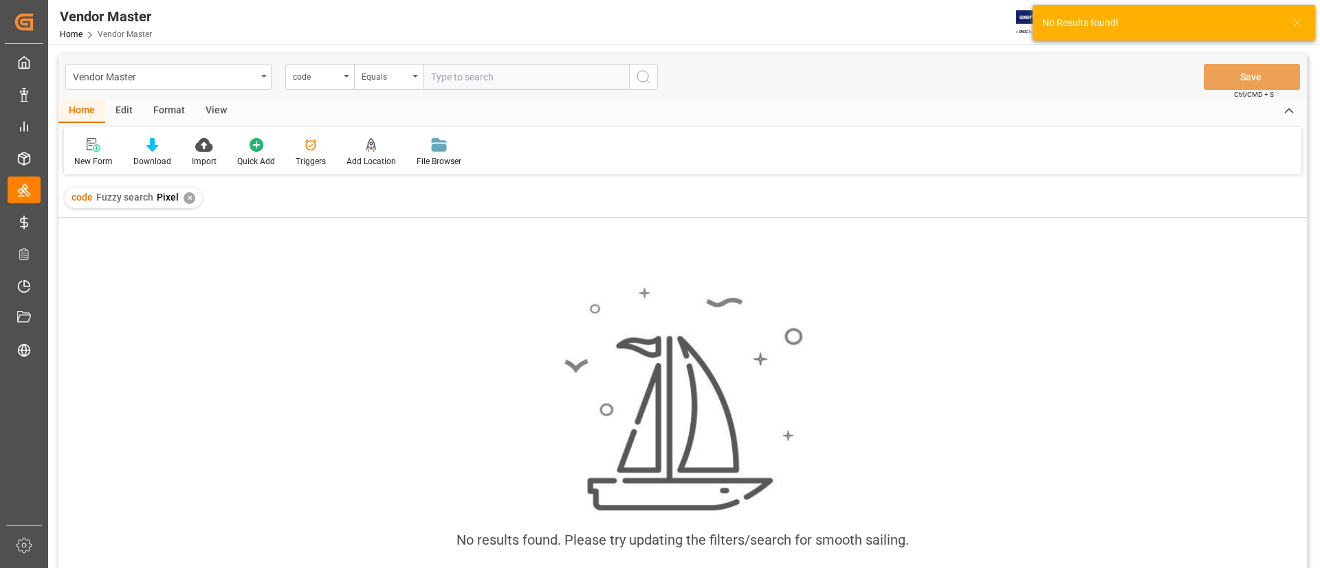
click at [187, 199] on div "✕" at bounding box center [190, 198] width 12 height 12
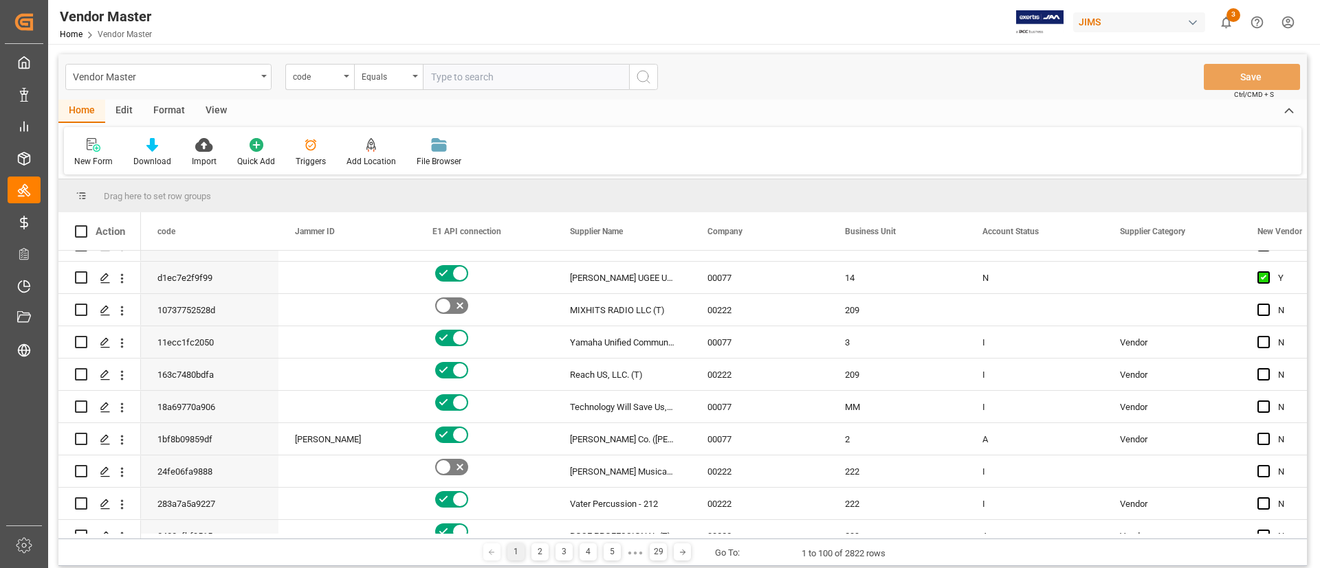
scroll to position [309, 0]
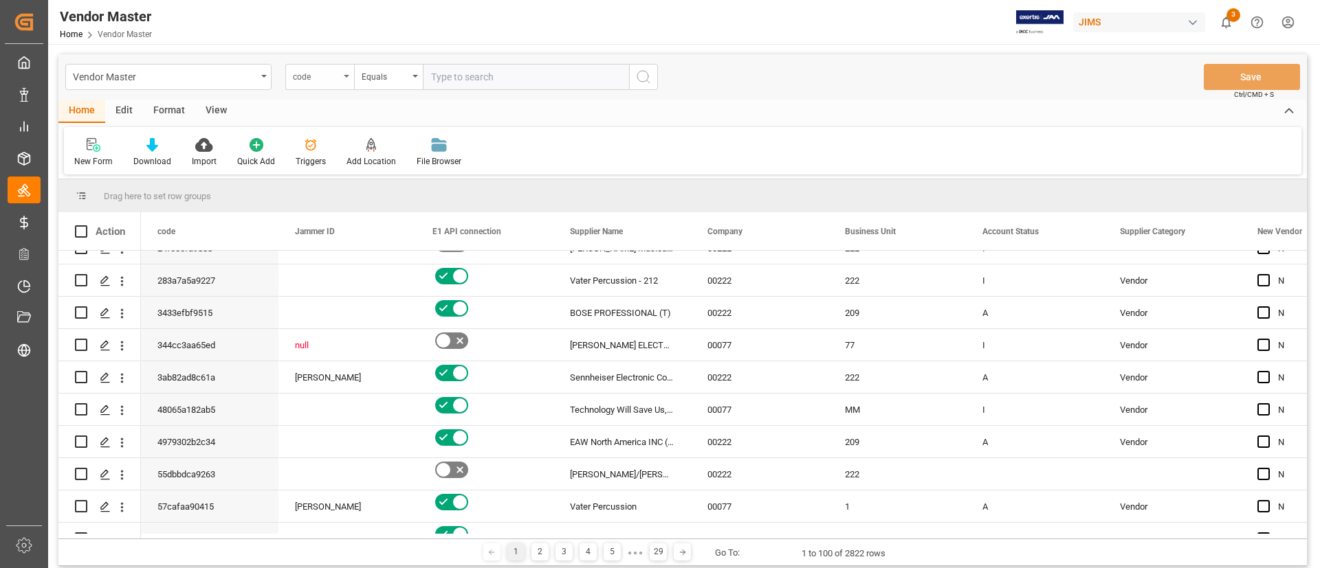
click at [301, 80] on div "code" at bounding box center [316, 75] width 47 height 16
type input "name"
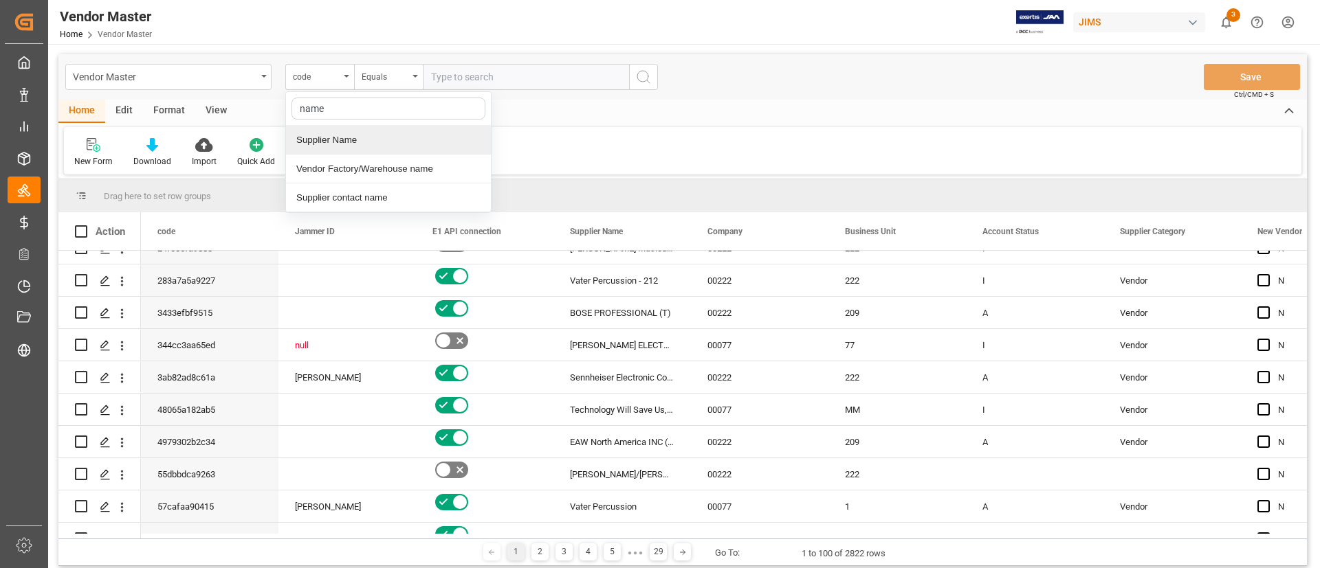
click at [353, 151] on div "Supplier Name" at bounding box center [388, 140] width 205 height 29
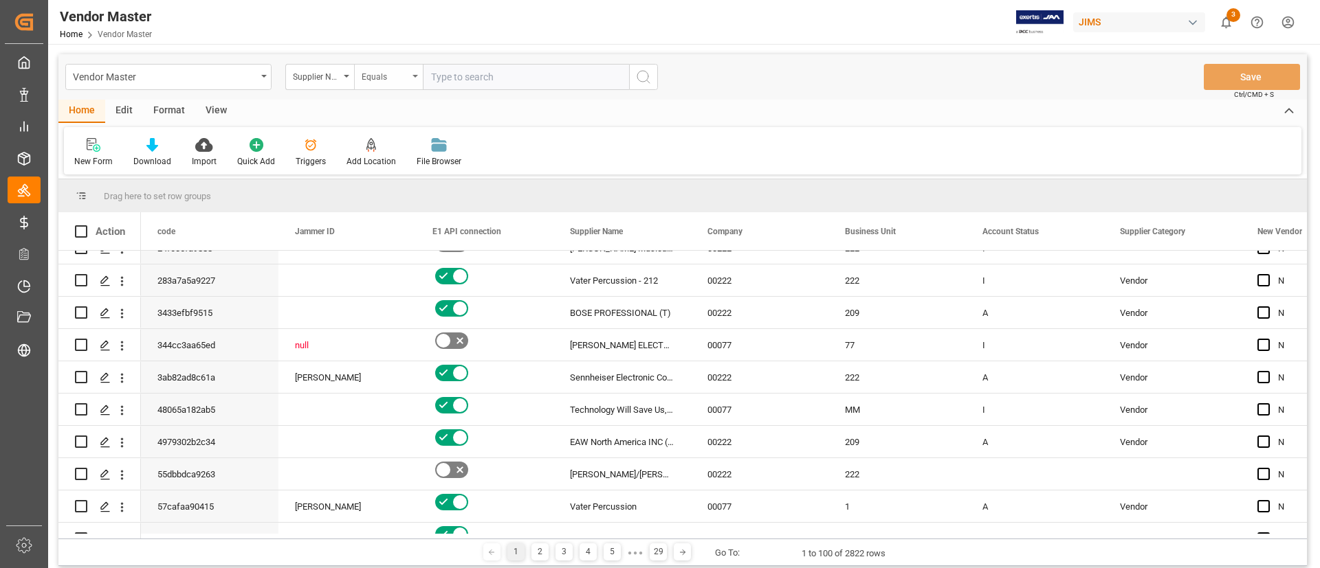
click at [394, 76] on div "Equals" at bounding box center [385, 75] width 47 height 16
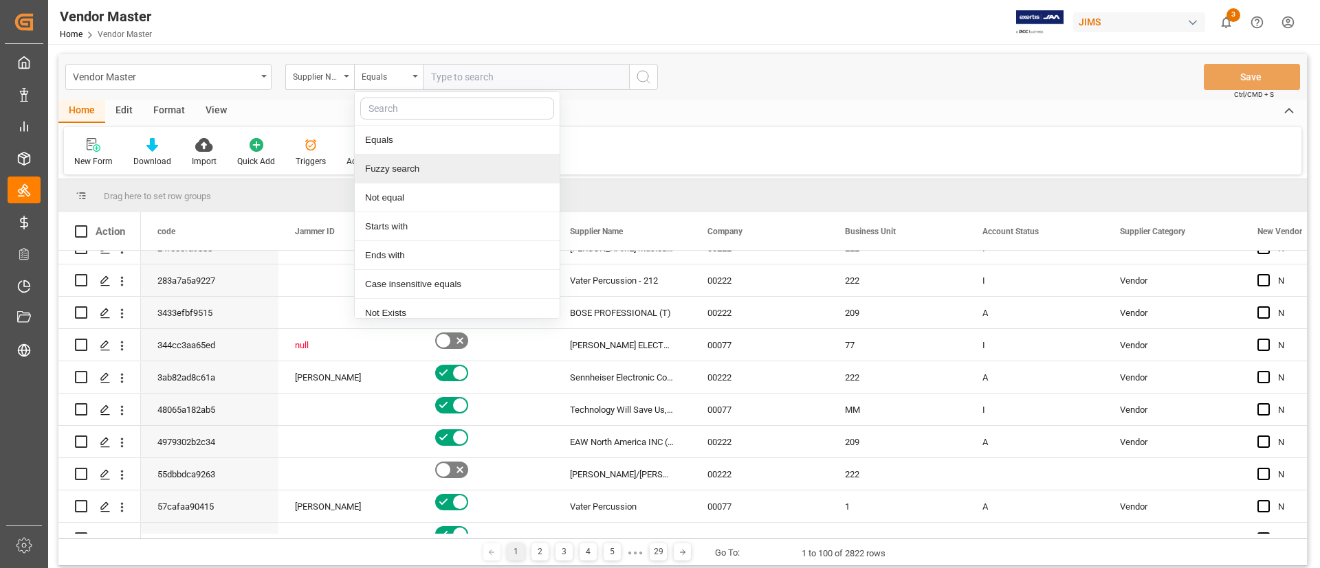
click at [403, 164] on div "Fuzzy search" at bounding box center [457, 169] width 205 height 29
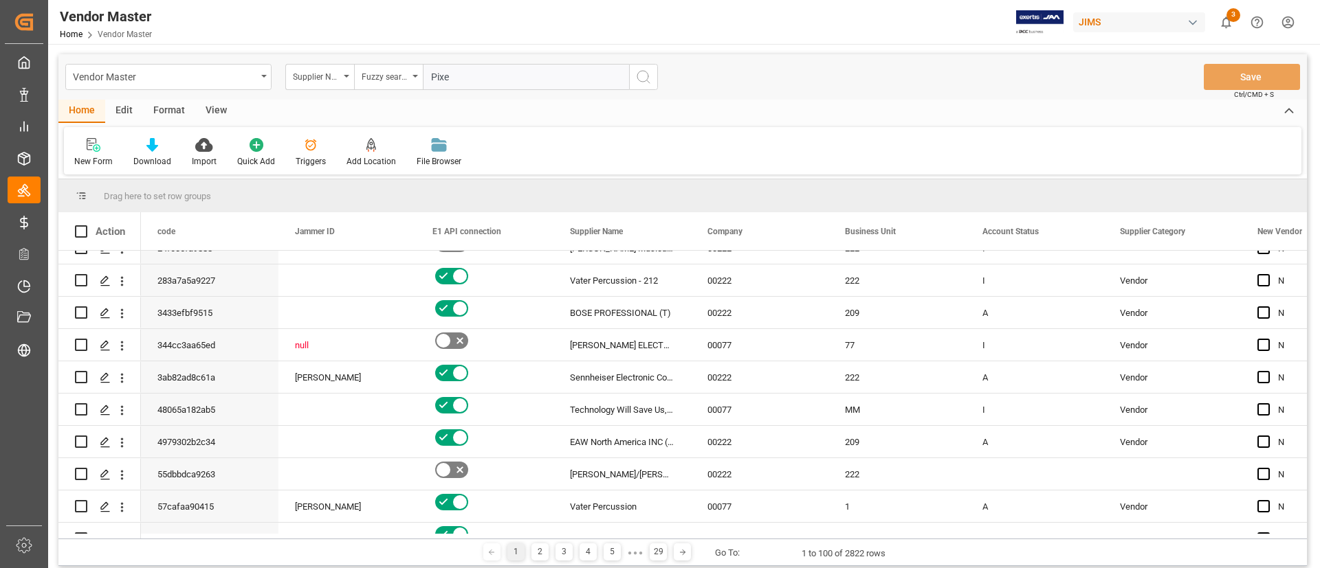
type input "Pixel"
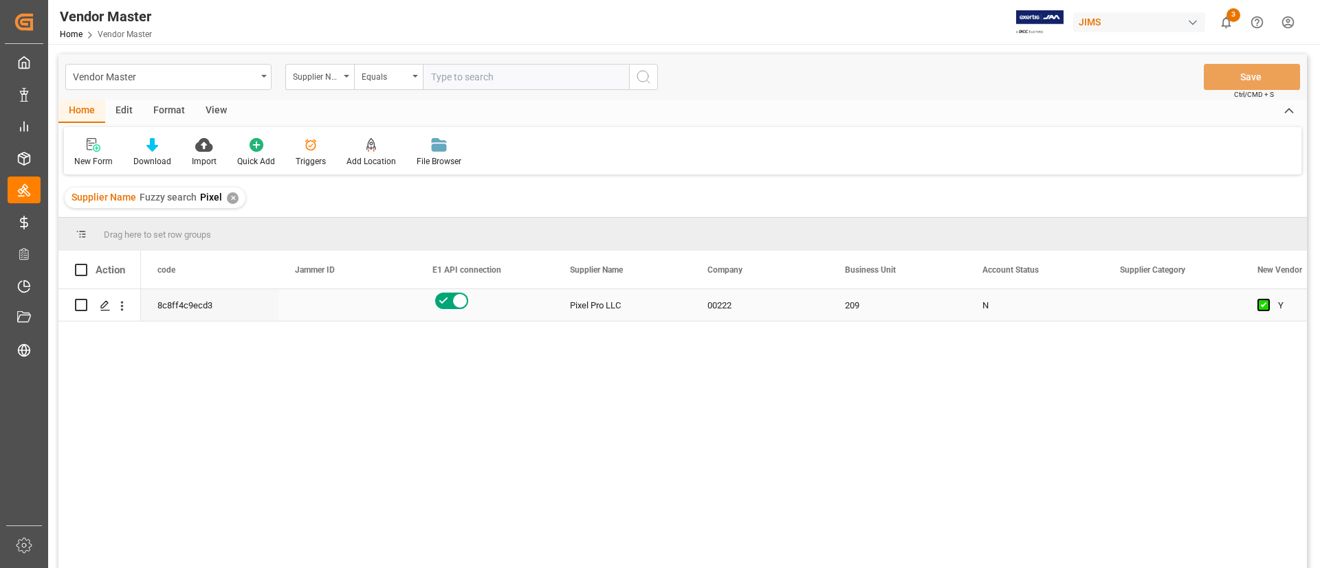
click at [924, 318] on div "209" at bounding box center [896, 305] width 137 height 32
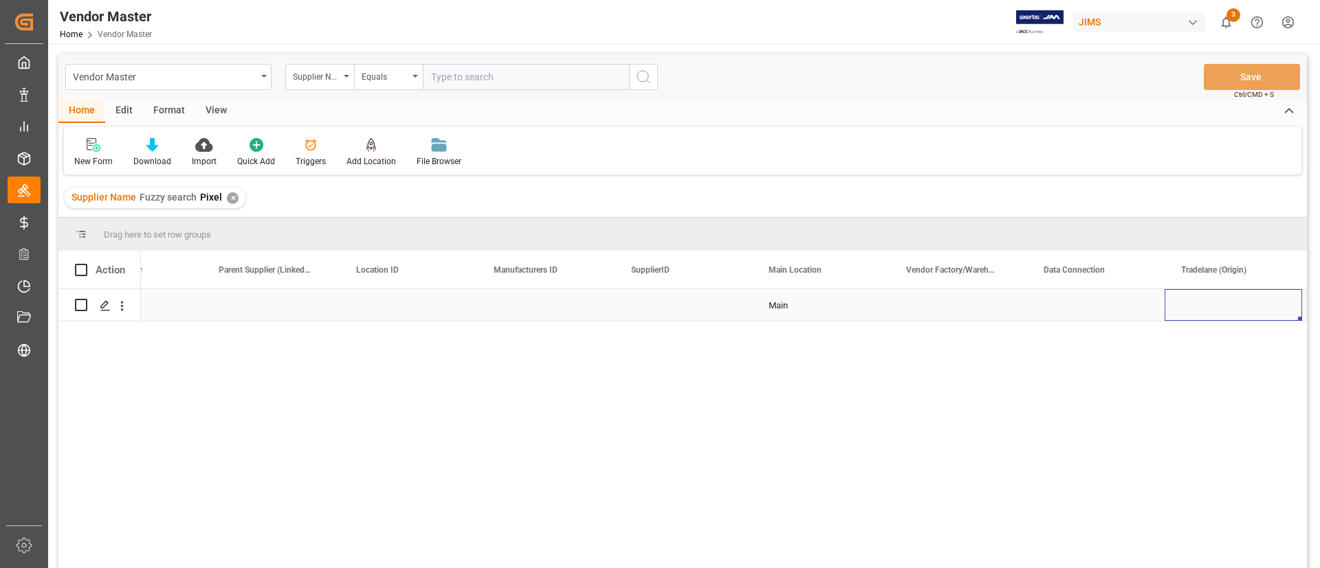
scroll to position [0, 1588]
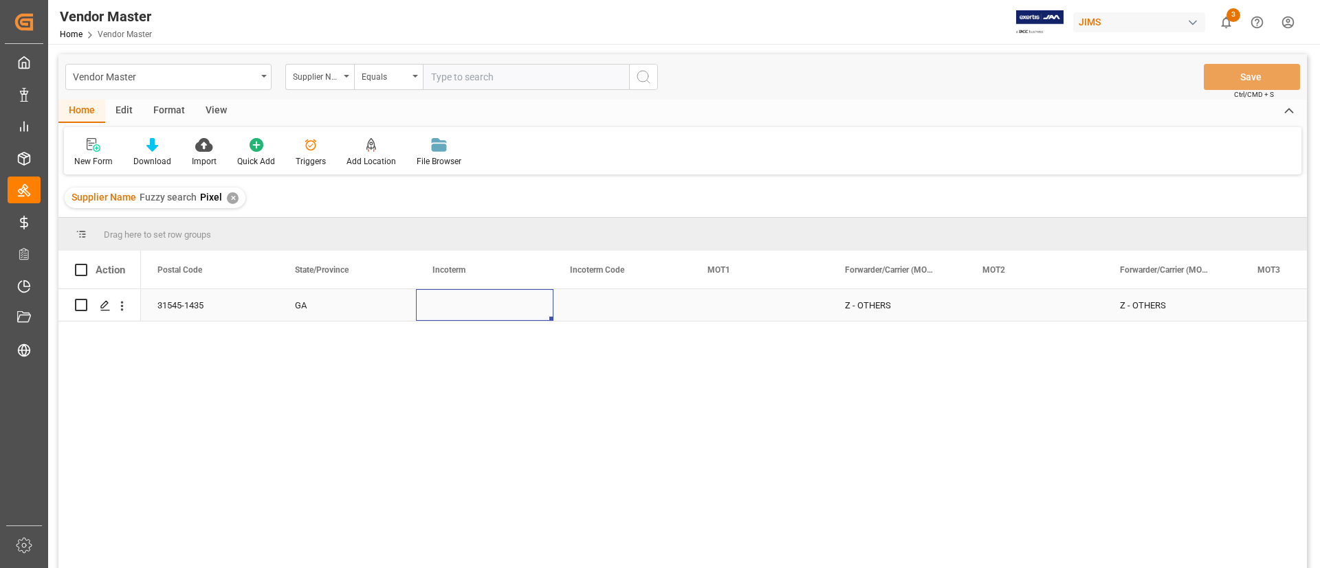
click at [455, 303] on div "Press SPACE to select this row." at bounding box center [484, 305] width 137 height 32
click at [493, 312] on input "Press SPACE to select this row." at bounding box center [484, 313] width 115 height 26
drag, startPoint x: 496, startPoint y: 315, endPoint x: 596, endPoint y: 316, distance: 100.4
click at [496, 314] on input "DDP [GEOGRAPHIC_DATA], , [GEOGRAPHIC_DATA]" at bounding box center [484, 313] width 115 height 26
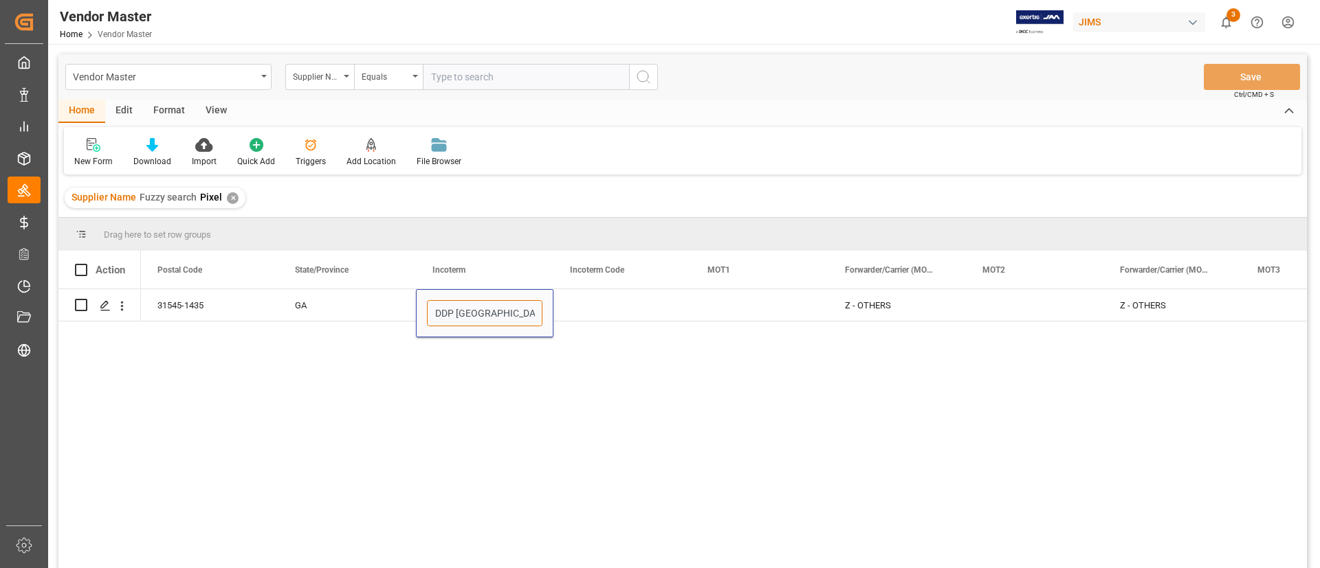
type input "DDP [GEOGRAPHIC_DATA],[GEOGRAPHIC_DATA],[GEOGRAPHIC_DATA]"
click at [655, 390] on div "Z - OTHERS Z - OTHERS Z - OTHERS DDP [GEOGRAPHIC_DATA],[GEOGRAPHIC_DATA],[GEOGR…" at bounding box center [724, 433] width 1166 height 288
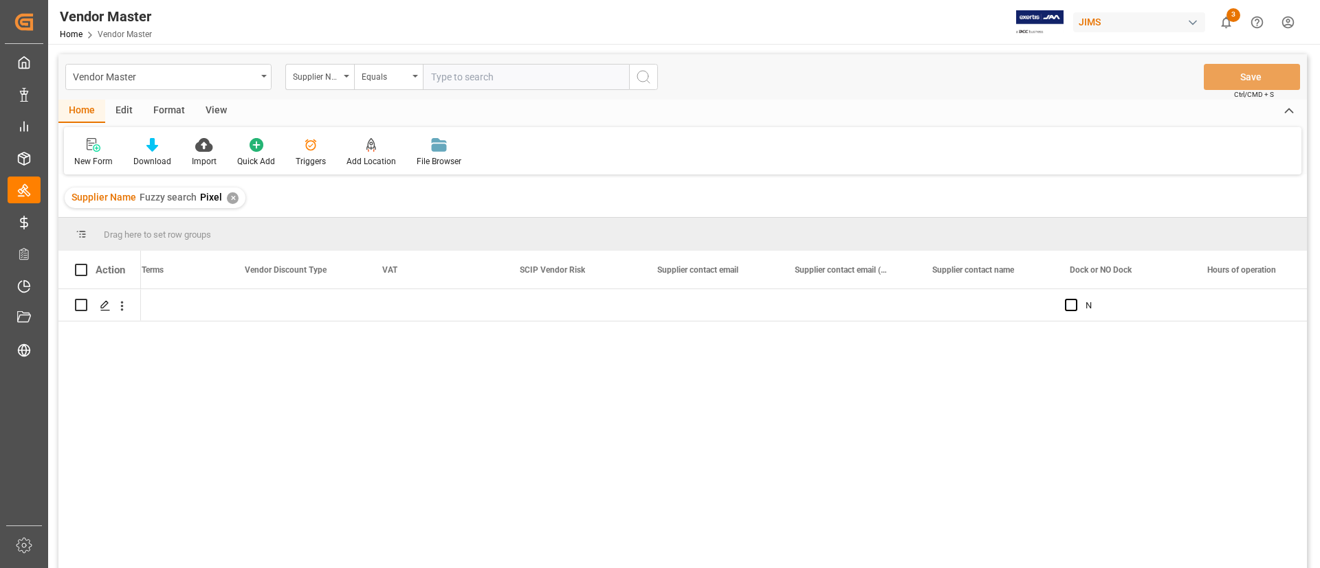
scroll to position [0, 5237]
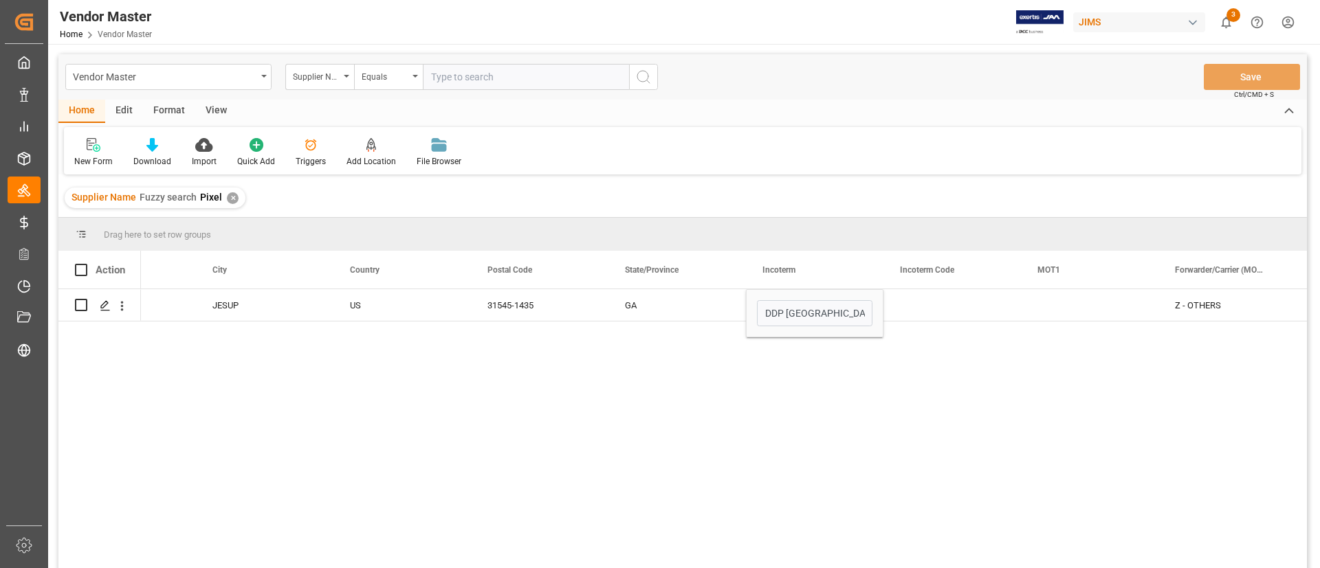
click at [655, 389] on div "DDP [GEOGRAPHIC_DATA],[GEOGRAPHIC_DATA],[GEOGRAPHIC_DATA] Z - OTHERS Z - OTHERS…" at bounding box center [724, 433] width 1166 height 288
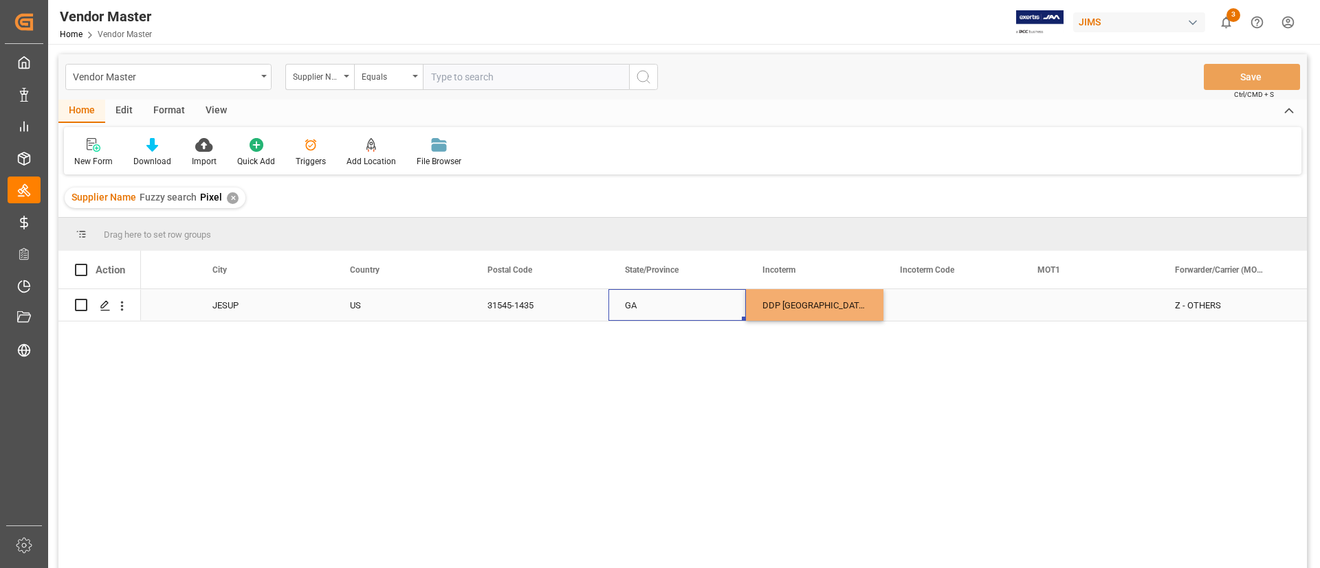
click at [654, 301] on div "GA" at bounding box center [676, 305] width 137 height 32
click at [1228, 73] on button "Save" at bounding box center [1251, 77] width 96 height 26
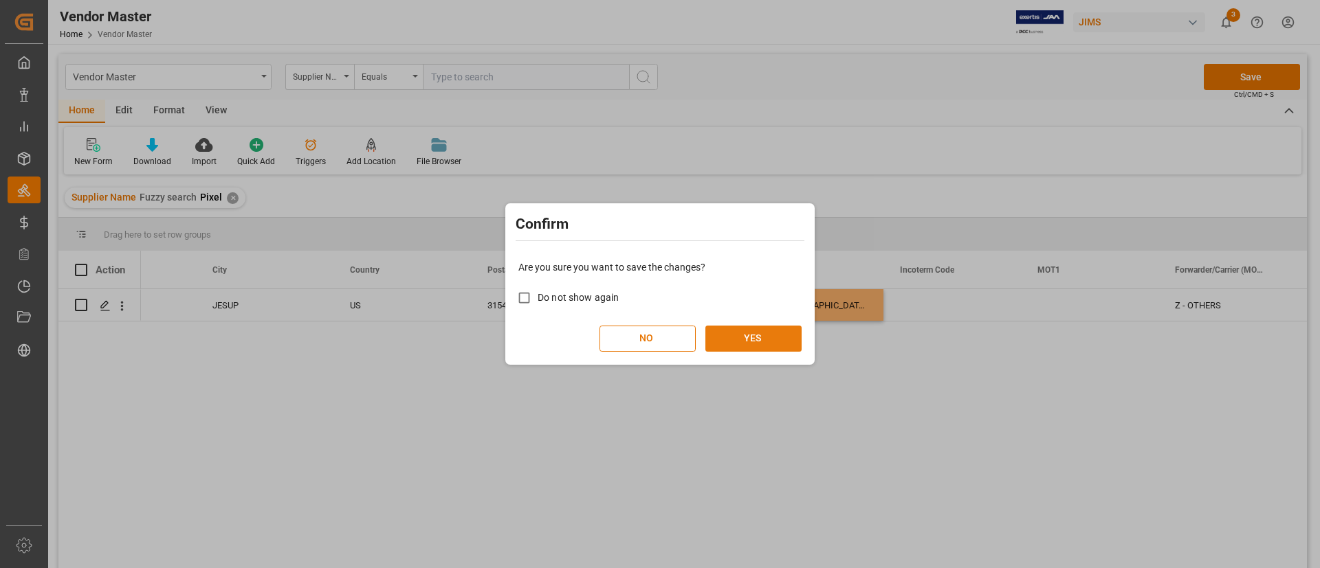
click at [762, 335] on button "YES" at bounding box center [753, 339] width 96 height 26
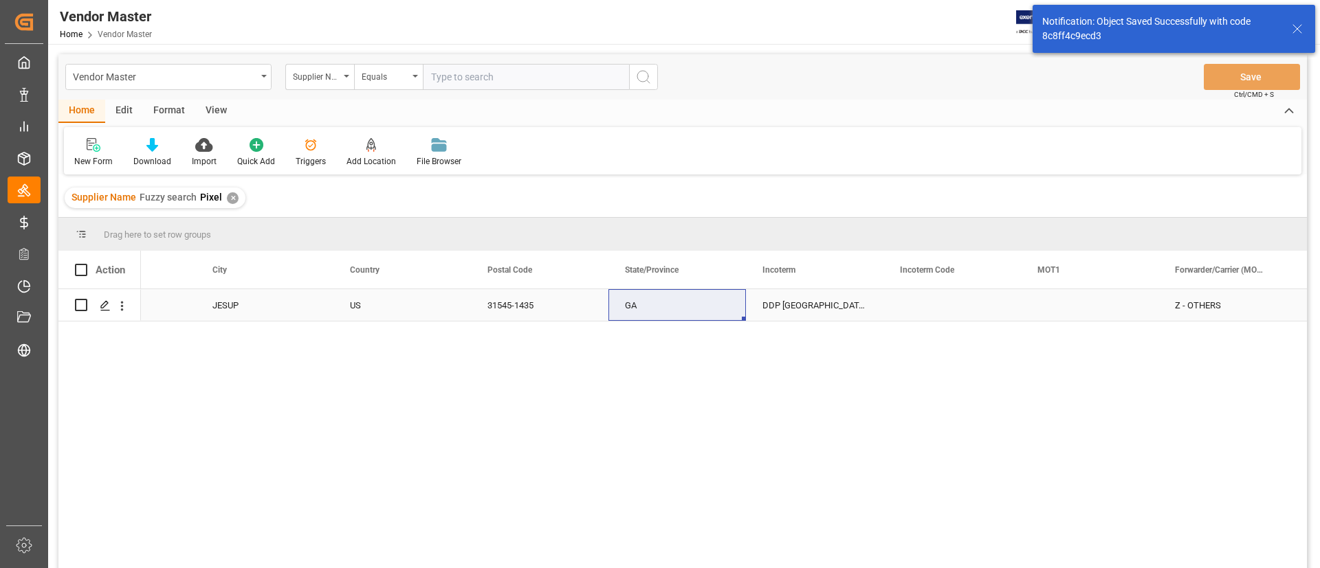
click at [442, 312] on div "US" at bounding box center [402, 306] width 104 height 32
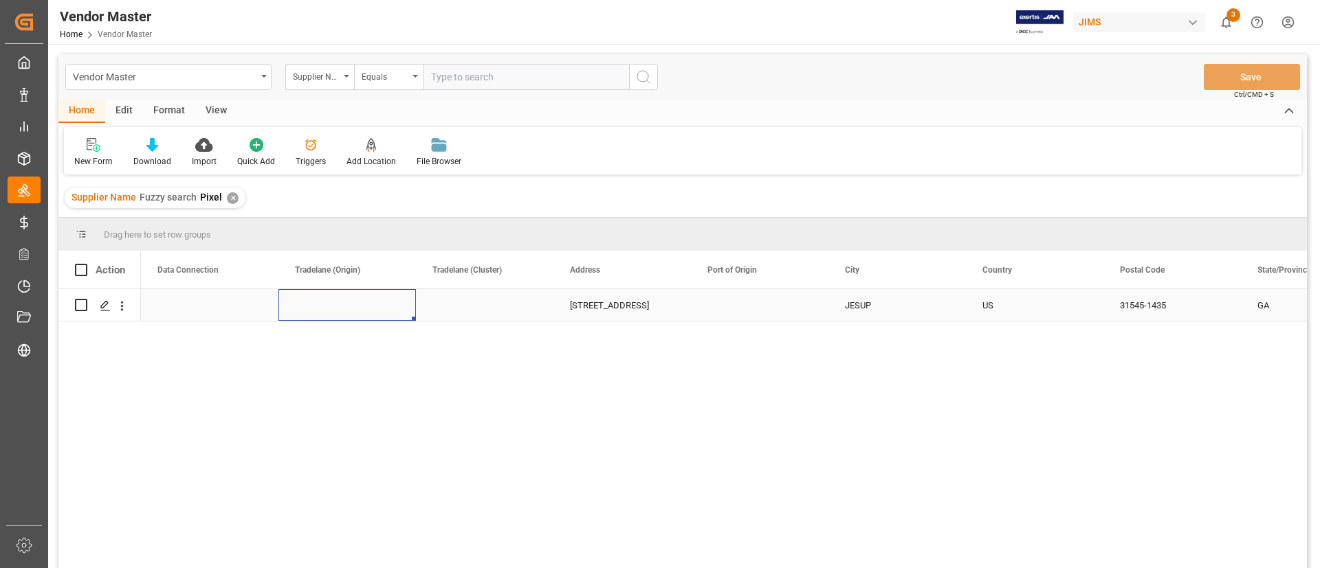
click at [377, 302] on div "Press SPACE to select this row." at bounding box center [346, 305] width 137 height 32
click at [395, 312] on polyline "open menu" at bounding box center [390, 314] width 8 height 4
click at [357, 443] on div "US" at bounding box center [347, 434] width 114 height 48
type input "US"
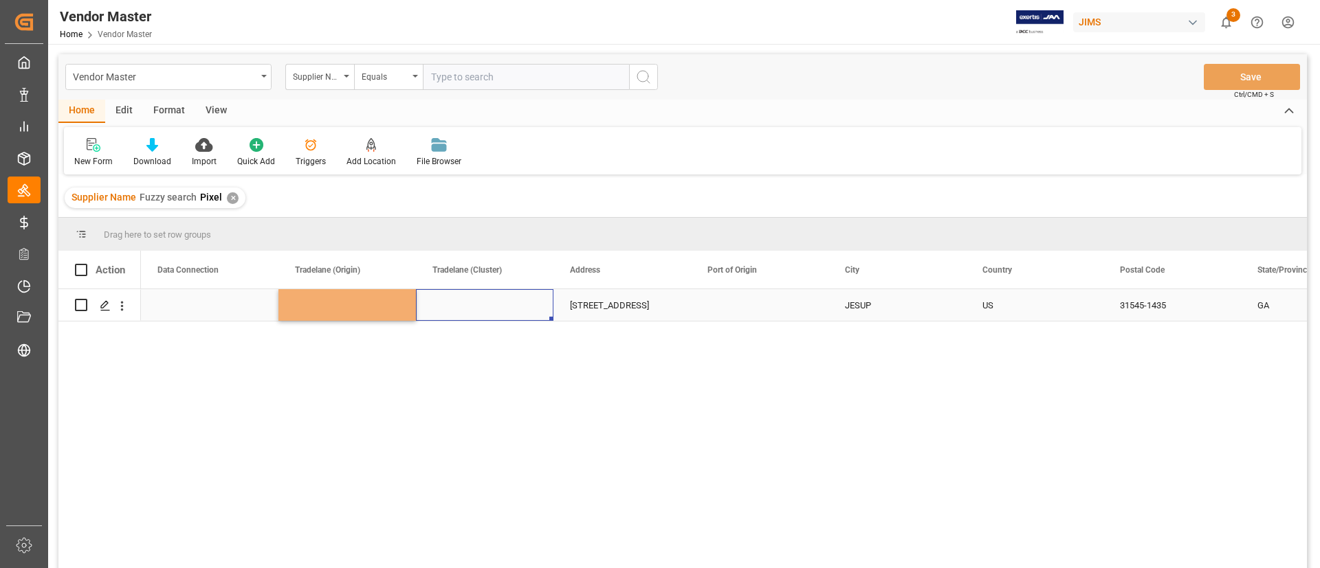
click at [497, 309] on div "Press SPACE to select this row." at bounding box center [484, 305] width 137 height 32
click at [530, 317] on icon "open menu" at bounding box center [528, 314] width 16 height 16
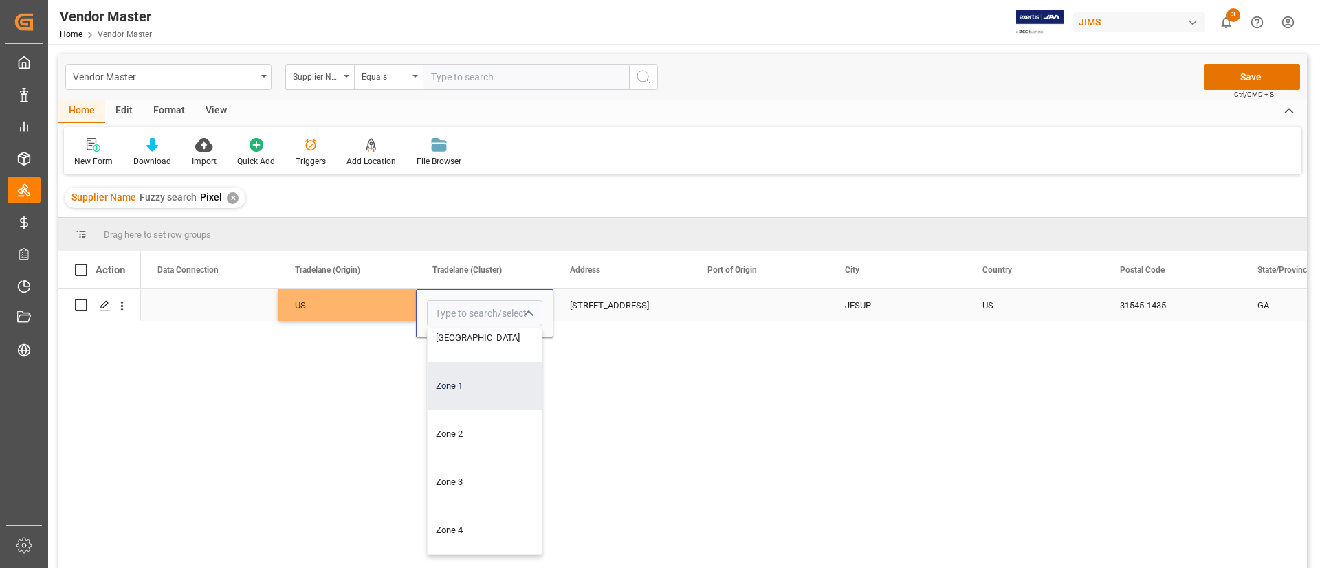
click at [477, 378] on div "Zone 1" at bounding box center [485, 386] width 114 height 48
type input "Zone 1"
click at [644, 386] on div "[STREET_ADDRESS]-1435 GA DDP [GEOGRAPHIC_DATA],[GEOGRAPHIC_DATA],US Zone 1 US M…" at bounding box center [724, 433] width 1166 height 288
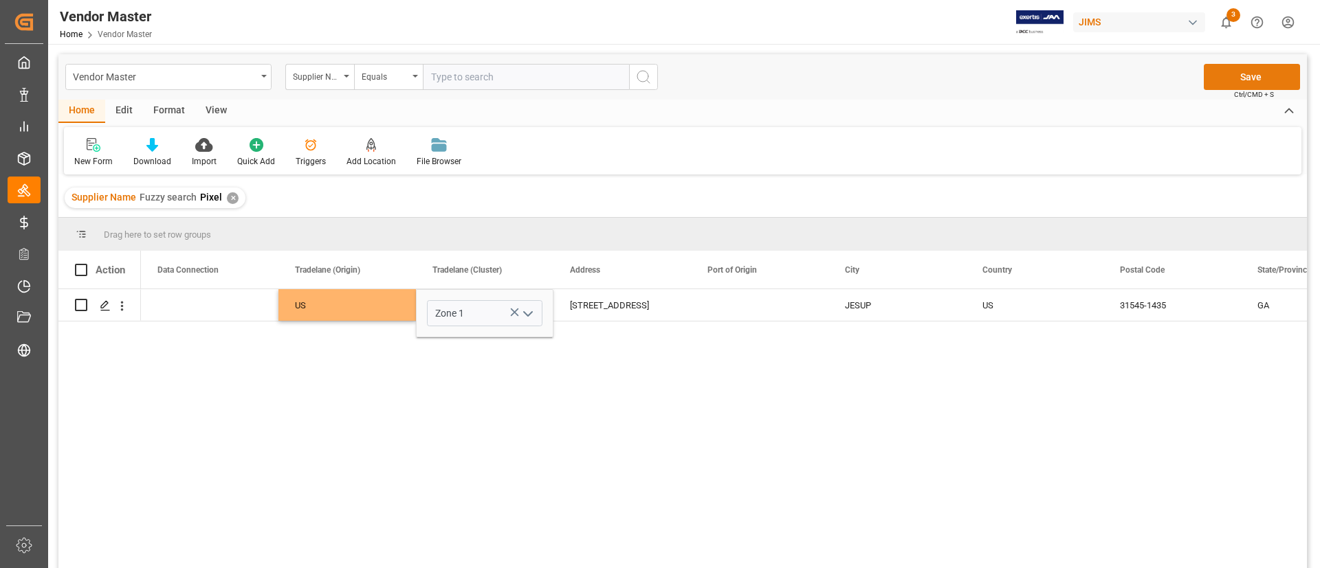
click at [1259, 78] on button "Save" at bounding box center [1251, 77] width 96 height 26
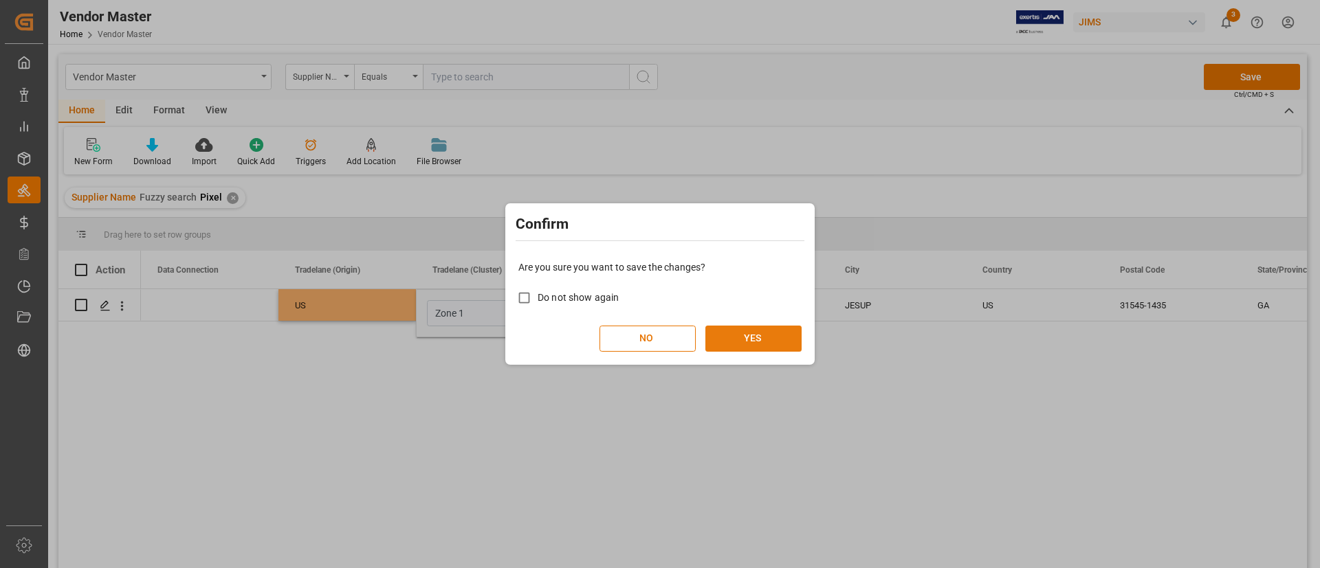
click at [742, 336] on button "YES" at bounding box center [753, 339] width 96 height 26
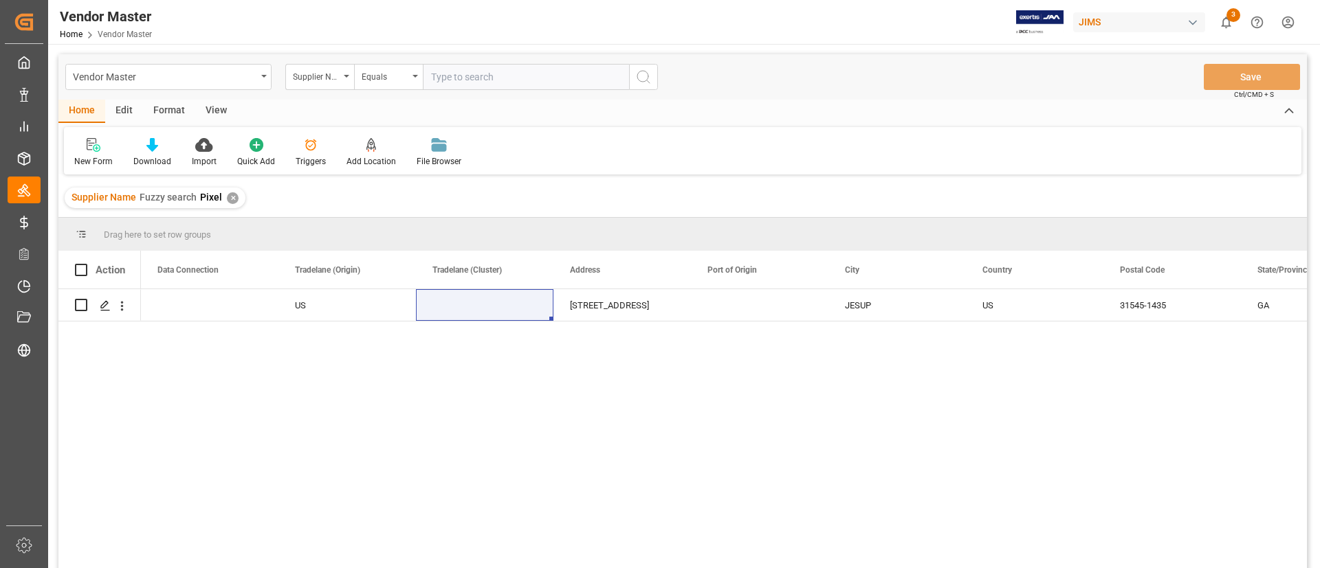
click at [559, 388] on div "Main US [STREET_ADDRESS]" at bounding box center [724, 433] width 1166 height 288
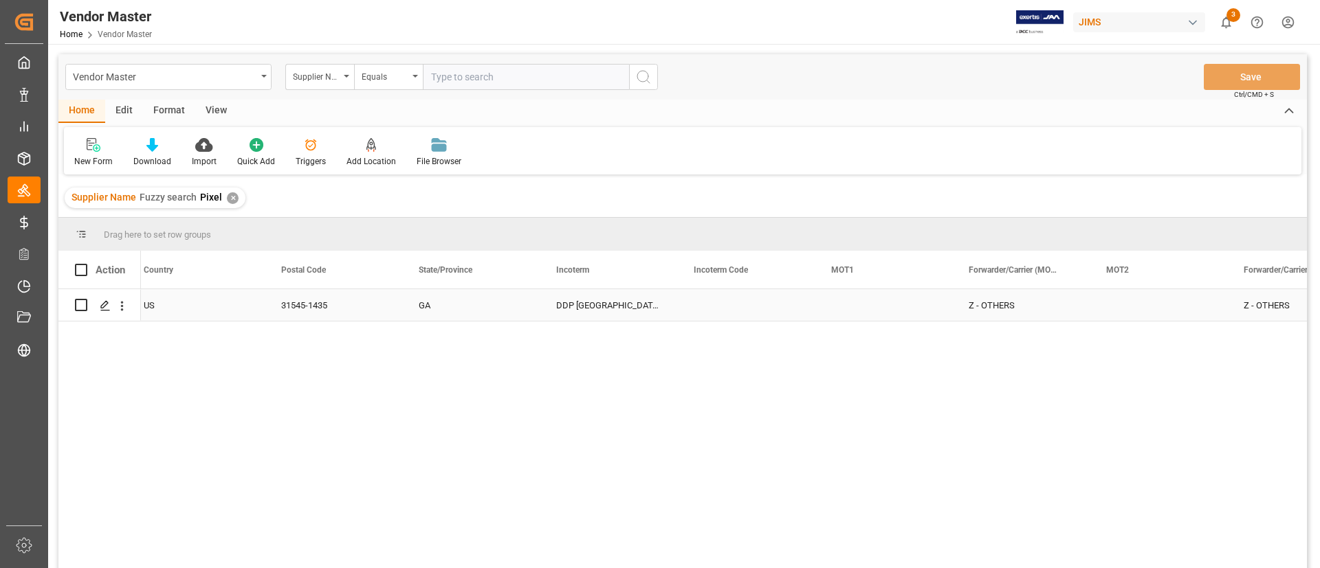
click at [715, 300] on div "Press SPACE to select this row." at bounding box center [745, 305] width 137 height 32
click at [756, 321] on input "Press SPACE to select this row." at bounding box center [745, 313] width 115 height 26
type input "DDP"
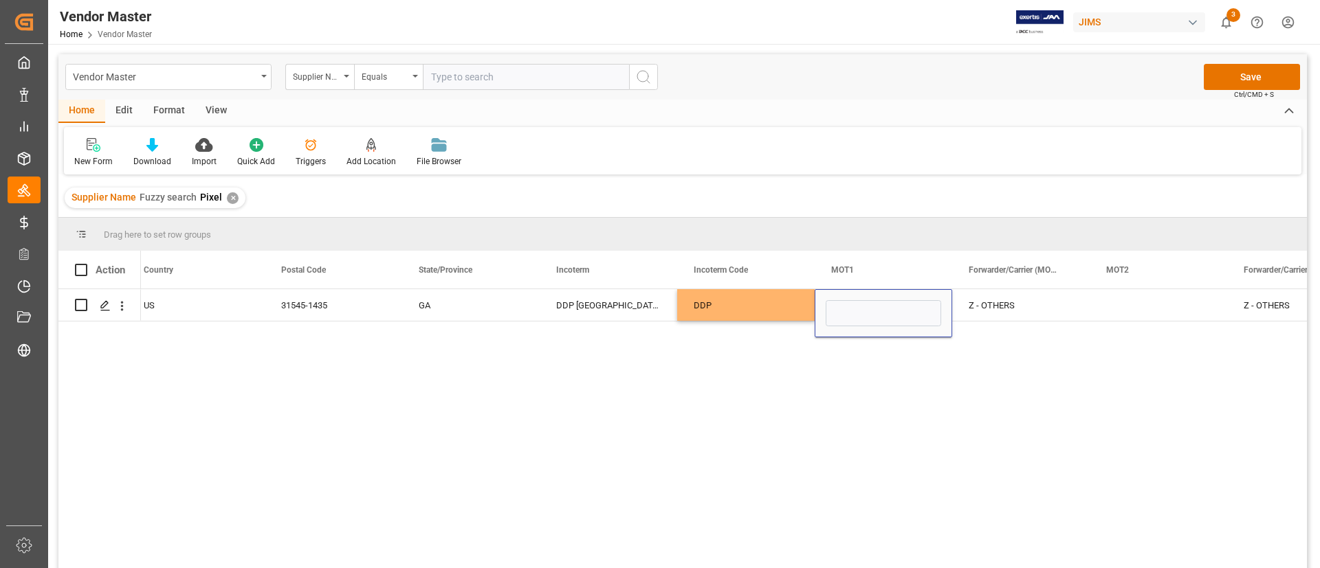
click at [755, 332] on div "JESUP US 31545-1435 GA DDP [GEOGRAPHIC_DATA],[GEOGRAPHIC_DATA],[GEOGRAPHIC_DATA…" at bounding box center [724, 433] width 1166 height 288
click at [1210, 72] on button "Save" at bounding box center [1251, 77] width 96 height 26
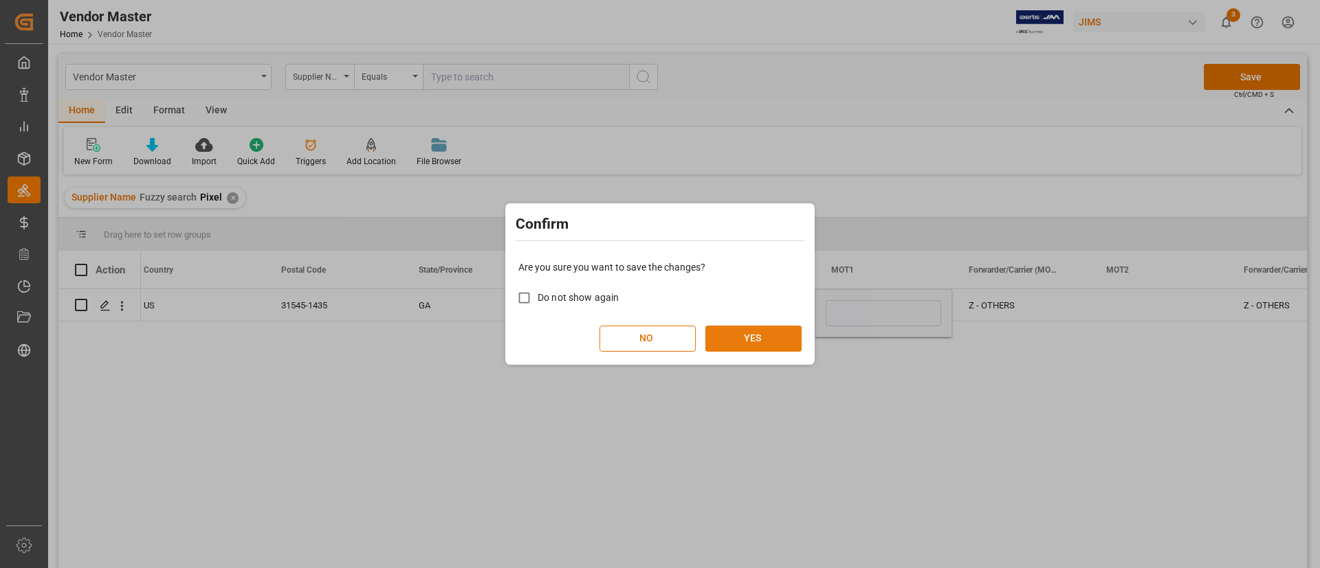
click at [768, 331] on button "YES" at bounding box center [753, 339] width 96 height 26
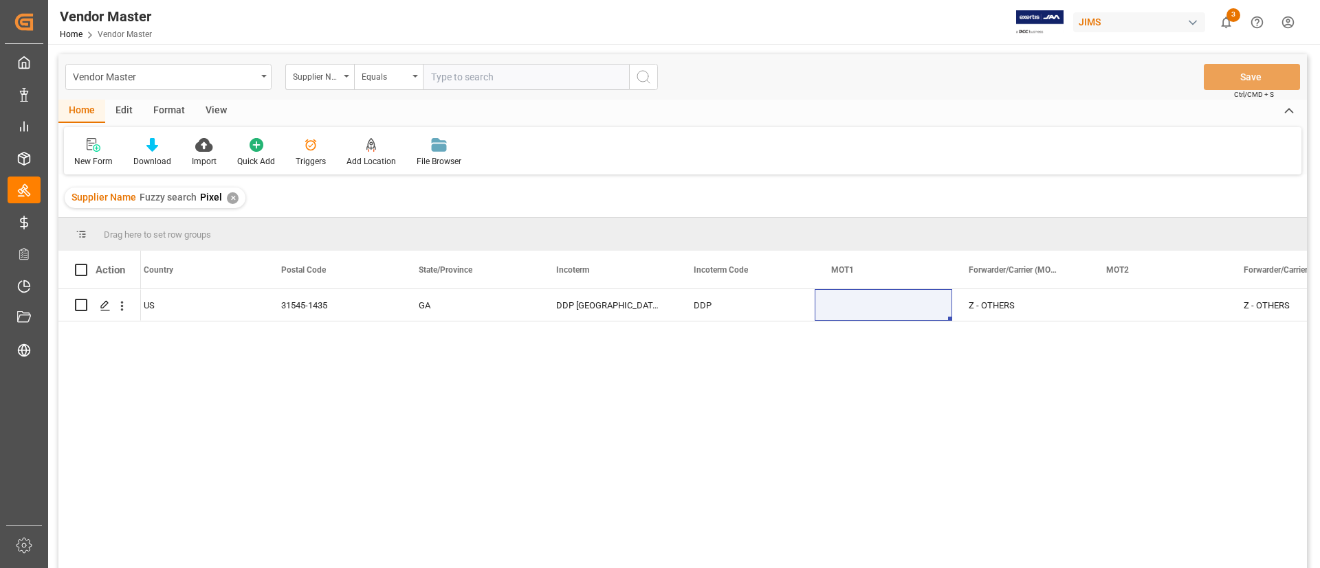
click at [768, 331] on div "JESUP US 31545-1435 GA DDP [GEOGRAPHIC_DATA],[GEOGRAPHIC_DATA],[GEOGRAPHIC_DATA…" at bounding box center [724, 433] width 1166 height 288
click at [683, 307] on div "DDP" at bounding box center [745, 305] width 137 height 32
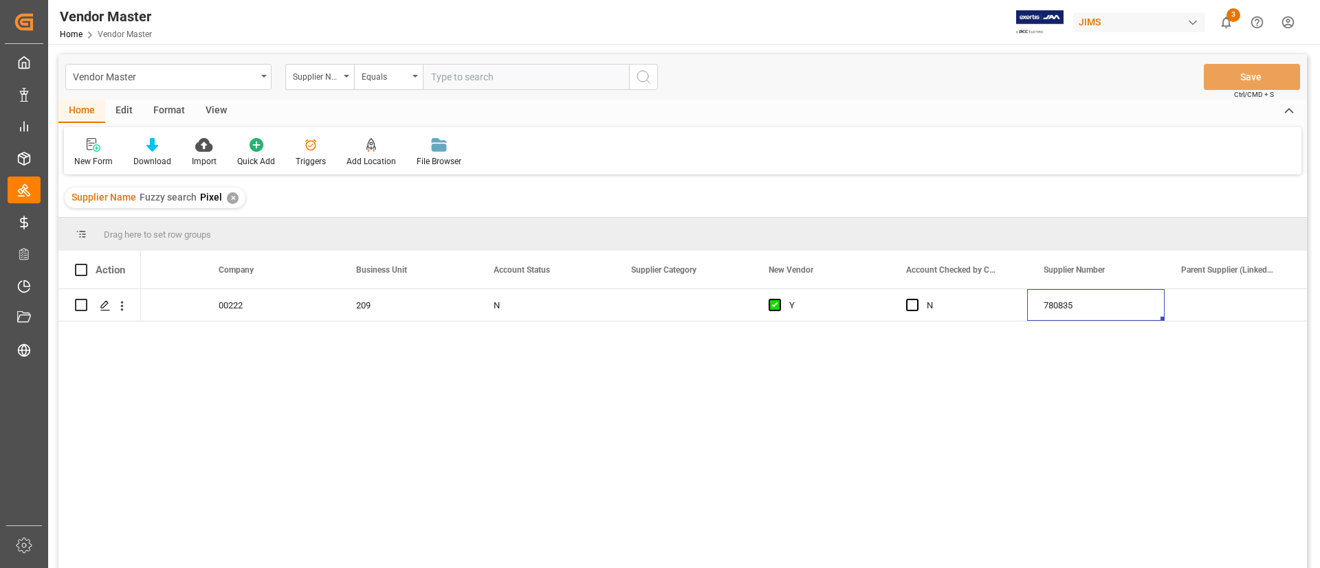
click at [230, 199] on div "✕" at bounding box center [233, 198] width 12 height 12
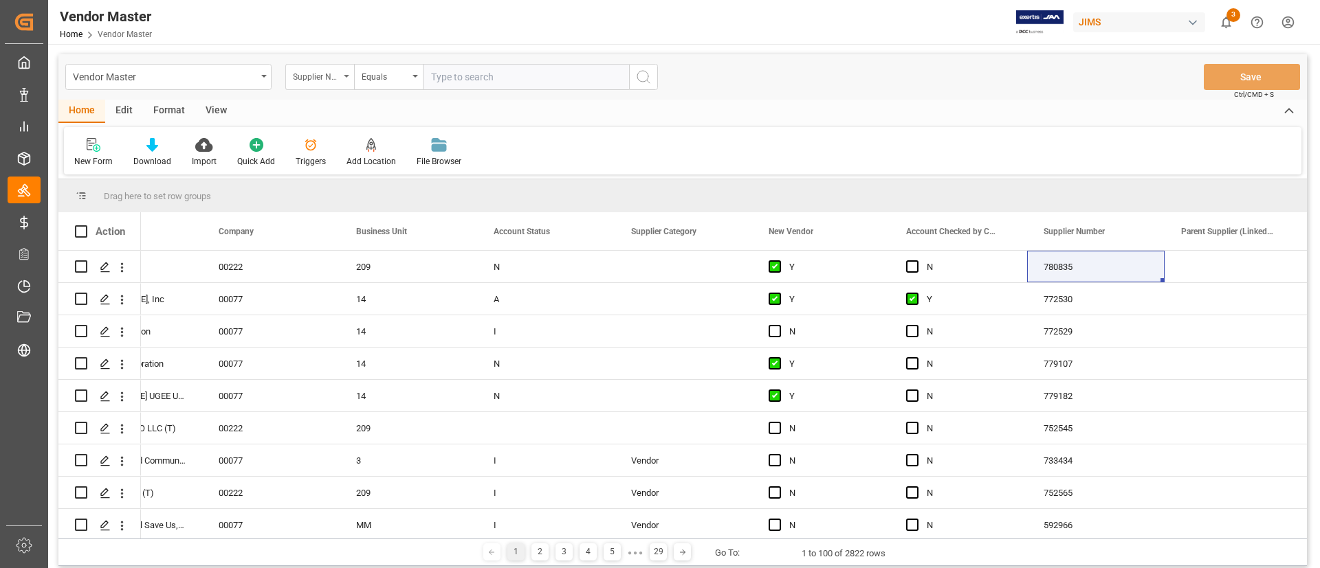
click at [331, 78] on div "Supplier Name" at bounding box center [316, 75] width 47 height 16
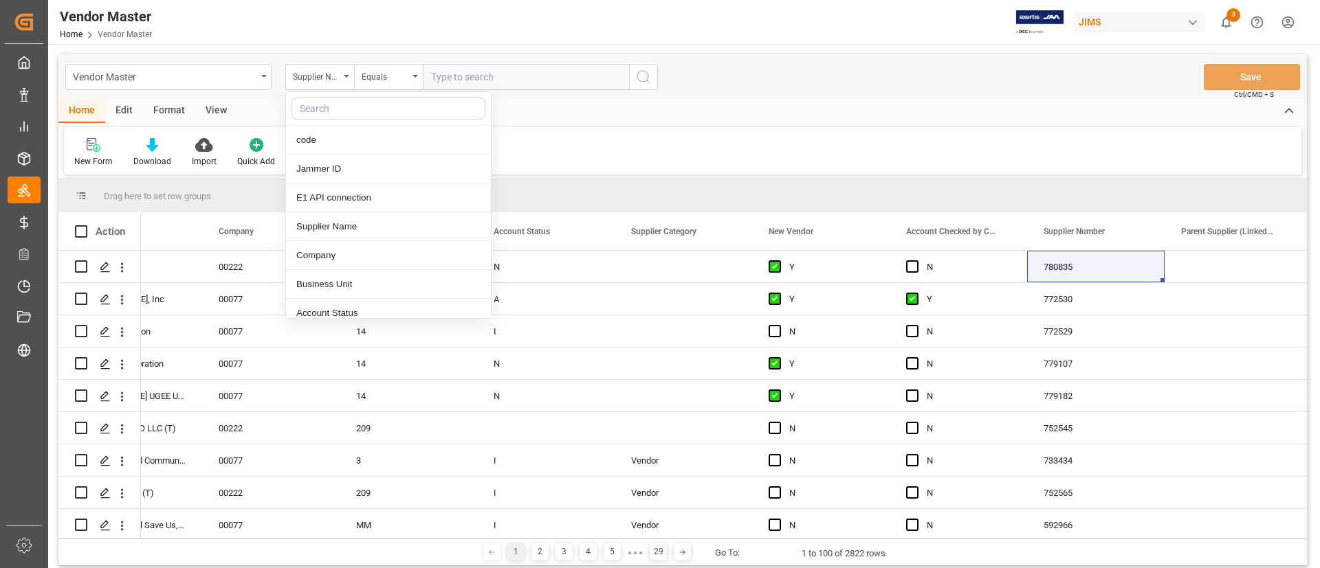
click at [362, 106] on input "text" at bounding box center [388, 109] width 194 height 22
type input "name"
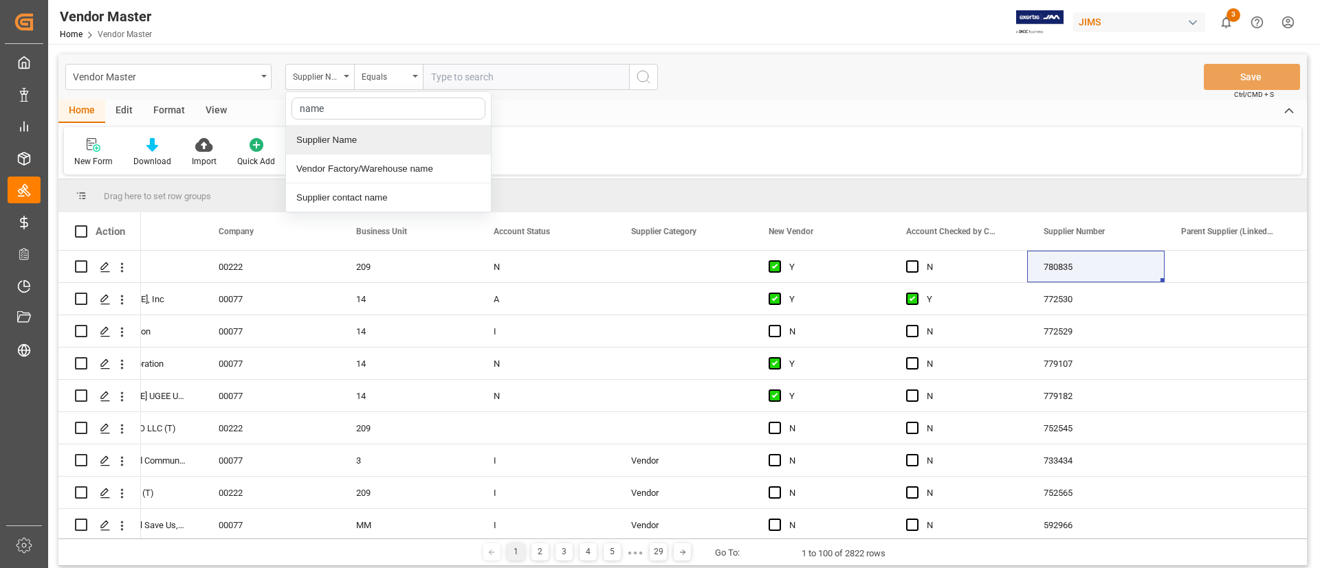
click at [326, 144] on div "Supplier Name" at bounding box center [388, 140] width 205 height 29
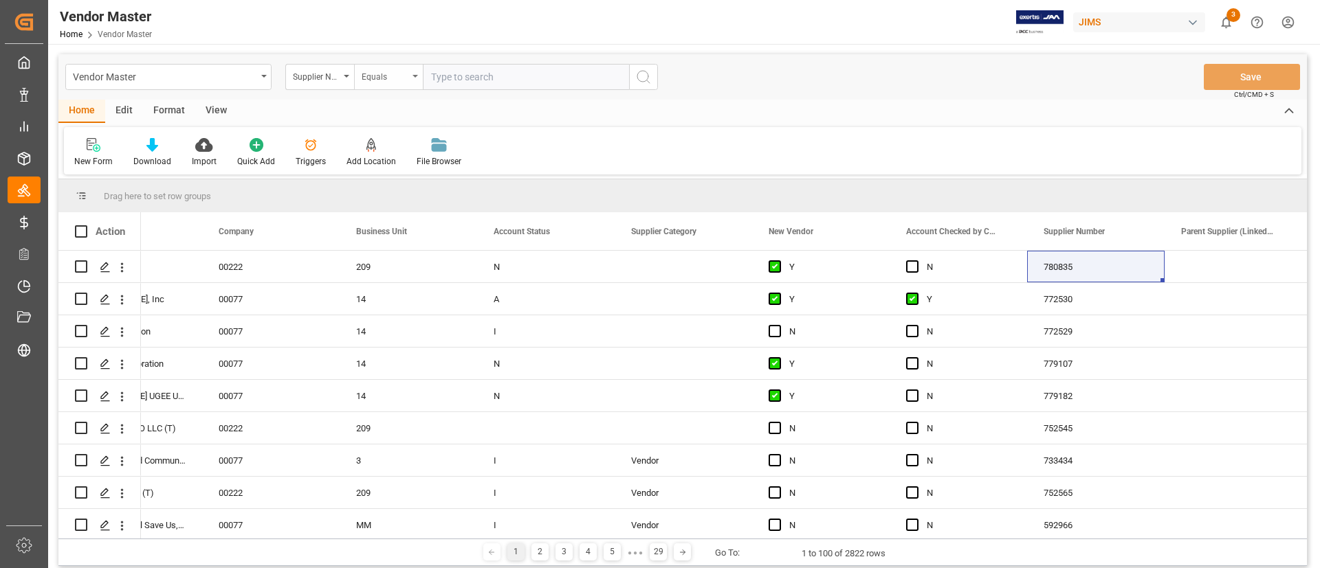
click at [401, 80] on div "Equals" at bounding box center [385, 75] width 47 height 16
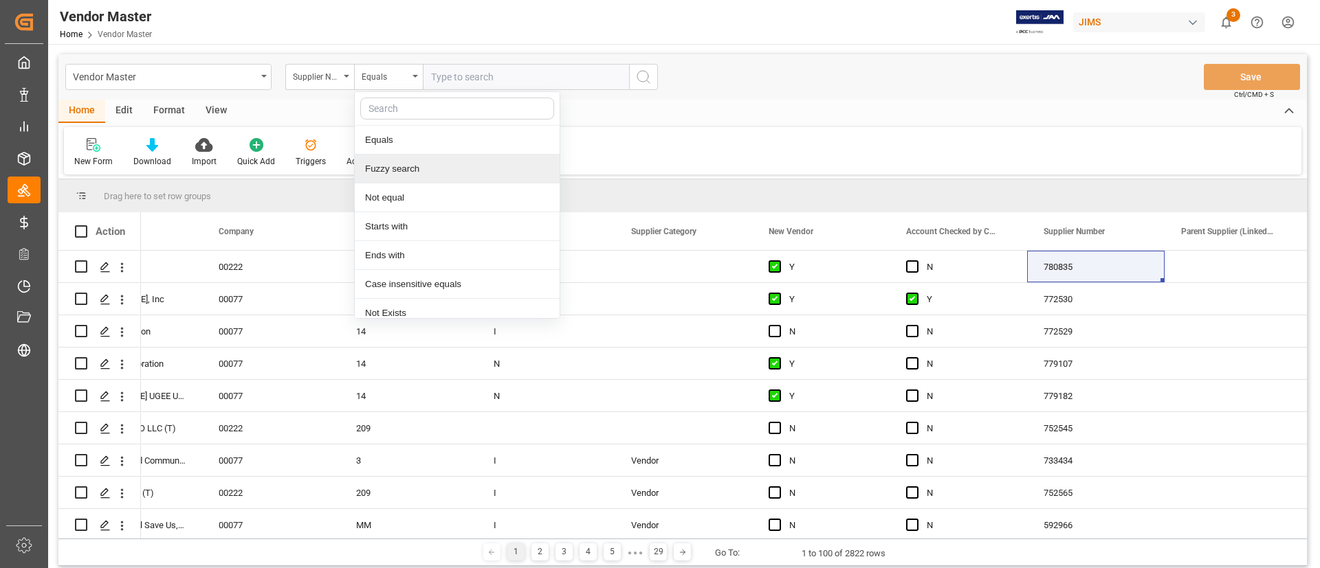
click at [419, 168] on div "Fuzzy search" at bounding box center [457, 169] width 205 height 29
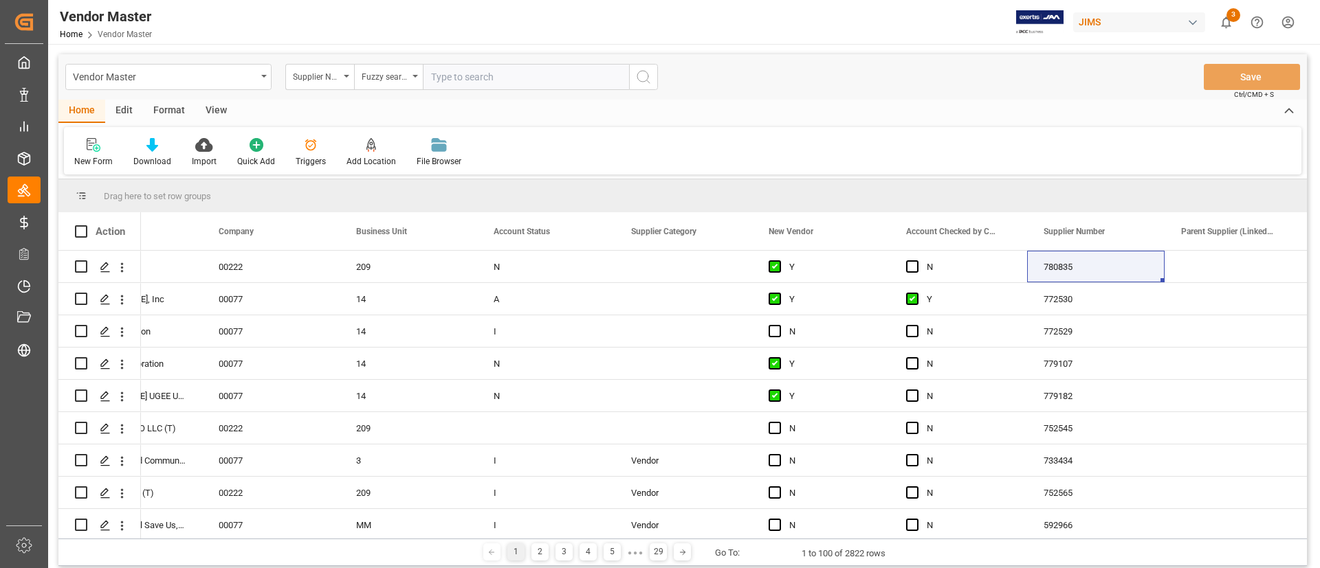
click at [454, 74] on input "text" at bounding box center [526, 77] width 206 height 26
type input "Hiwatt"
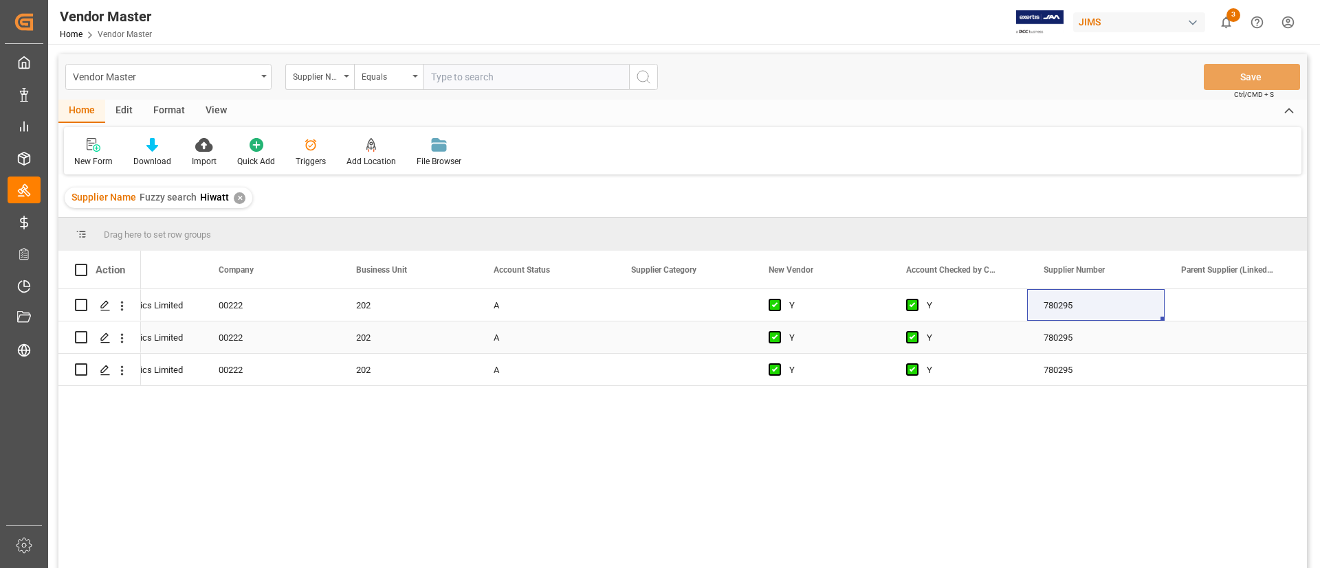
click at [619, 335] on div "Press SPACE to select this row." at bounding box center [682, 338] width 137 height 32
